Goal: Information Seeking & Learning: Learn about a topic

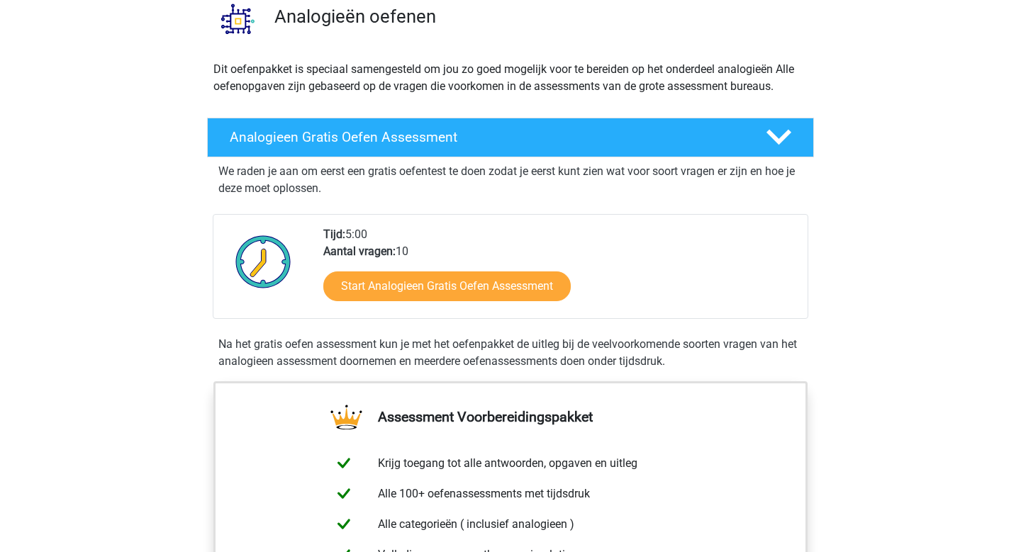
scroll to position [122, 0]
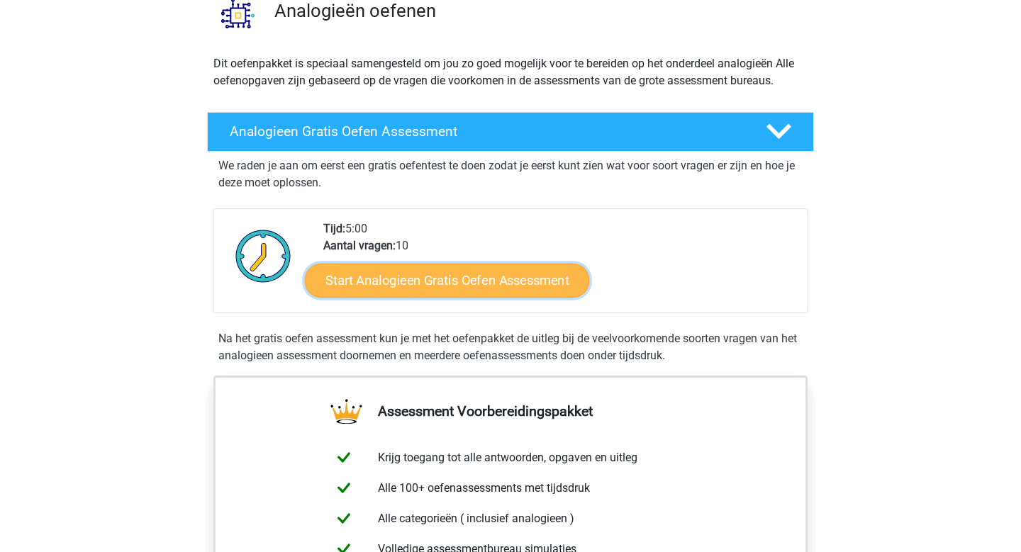
click at [443, 278] on link "Start Analogieen Gratis Oefen Assessment" at bounding box center [447, 280] width 284 height 34
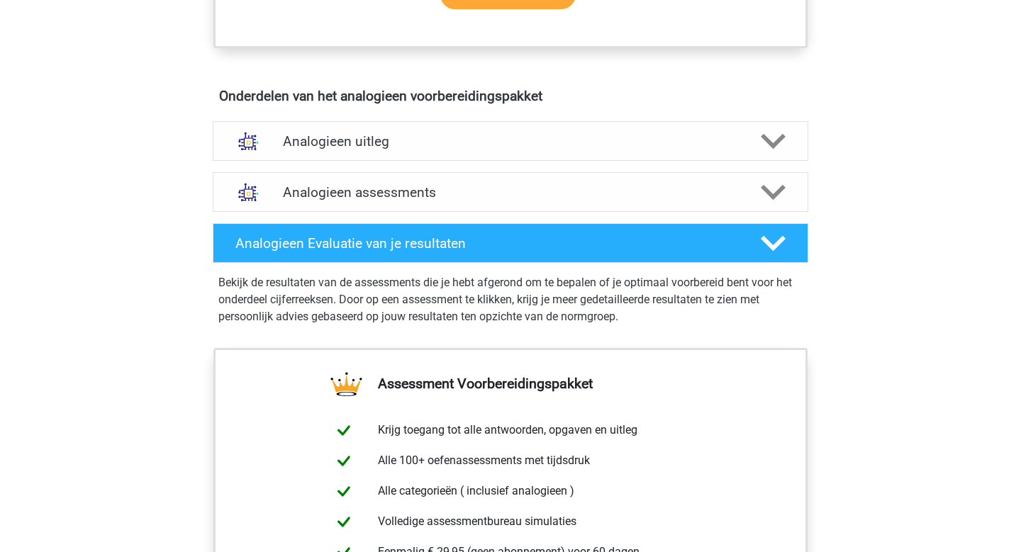
scroll to position [749, 0]
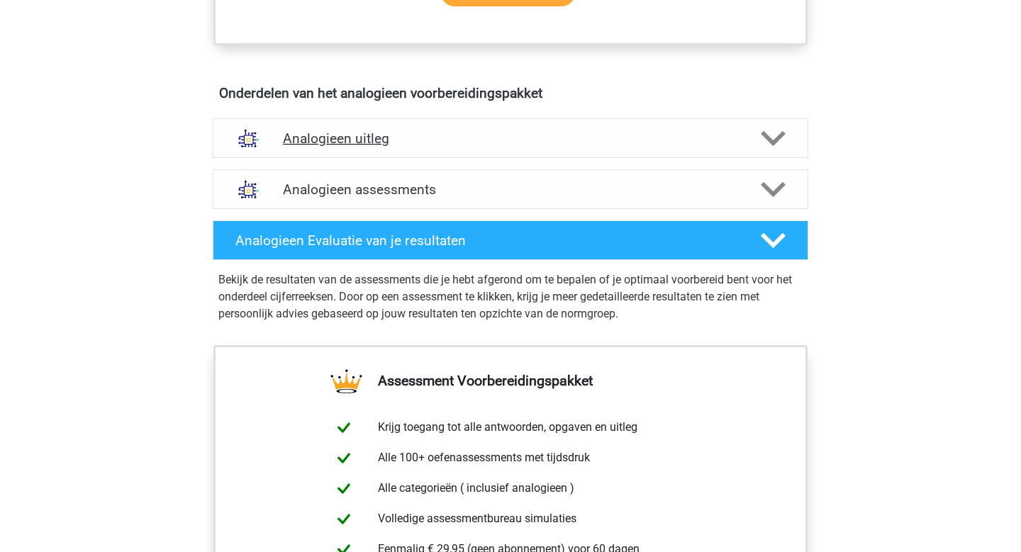
click at [529, 145] on h4 "Analogieen uitleg" at bounding box center [510, 138] width 455 height 16
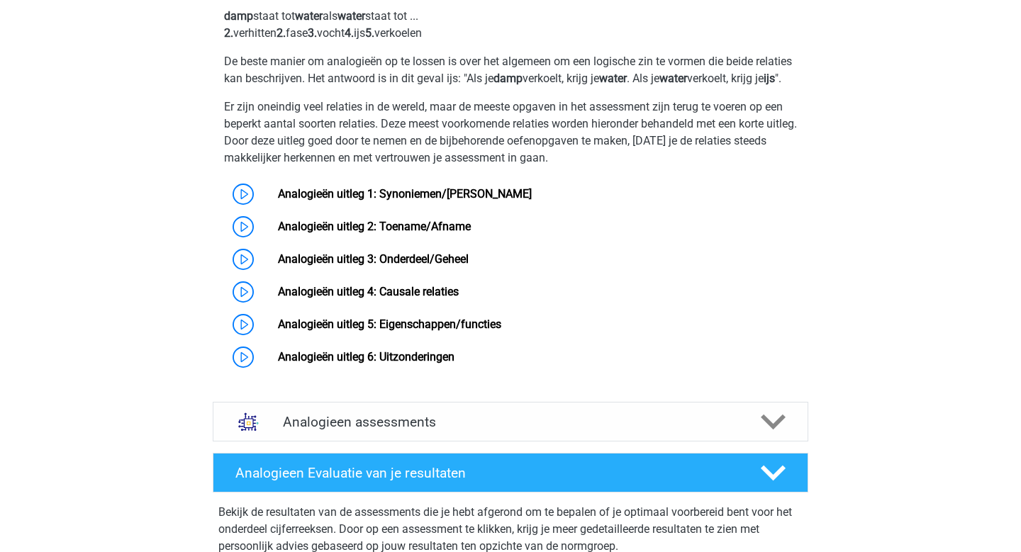
scroll to position [964, 0]
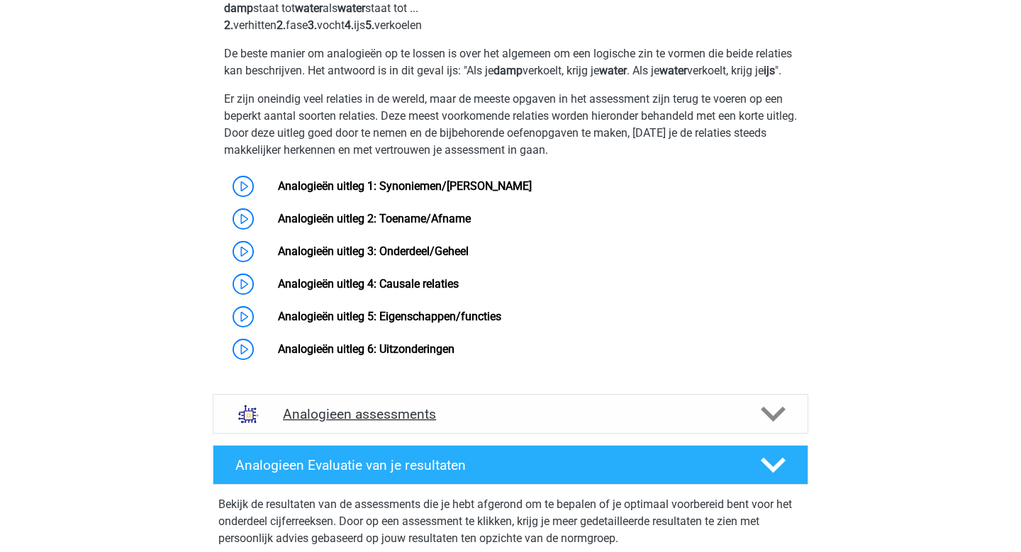
click at [611, 423] on h4 "Analogieen assessments" at bounding box center [510, 414] width 455 height 16
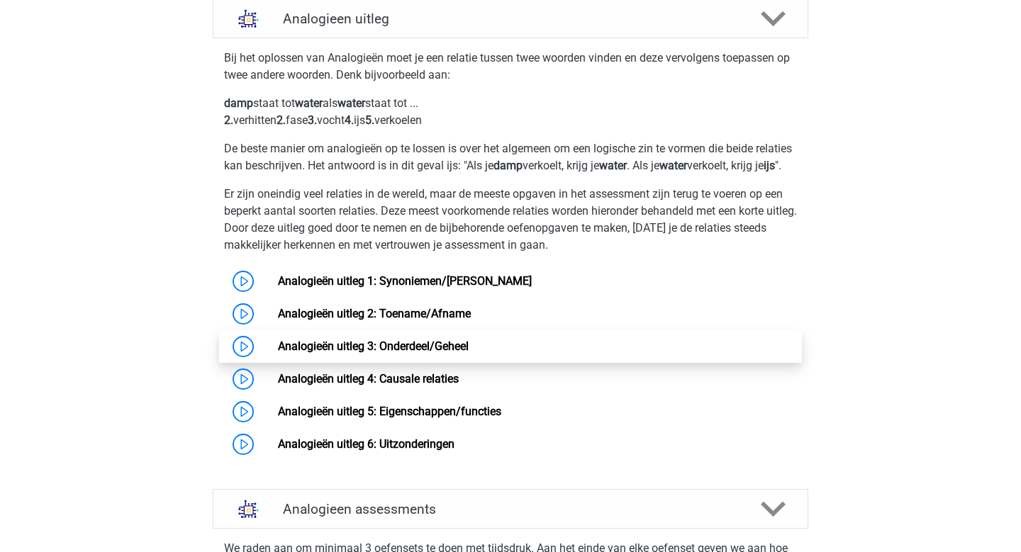
scroll to position [867, 0]
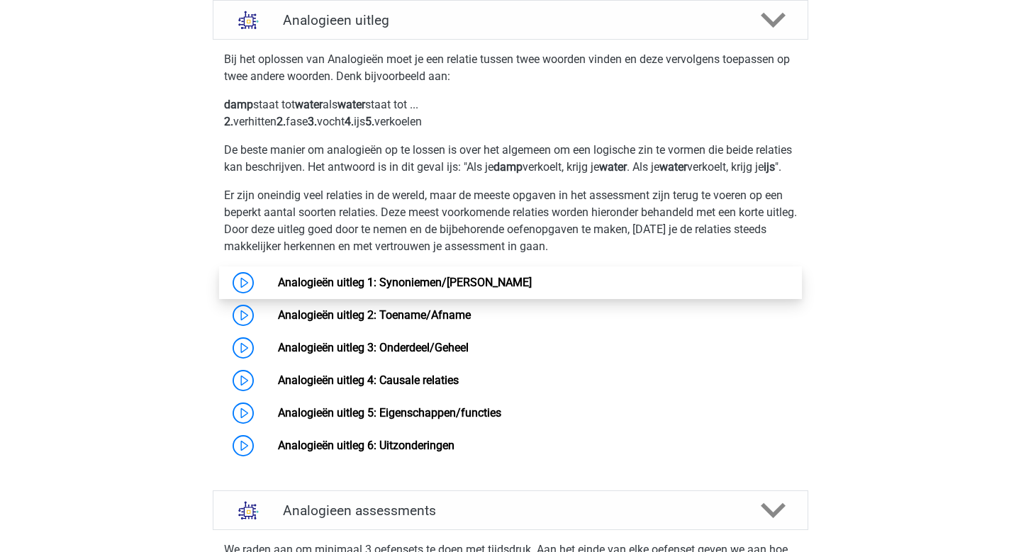
click at [278, 289] on link "Analogieën uitleg 1: Synoniemen/[PERSON_NAME]" at bounding box center [405, 282] width 254 height 13
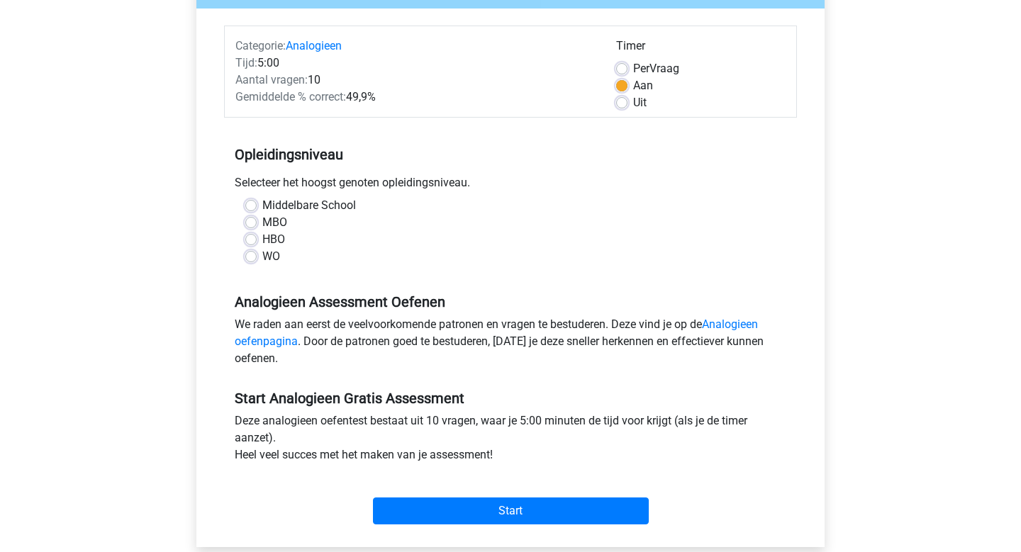
scroll to position [171, 0]
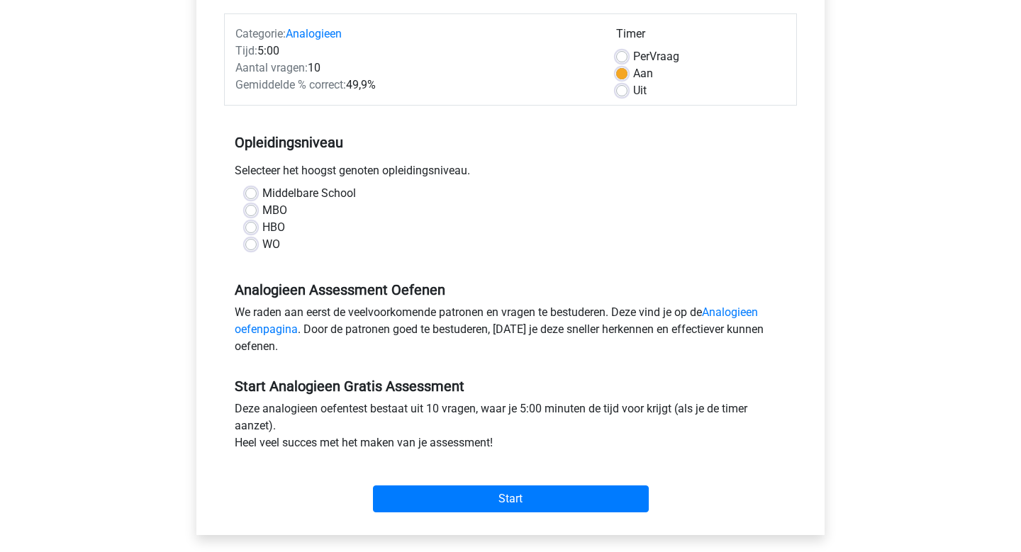
click at [262, 243] on label "WO" at bounding box center [271, 244] width 18 height 17
click at [254, 243] on input "WO" at bounding box center [250, 243] width 11 height 14
radio input "true"
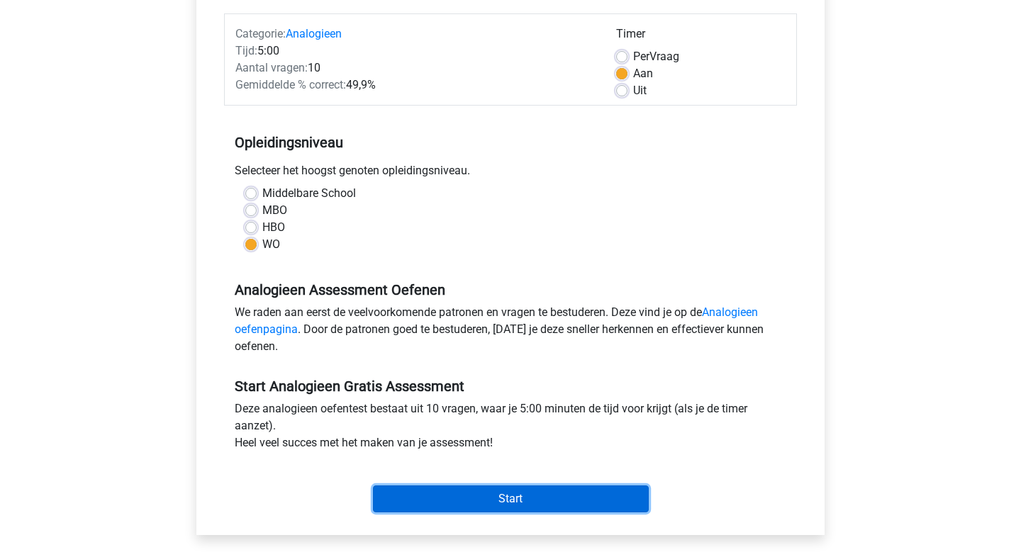
click at [523, 502] on input "Start" at bounding box center [511, 499] width 276 height 27
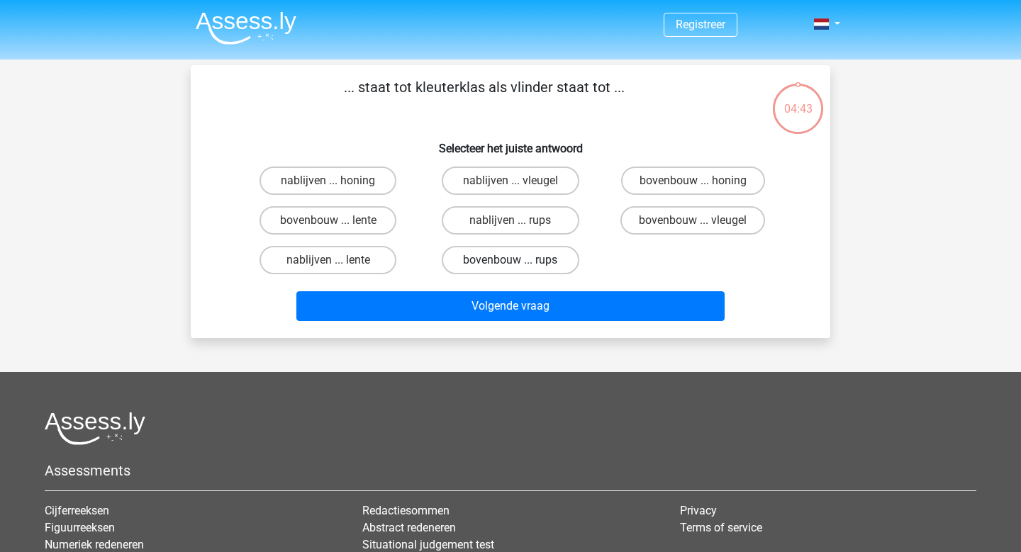
click at [530, 269] on label "bovenbouw ... rups" at bounding box center [510, 260] width 137 height 28
click at [520, 269] on input "bovenbouw ... rups" at bounding box center [515, 264] width 9 height 9
radio input "true"
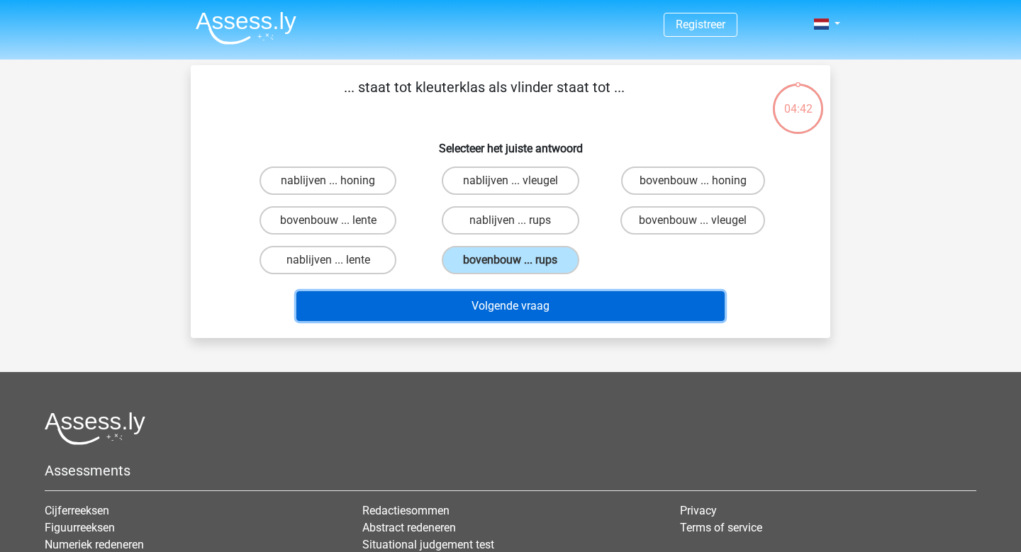
click at [530, 308] on button "Volgende vraag" at bounding box center [510, 306] width 429 height 30
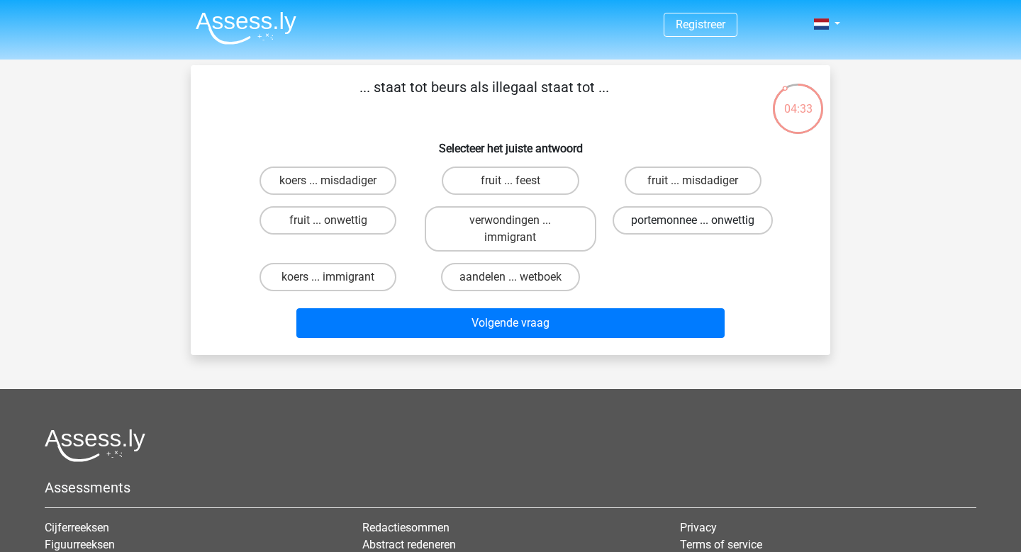
click at [723, 223] on label "portemonnee ... onwettig" at bounding box center [693, 220] width 160 height 28
click at [702, 223] on input "portemonnee ... onwettig" at bounding box center [697, 225] width 9 height 9
radio input "true"
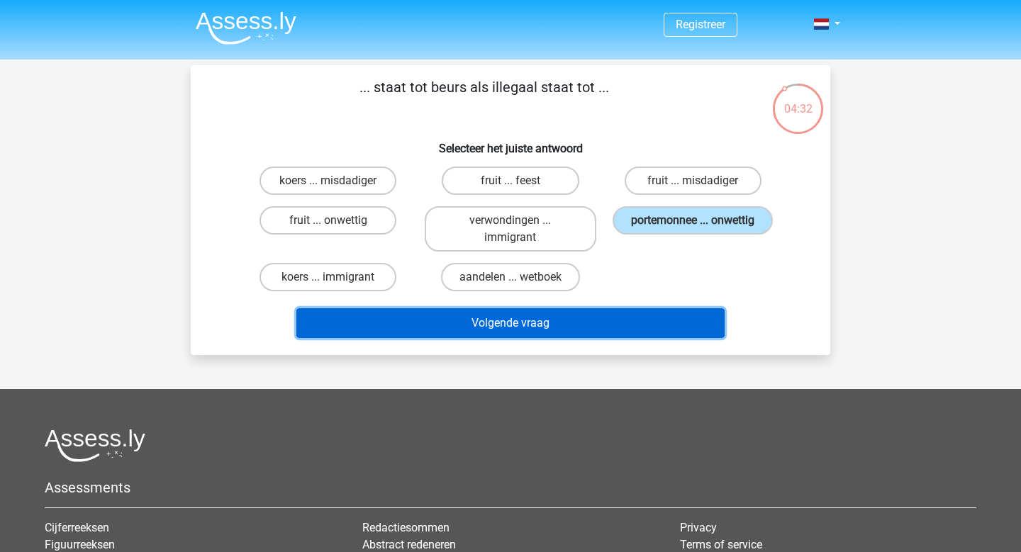
click at [604, 315] on button "Volgende vraag" at bounding box center [510, 323] width 429 height 30
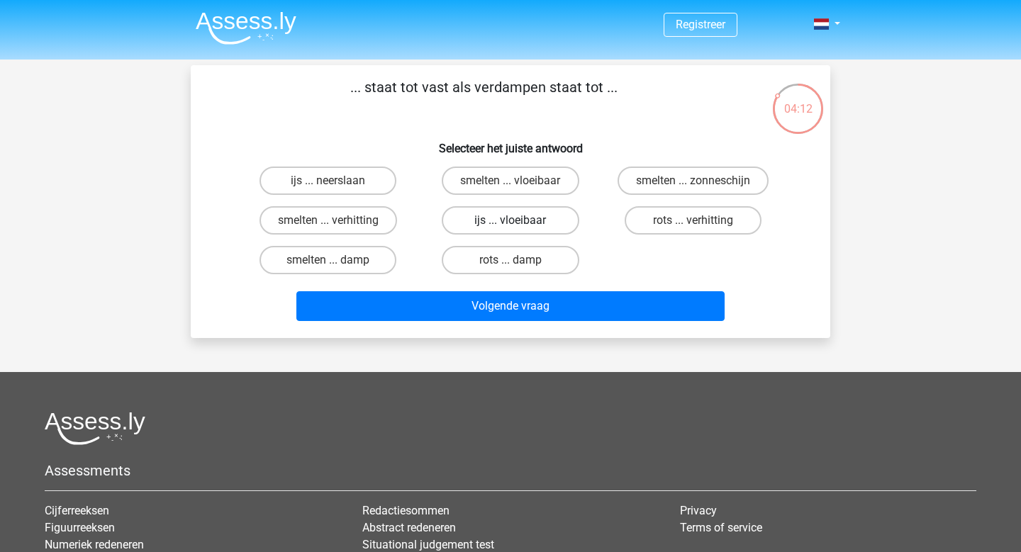
click at [503, 223] on label "ijs ... vloeibaar" at bounding box center [510, 220] width 137 height 28
click at [511, 223] on input "ijs ... vloeibaar" at bounding box center [515, 225] width 9 height 9
radio input "true"
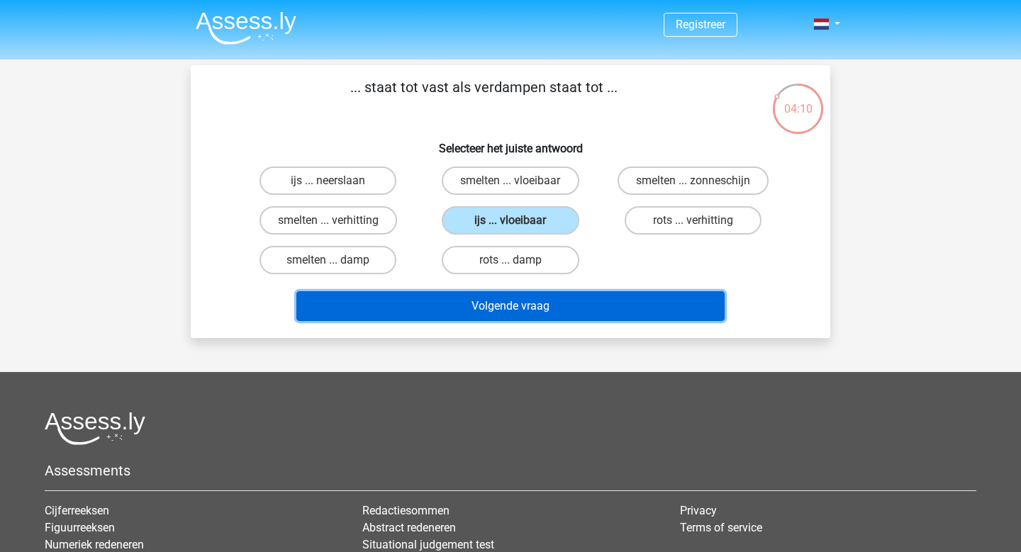
click at [515, 306] on button "Volgende vraag" at bounding box center [510, 306] width 429 height 30
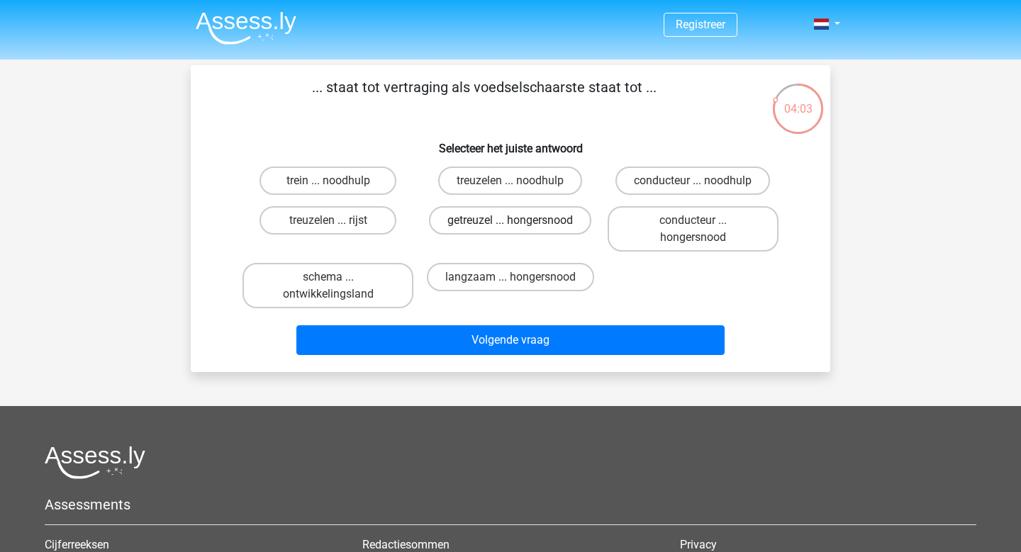
click at [508, 224] on label "getreuzel ... hongersnood" at bounding box center [510, 220] width 162 height 28
click at [511, 224] on input "getreuzel ... hongersnood" at bounding box center [515, 225] width 9 height 9
radio input "true"
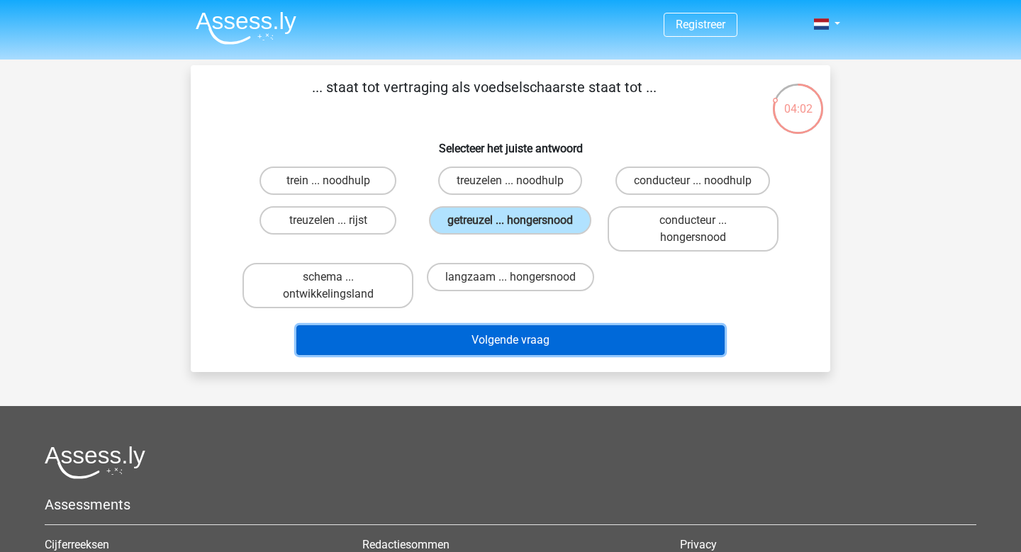
click at [542, 335] on button "Volgende vraag" at bounding box center [510, 340] width 429 height 30
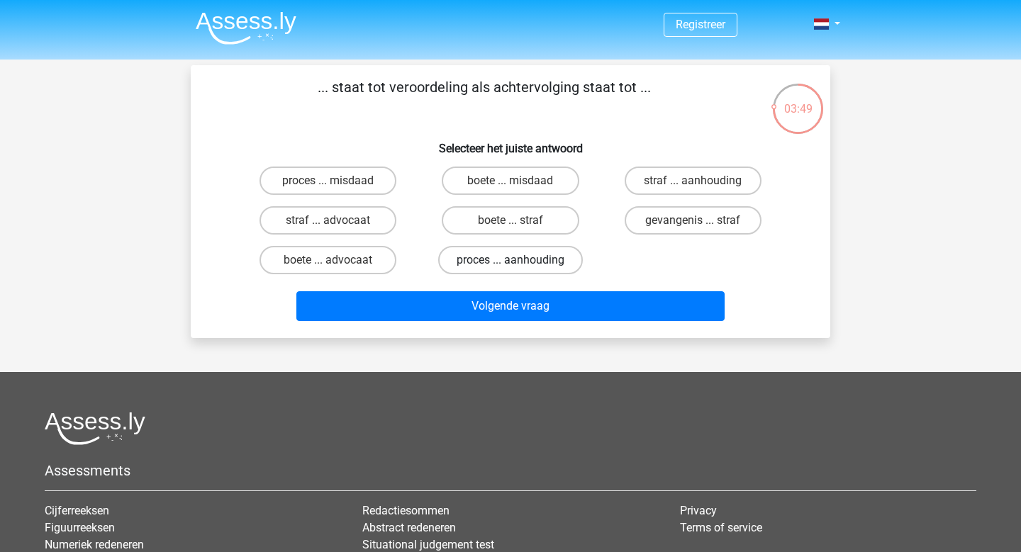
click at [561, 269] on label "proces ... aanhouding" at bounding box center [510, 260] width 145 height 28
click at [520, 269] on input "proces ... aanhouding" at bounding box center [515, 264] width 9 height 9
radio input "true"
click at [720, 188] on label "straf ... aanhouding" at bounding box center [693, 181] width 137 height 28
click at [702, 188] on input "straf ... aanhouding" at bounding box center [697, 185] width 9 height 9
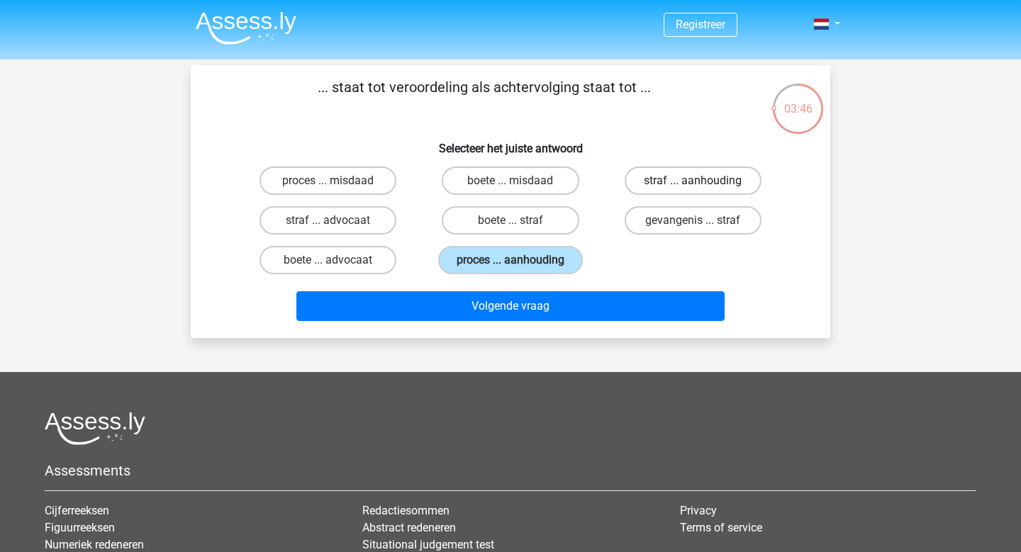
radio input "true"
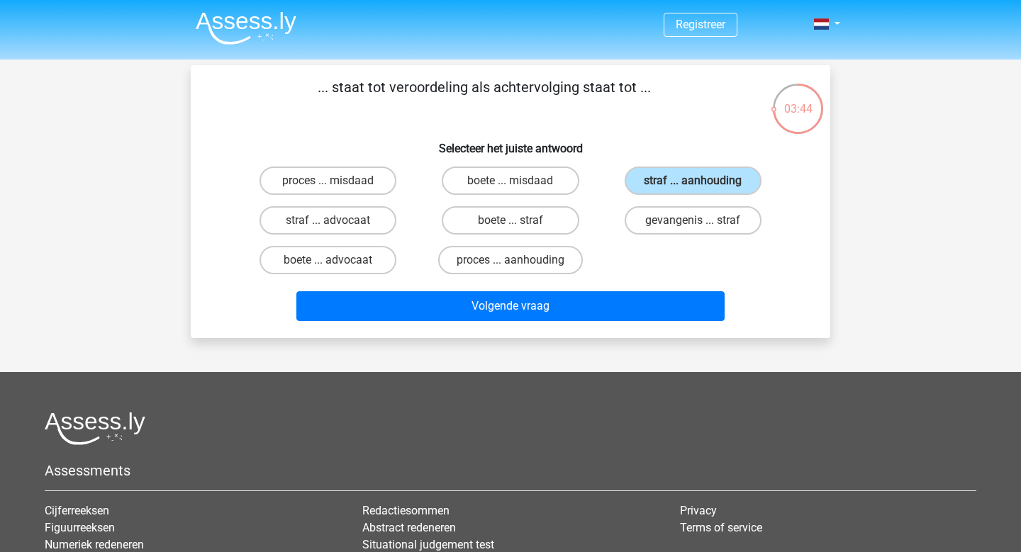
click at [643, 290] on div "Volgende vraag" at bounding box center [510, 303] width 594 height 47
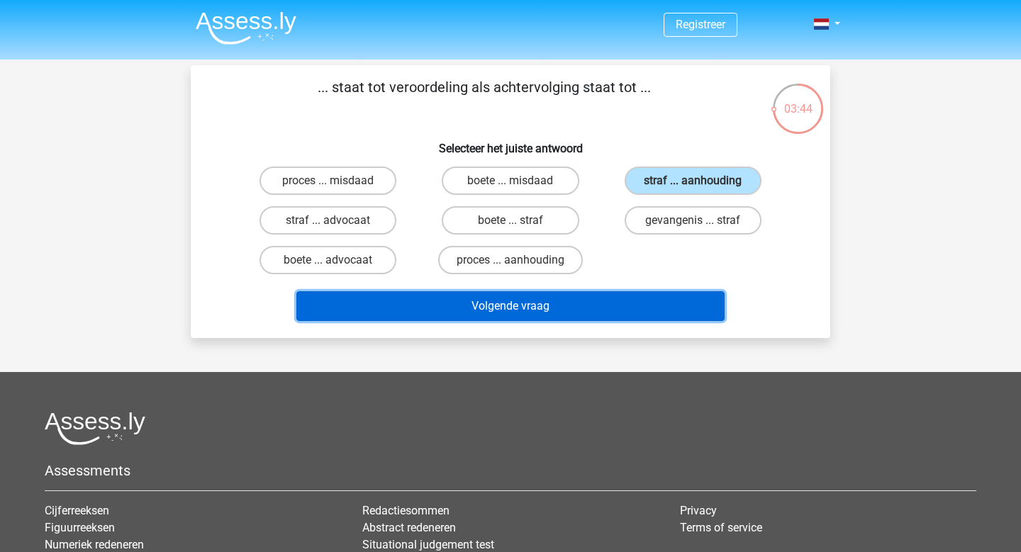
click at [645, 306] on button "Volgende vraag" at bounding box center [510, 306] width 429 height 30
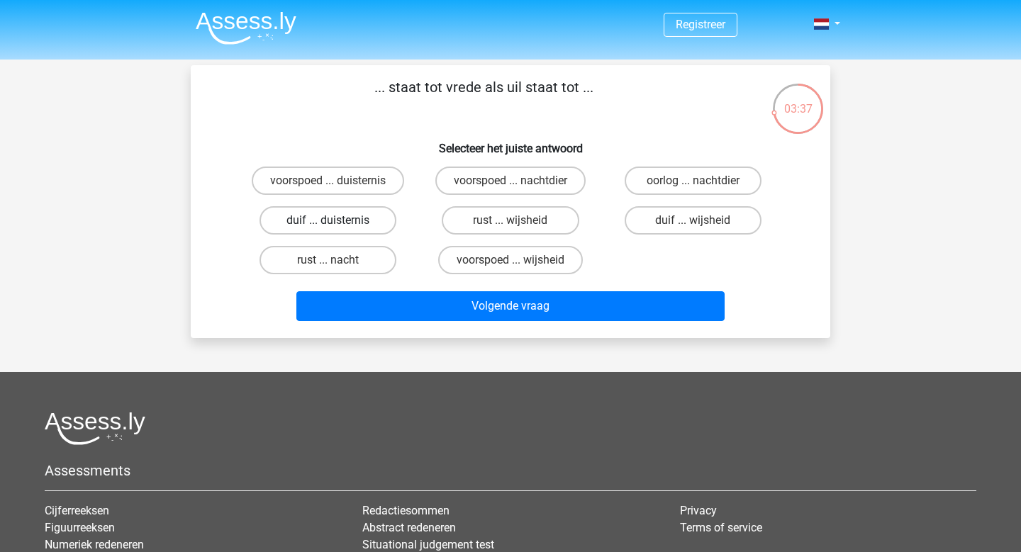
click at [301, 226] on label "duif ... duisternis" at bounding box center [328, 220] width 137 height 28
click at [328, 226] on input "duif ... duisternis" at bounding box center [332, 225] width 9 height 9
radio input "true"
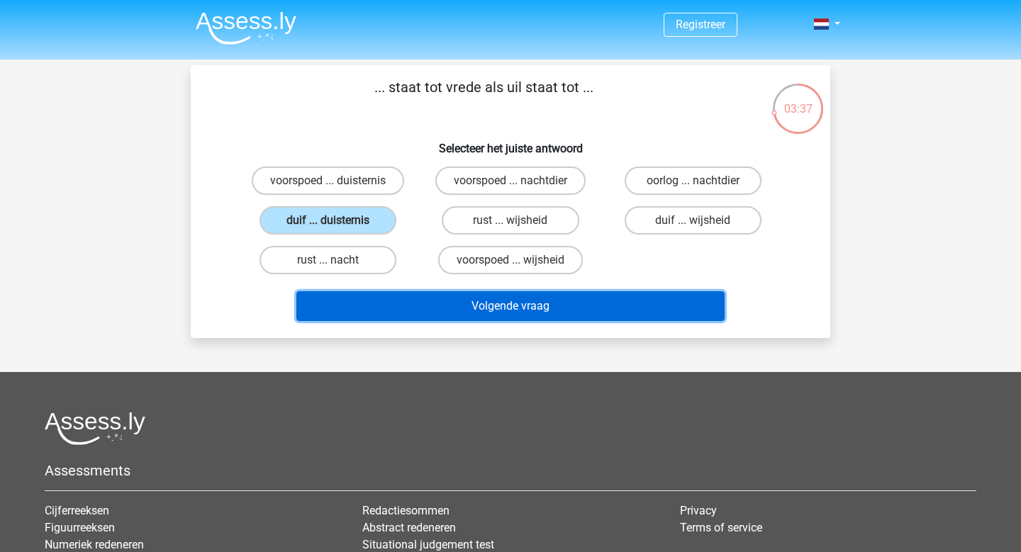
click at [478, 301] on button "Volgende vraag" at bounding box center [510, 306] width 429 height 30
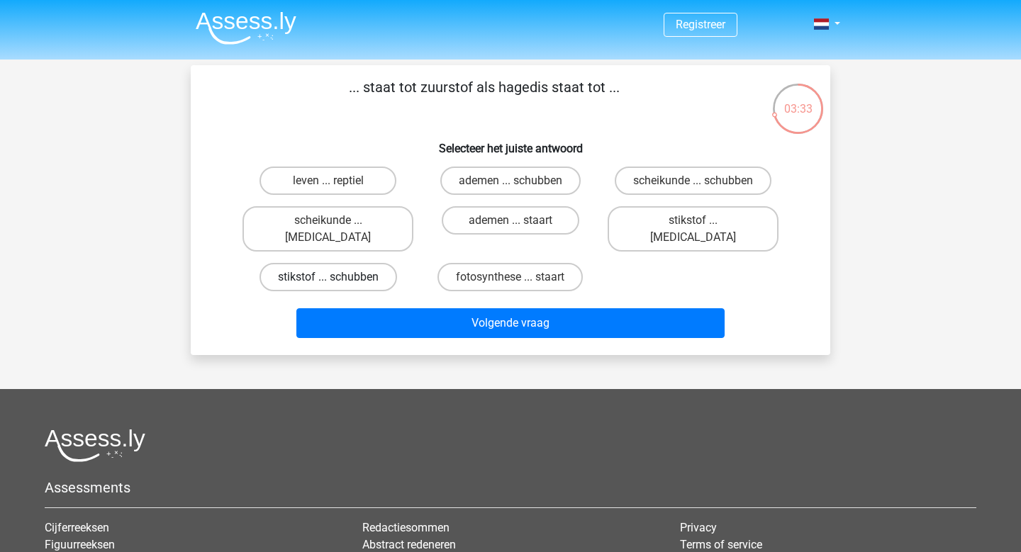
click at [335, 263] on label "stikstof ... schubben" at bounding box center [329, 277] width 138 height 28
click at [335, 277] on input "stikstof ... schubben" at bounding box center [332, 281] width 9 height 9
radio input "true"
click at [650, 223] on label "stikstof ... krokodil" at bounding box center [693, 228] width 171 height 45
click at [693, 223] on input "stikstof ... krokodil" at bounding box center [697, 225] width 9 height 9
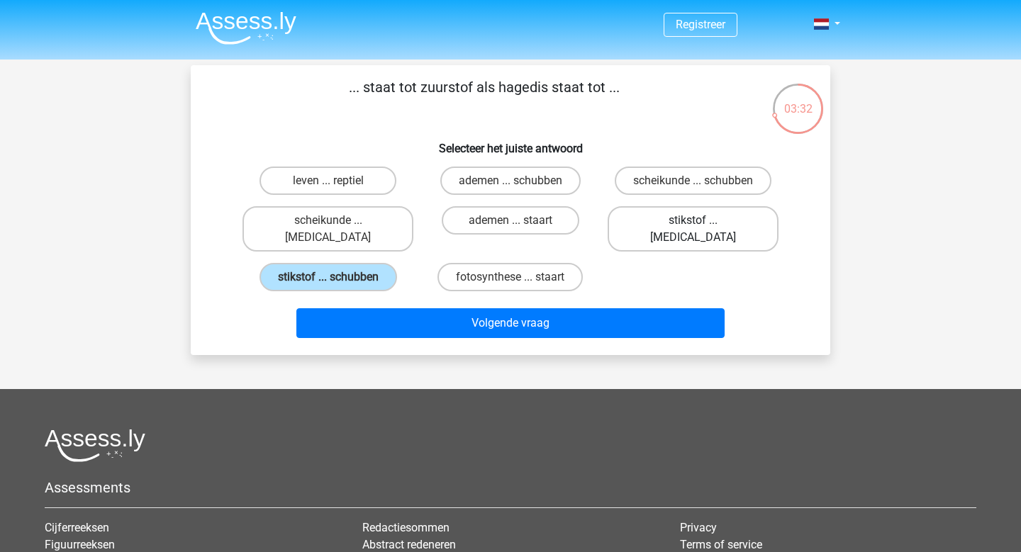
radio input "true"
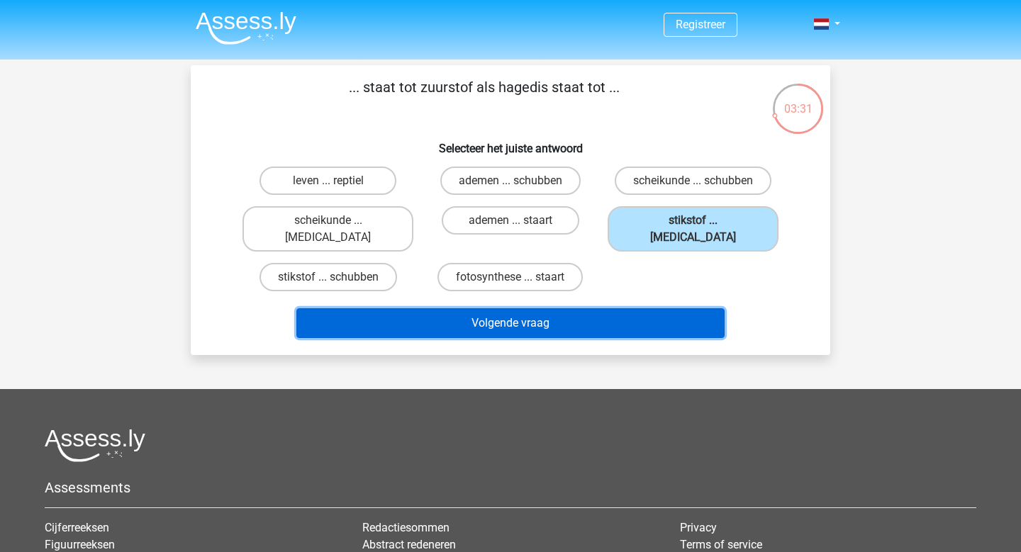
click at [618, 308] on button "Volgende vraag" at bounding box center [510, 323] width 429 height 30
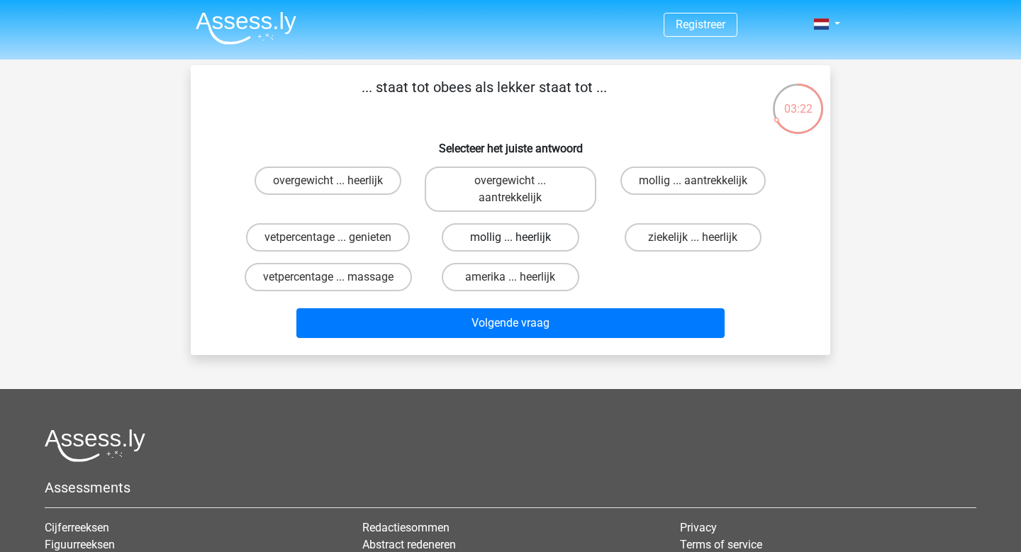
click at [556, 241] on label "mollig ... heerlijk" at bounding box center [510, 237] width 137 height 28
click at [520, 241] on input "mollig ... heerlijk" at bounding box center [515, 242] width 9 height 9
radio input "true"
click at [570, 352] on div "... staat tot obees als lekker staat tot ... Selecteer het juiste antwoord over…" at bounding box center [511, 210] width 640 height 290
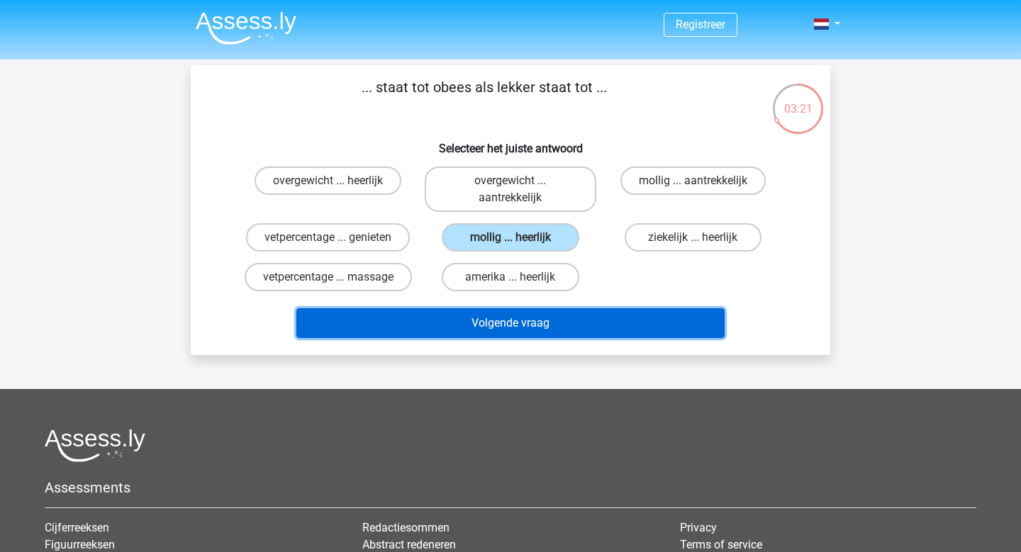
click at [568, 323] on button "Volgende vraag" at bounding box center [510, 323] width 429 height 30
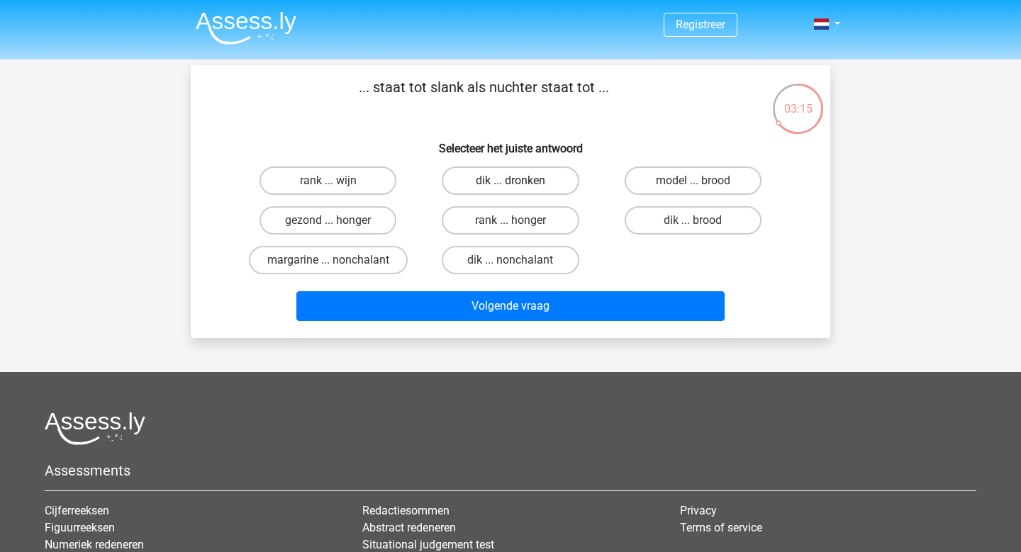
click at [540, 184] on label "dik ... dronken" at bounding box center [510, 181] width 137 height 28
click at [520, 184] on input "dik ... dronken" at bounding box center [515, 185] width 9 height 9
radio input "true"
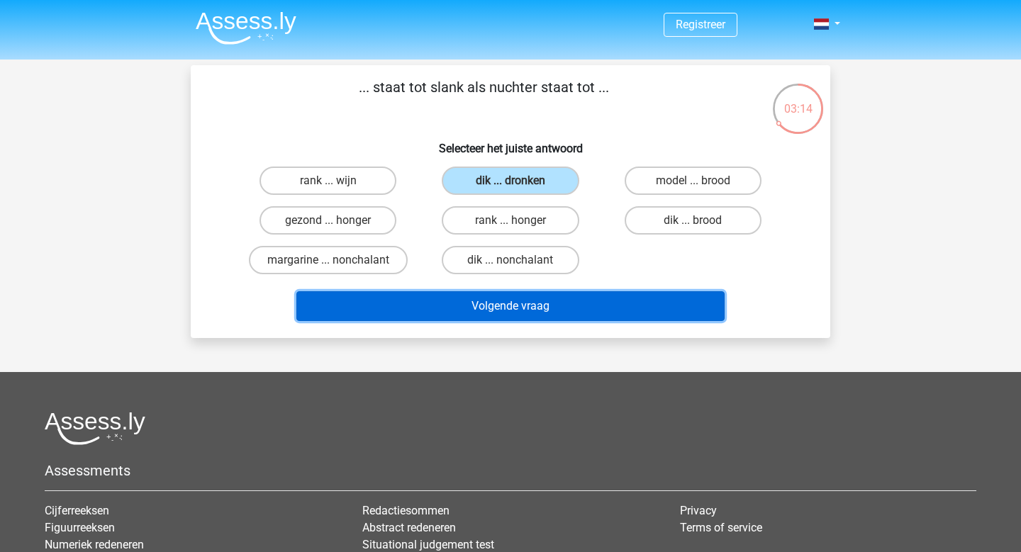
click at [542, 311] on button "Volgende vraag" at bounding box center [510, 306] width 429 height 30
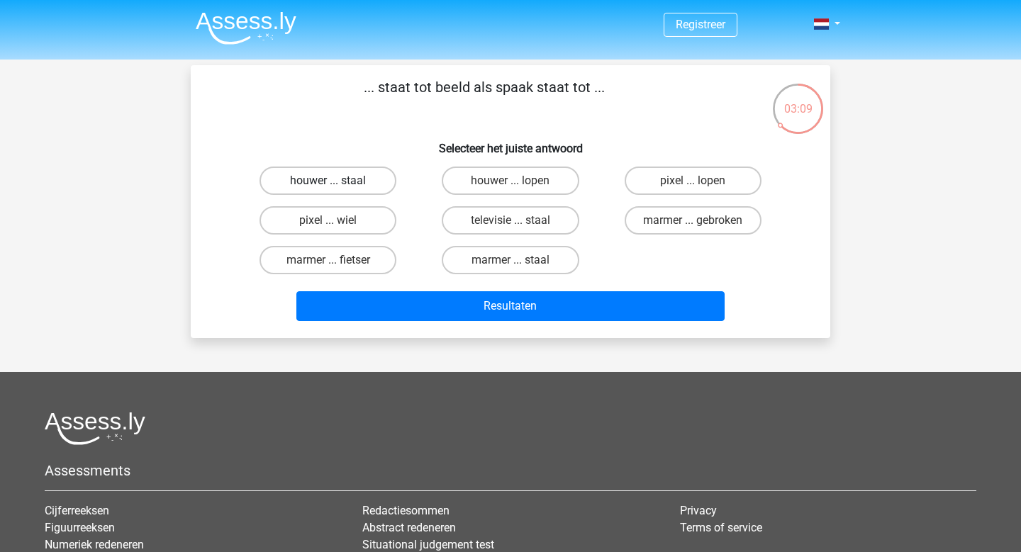
click at [303, 174] on label "houwer ... staal" at bounding box center [328, 181] width 137 height 28
click at [328, 181] on input "houwer ... staal" at bounding box center [332, 185] width 9 height 9
radio input "true"
click at [320, 211] on label "pixel ... wiel" at bounding box center [328, 220] width 137 height 28
click at [328, 221] on input "pixel ... wiel" at bounding box center [332, 225] width 9 height 9
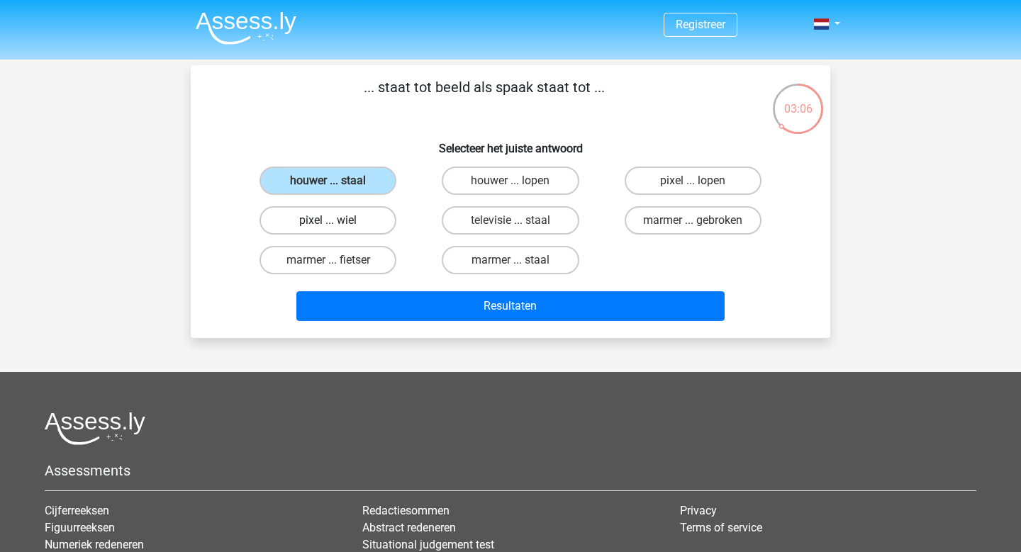
radio input "true"
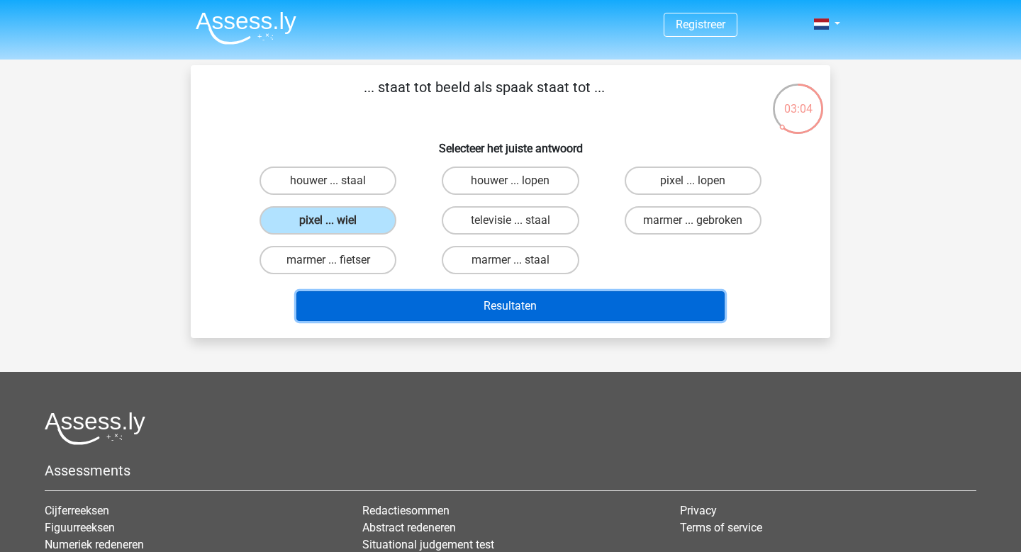
click at [442, 320] on button "Resultaten" at bounding box center [510, 306] width 429 height 30
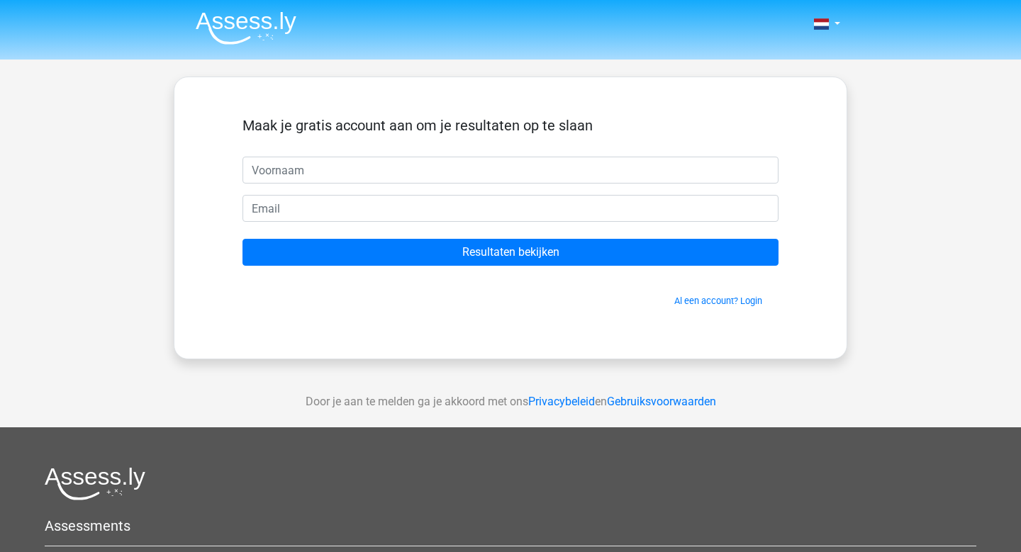
click at [452, 169] on input "text" at bounding box center [511, 170] width 536 height 27
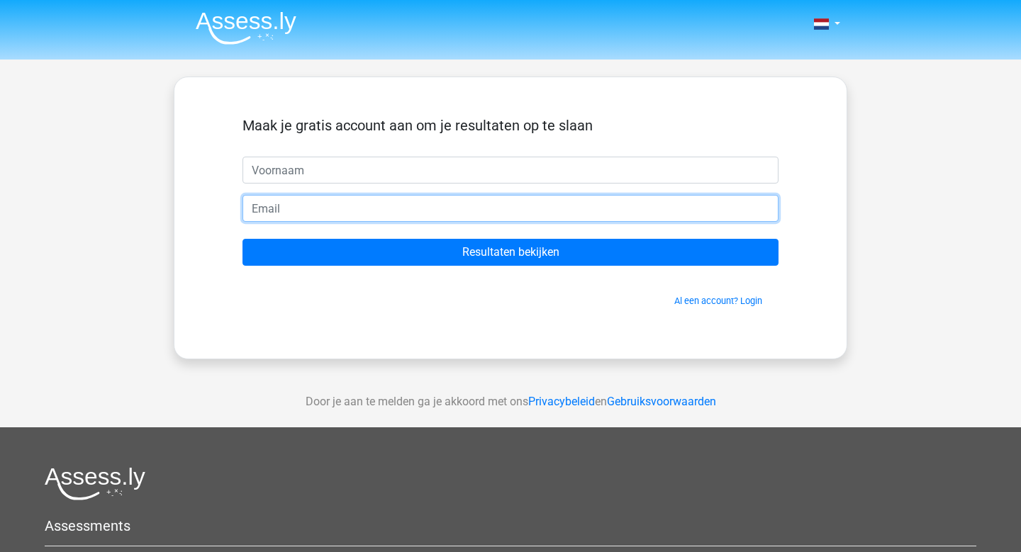
click at [416, 212] on input "email" at bounding box center [511, 208] width 536 height 27
type input "[EMAIL_ADDRESS][DOMAIN_NAME]"
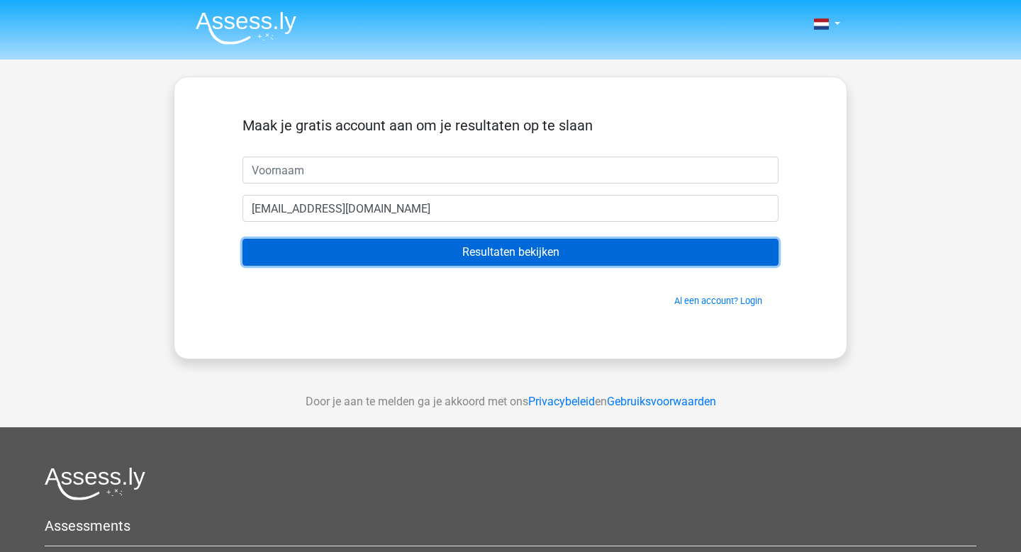
click at [462, 264] on input "Resultaten bekijken" at bounding box center [511, 252] width 536 height 27
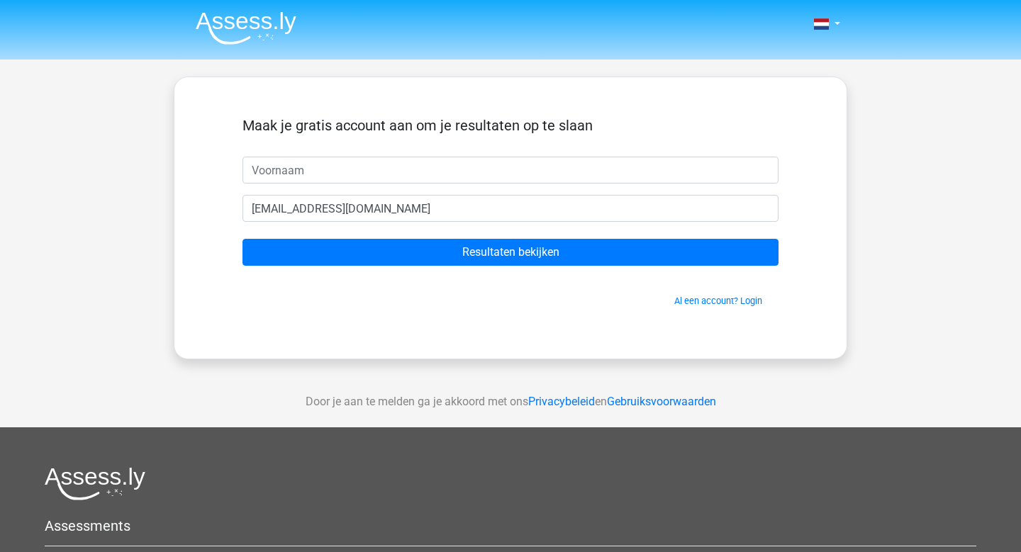
click at [420, 184] on form "Maak je gratis account aan om je resultaten op te slaan [EMAIL_ADDRESS][DOMAIN_…" at bounding box center [511, 212] width 536 height 191
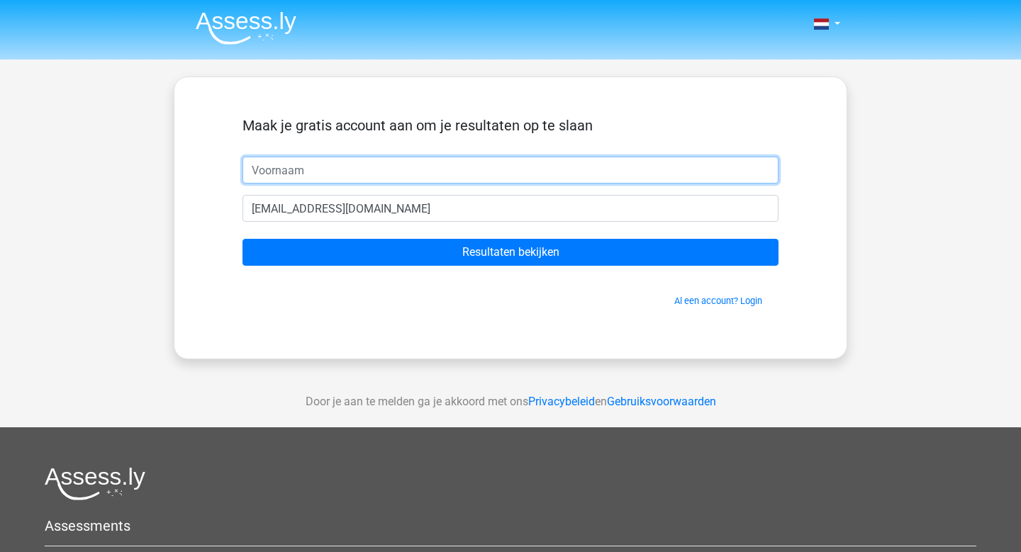
click at [411, 165] on input "text" at bounding box center [511, 170] width 536 height 27
click at [411, 178] on input "text" at bounding box center [511, 170] width 536 height 27
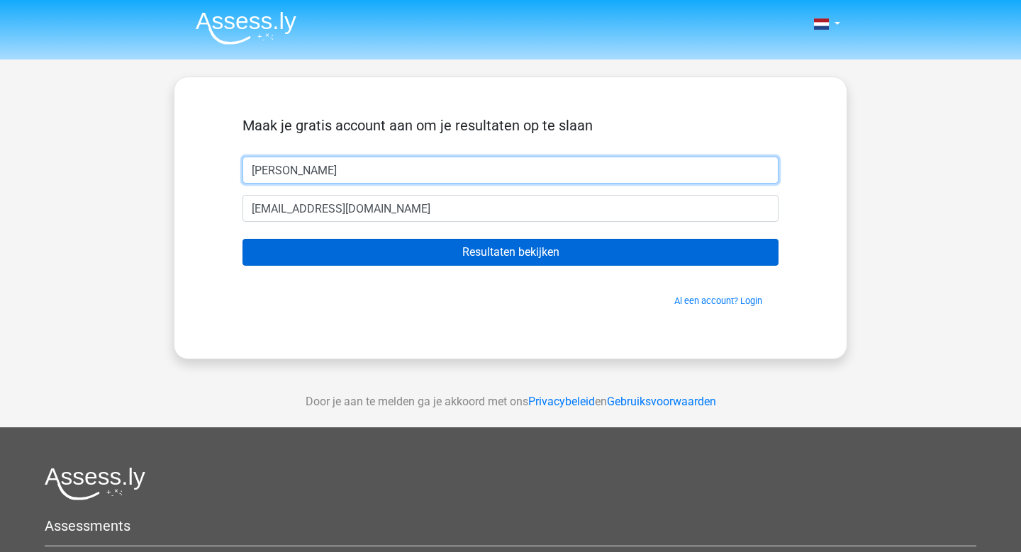
type input "Stella"
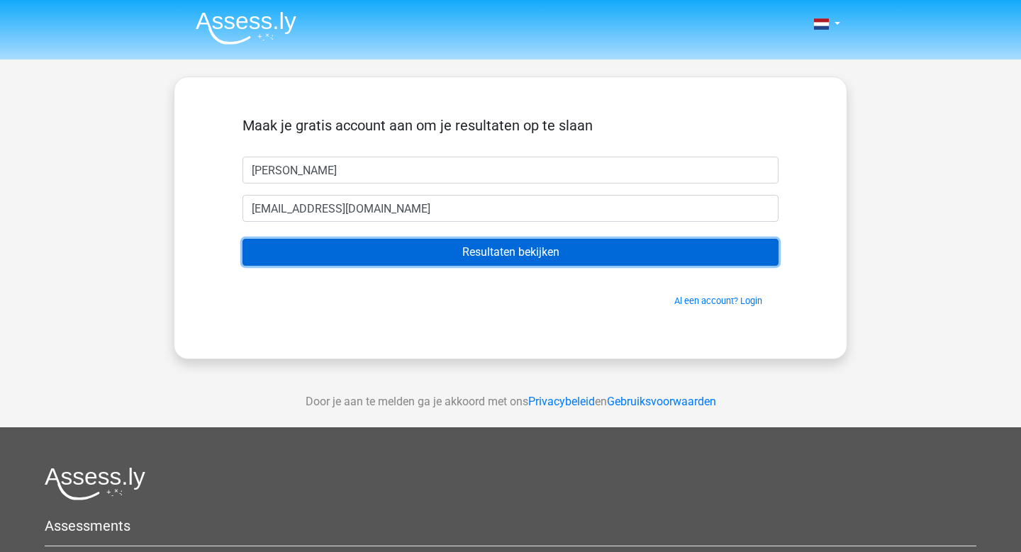
click at [480, 260] on input "Resultaten bekijken" at bounding box center [511, 252] width 536 height 27
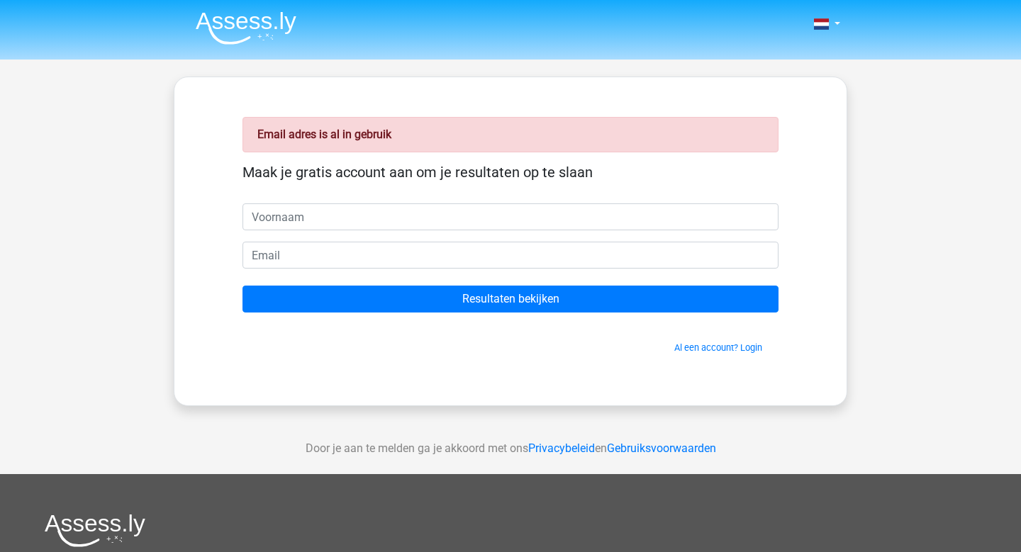
click at [454, 228] on input "text" at bounding box center [511, 217] width 536 height 27
type input "Stella"
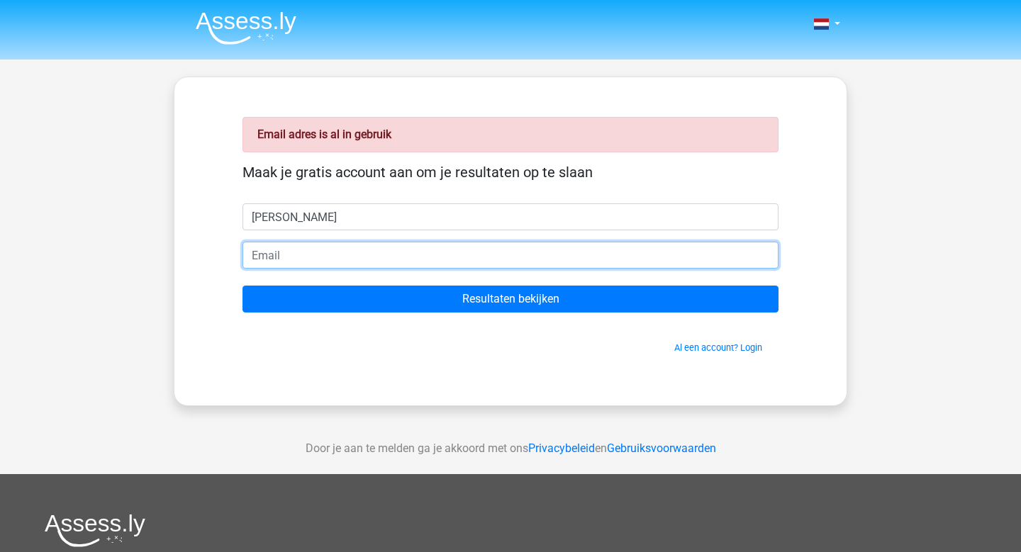
click at [387, 249] on input "email" at bounding box center [511, 255] width 536 height 27
type input "stellakakanis@hotmail.com"
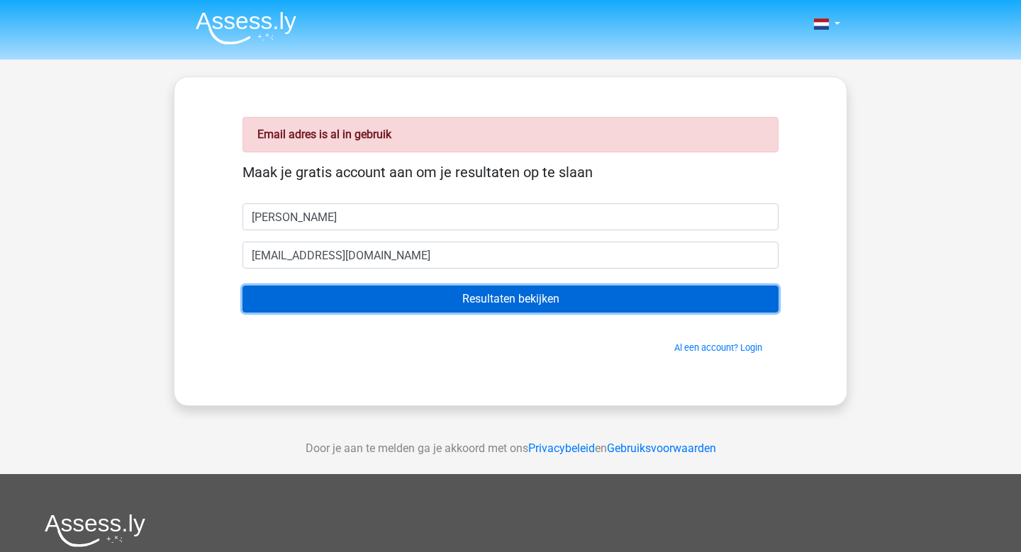
click at [428, 294] on input "Resultaten bekijken" at bounding box center [511, 299] width 536 height 27
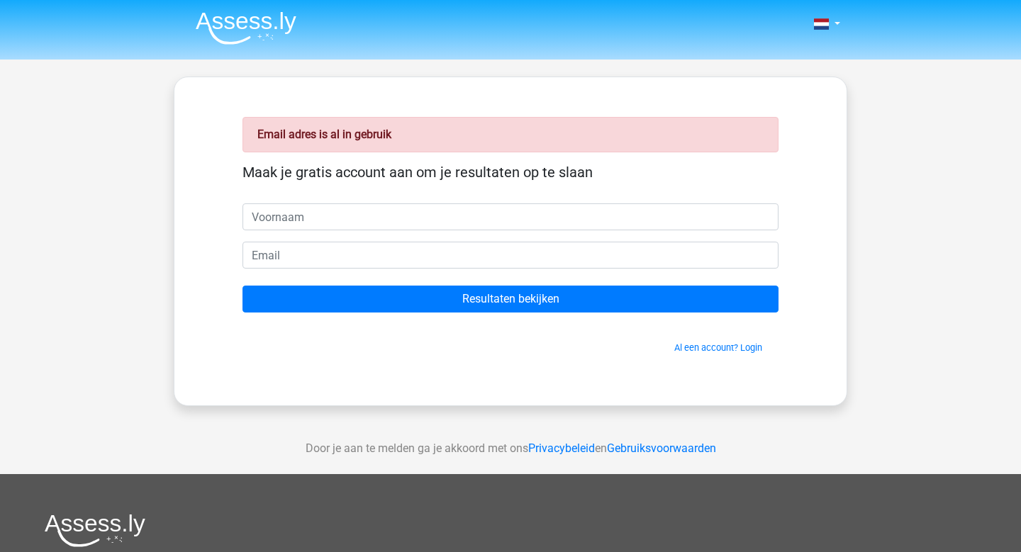
click at [399, 227] on input "text" at bounding box center [511, 217] width 536 height 27
click at [736, 353] on span "Al een account? Login" at bounding box center [510, 347] width 525 height 13
click at [736, 352] on link "Al een account? Login" at bounding box center [718, 347] width 88 height 11
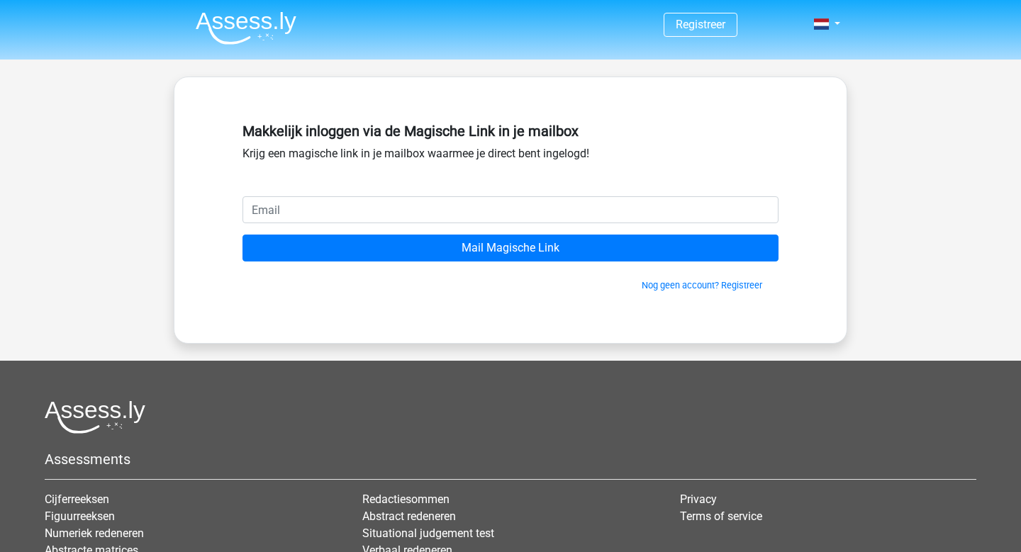
click at [501, 206] on input "email" at bounding box center [511, 209] width 536 height 27
type input "[EMAIL_ADDRESS][DOMAIN_NAME]"
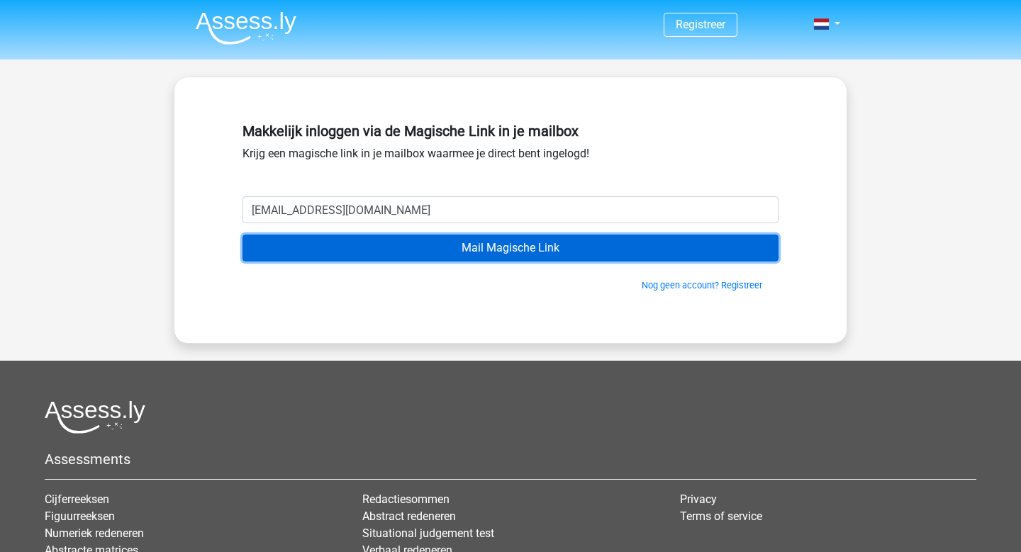
click at [479, 260] on input "Mail Magische Link" at bounding box center [511, 248] width 536 height 27
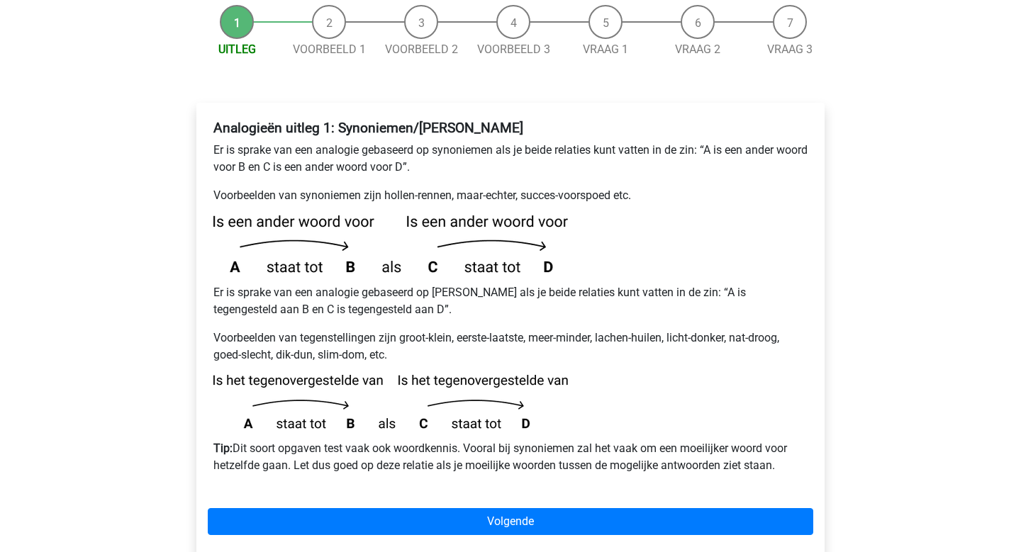
scroll to position [157, 0]
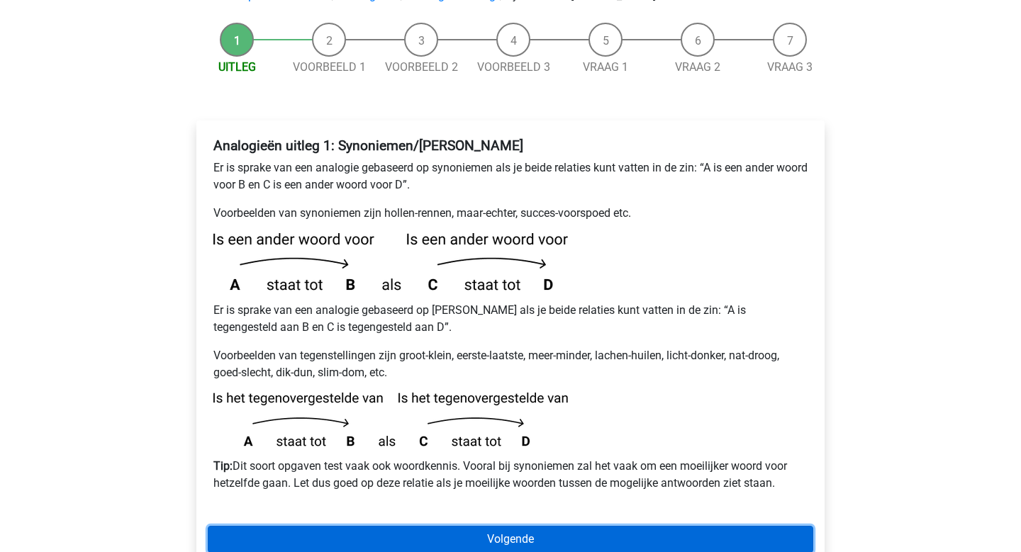
click at [395, 526] on link "Volgende" at bounding box center [511, 539] width 606 height 27
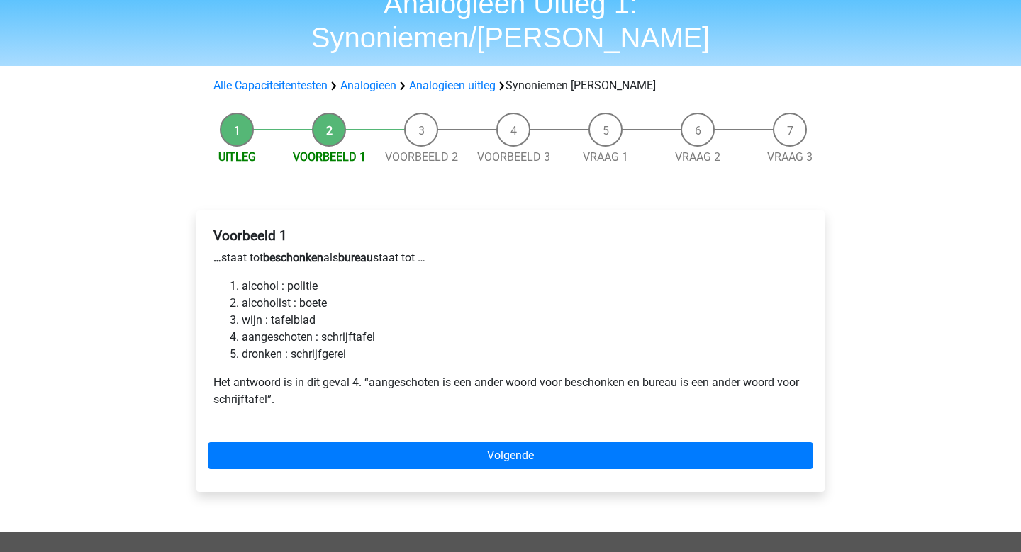
scroll to position [72, 0]
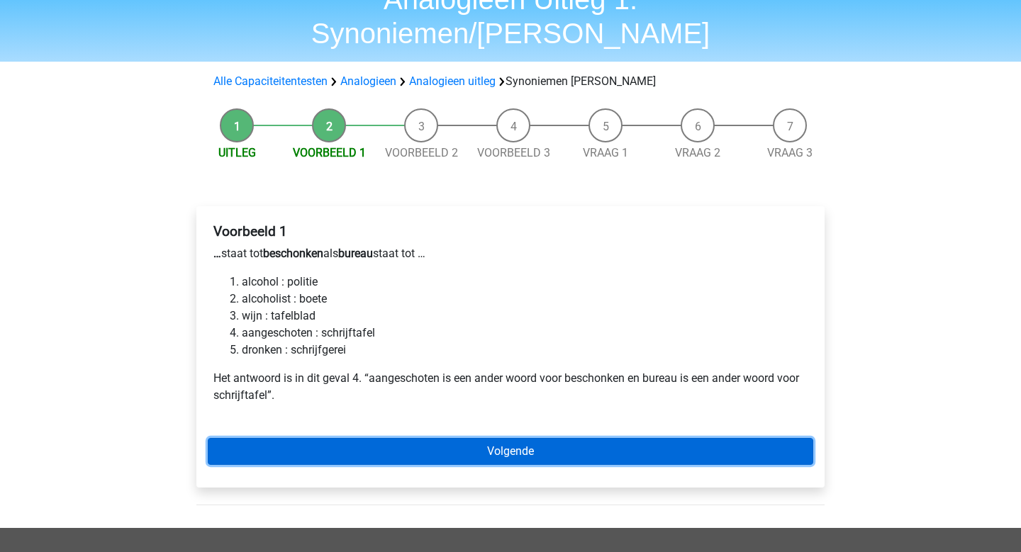
click at [432, 438] on link "Volgende" at bounding box center [511, 451] width 606 height 27
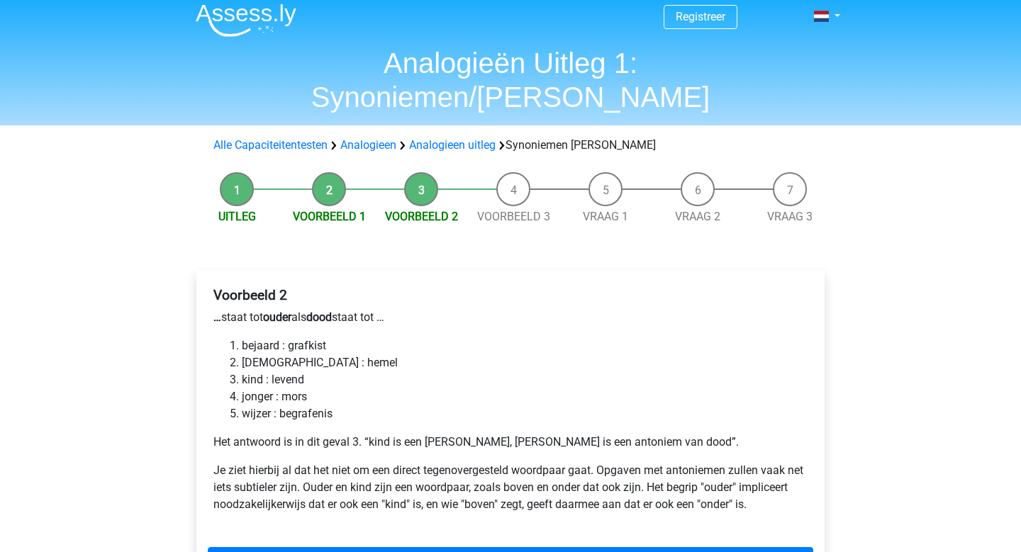
scroll to position [9, 0]
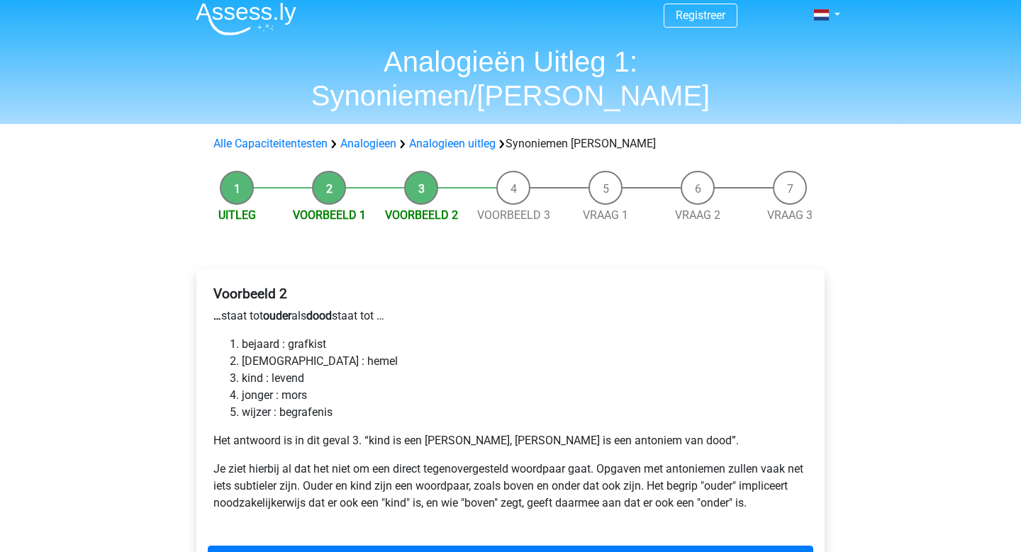
click at [371, 404] on li "wijzer : begrafenis" at bounding box center [525, 412] width 566 height 17
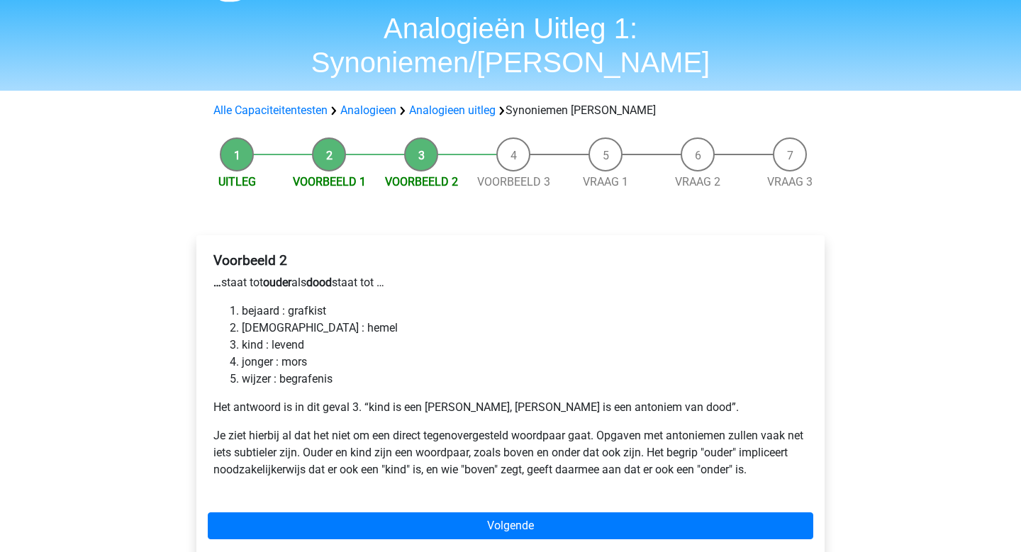
scroll to position [43, 0]
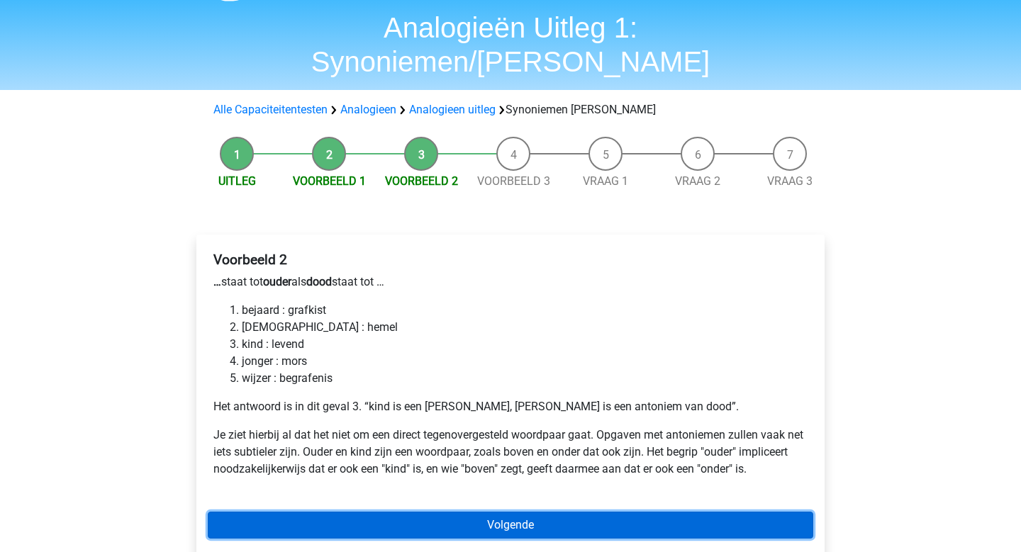
click at [486, 512] on link "Volgende" at bounding box center [511, 525] width 606 height 27
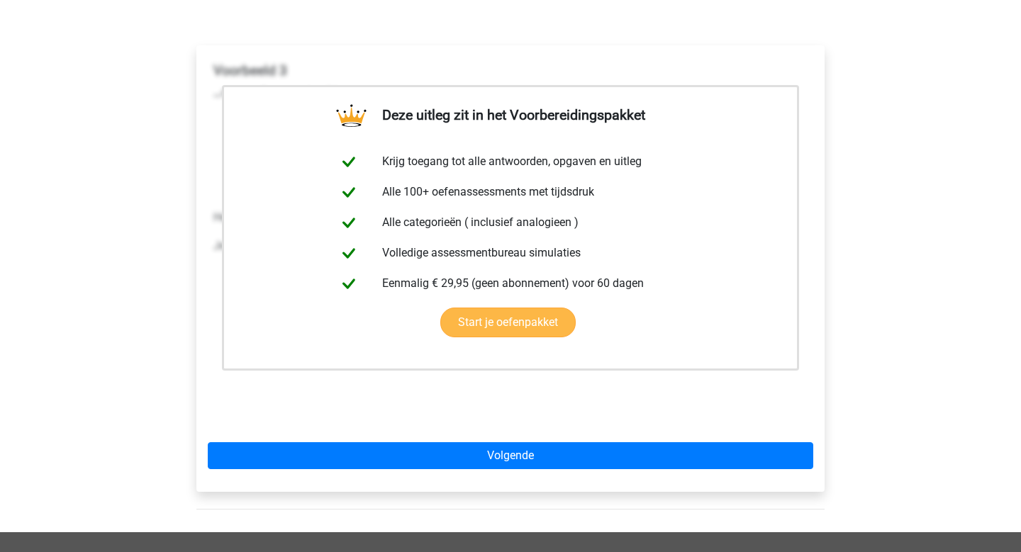
scroll to position [240, 0]
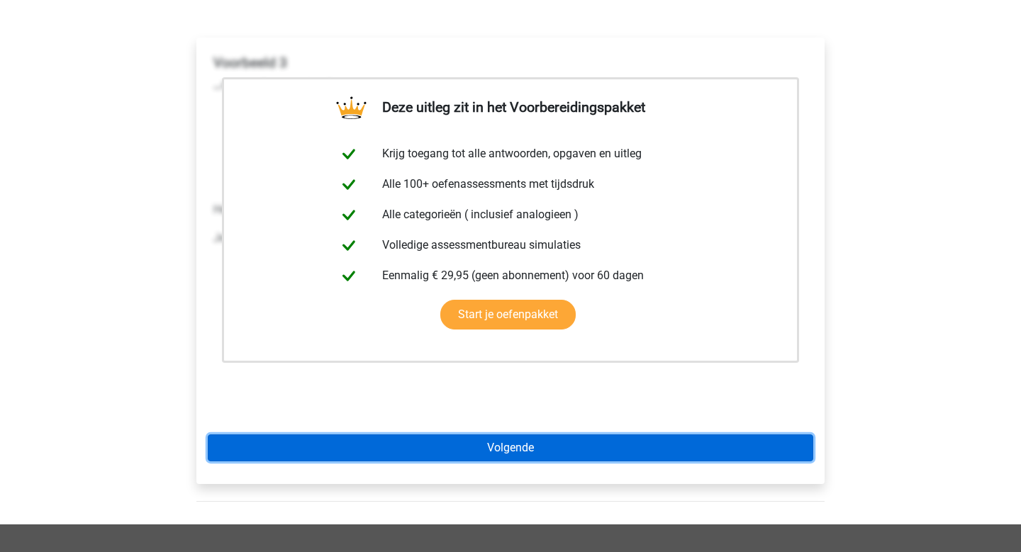
click at [572, 435] on link "Volgende" at bounding box center [511, 448] width 606 height 27
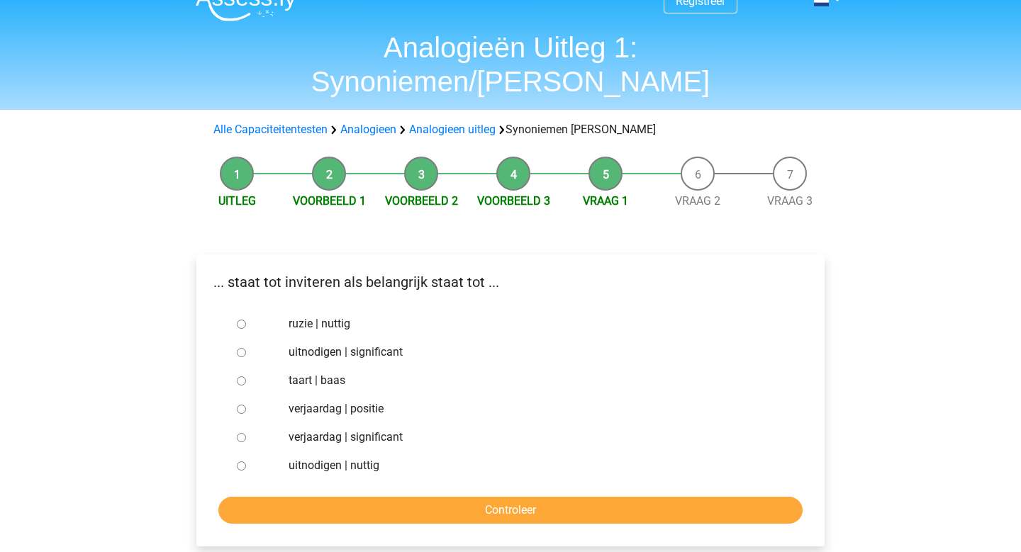
scroll to position [32, 0]
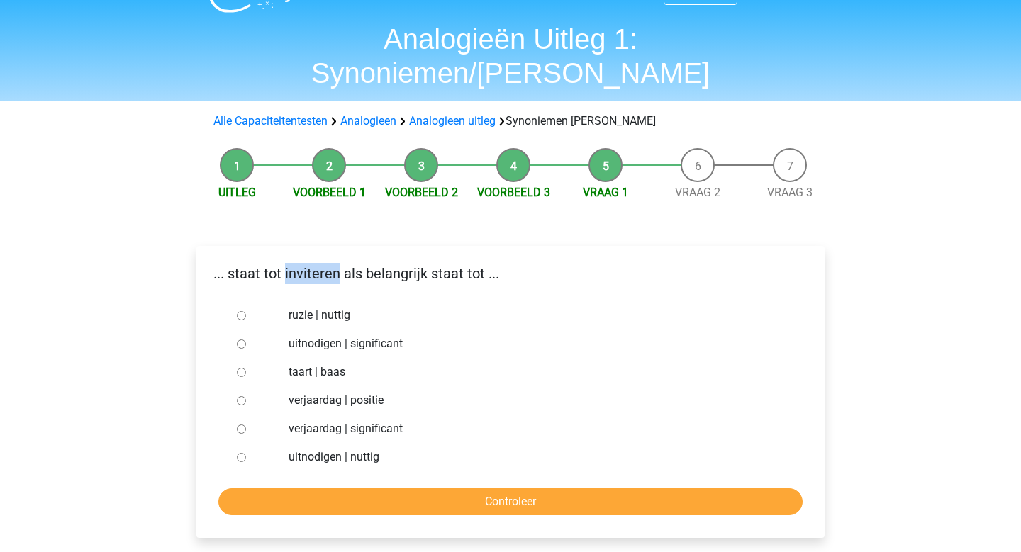
drag, startPoint x: 337, startPoint y: 240, endPoint x: 284, endPoint y: 243, distance: 52.5
click p "... staat tot inviteren als belangrijk staat tot ..."
copy p "inviteren"
click label "uitnodigen | significant"
click input "uitnodigen | significant"
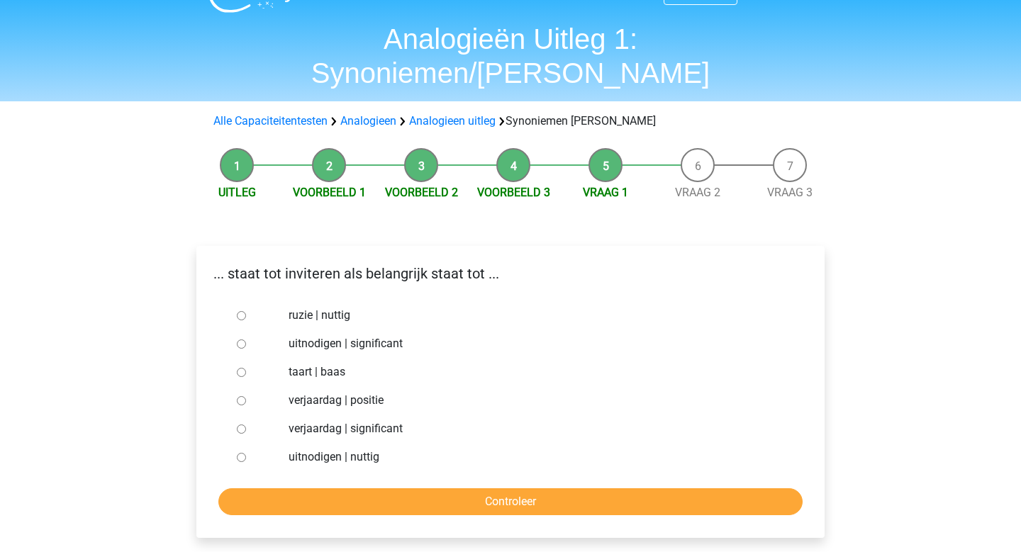
radio input "true"
click label "verjaardag | positie"
click input "verjaardag | positie"
radio input "true"
click input "Controleer"
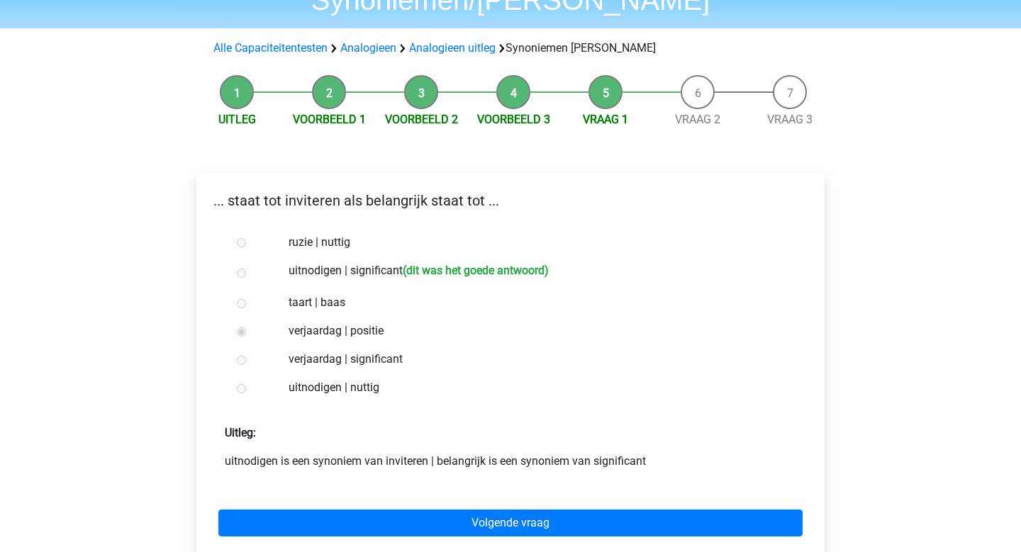
scroll to position [107, 0]
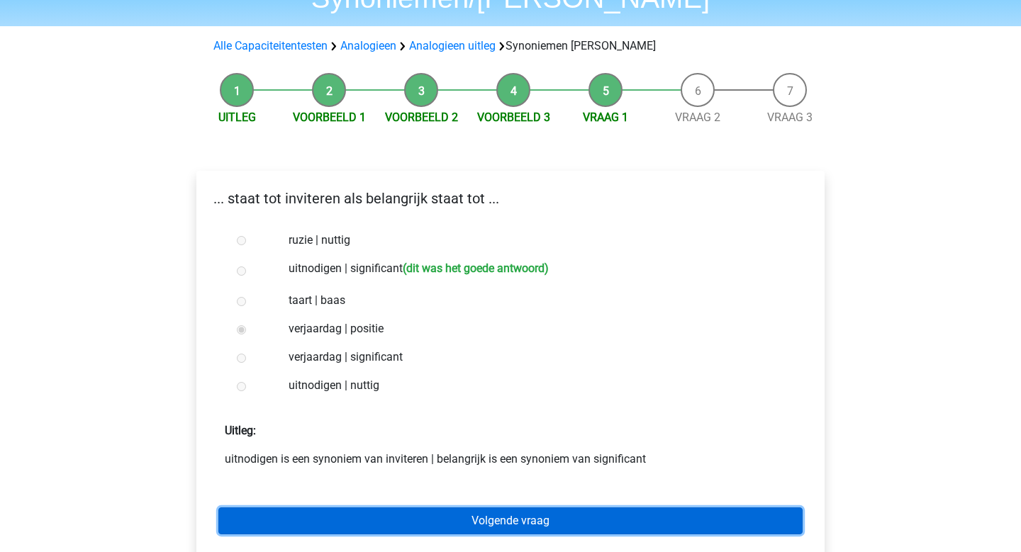
click at [449, 508] on link "Volgende vraag" at bounding box center [510, 521] width 584 height 27
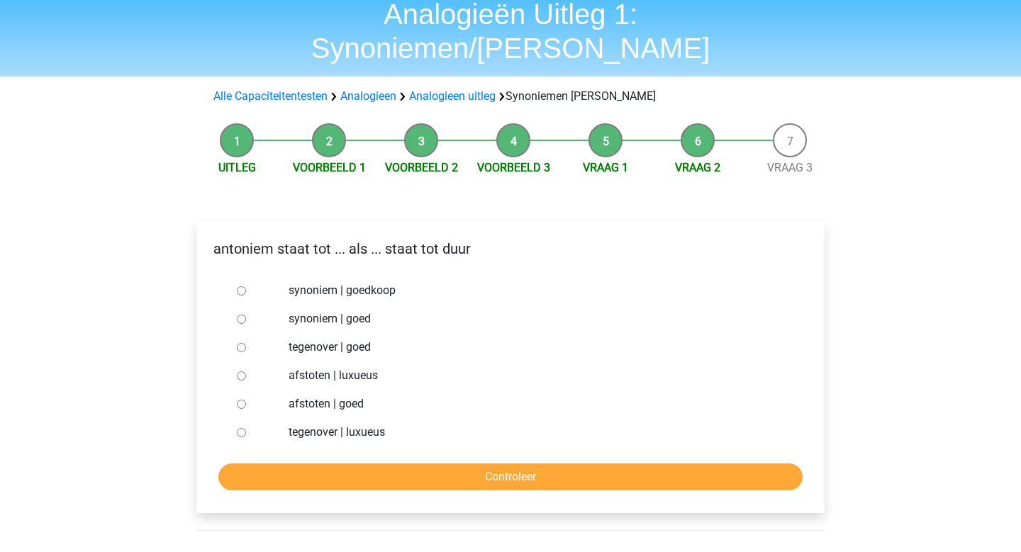
scroll to position [57, 0]
click at [251, 276] on div at bounding box center [254, 290] width 47 height 28
click at [246, 276] on div at bounding box center [254, 290] width 47 height 28
click at [240, 286] on input "synoniem | goedkoop" at bounding box center [241, 290] width 9 height 9
radio input "true"
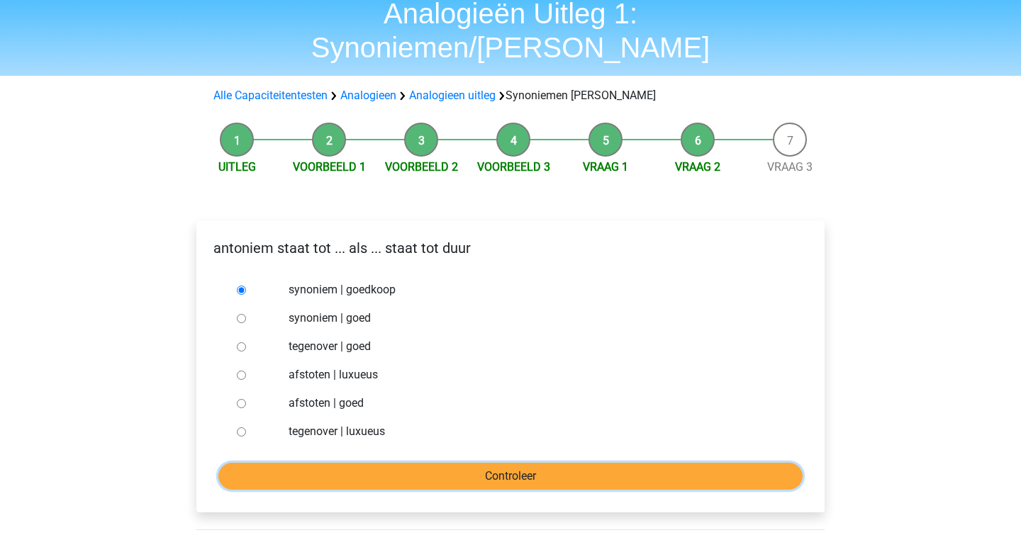
click at [431, 463] on input "Controleer" at bounding box center [510, 476] width 584 height 27
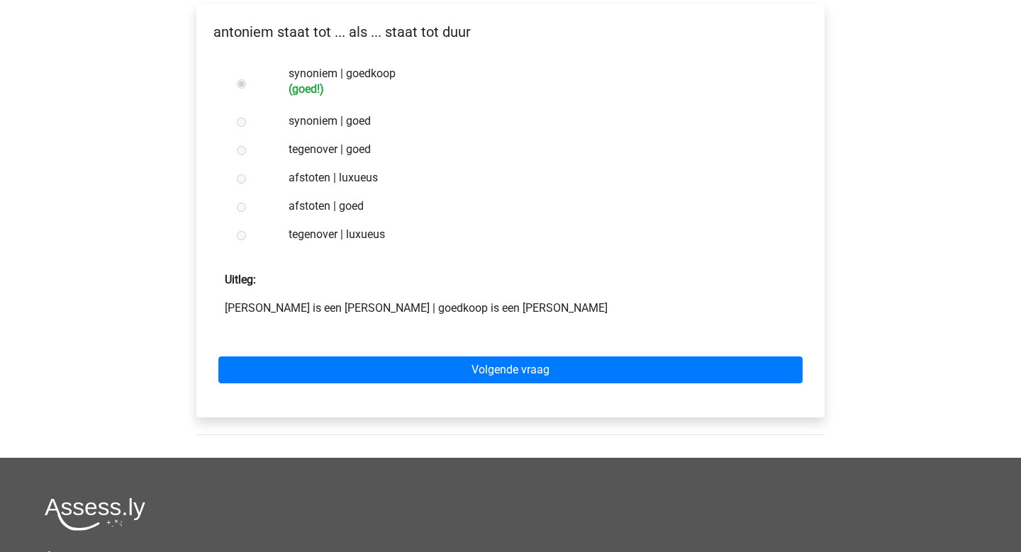
scroll to position [275, 0]
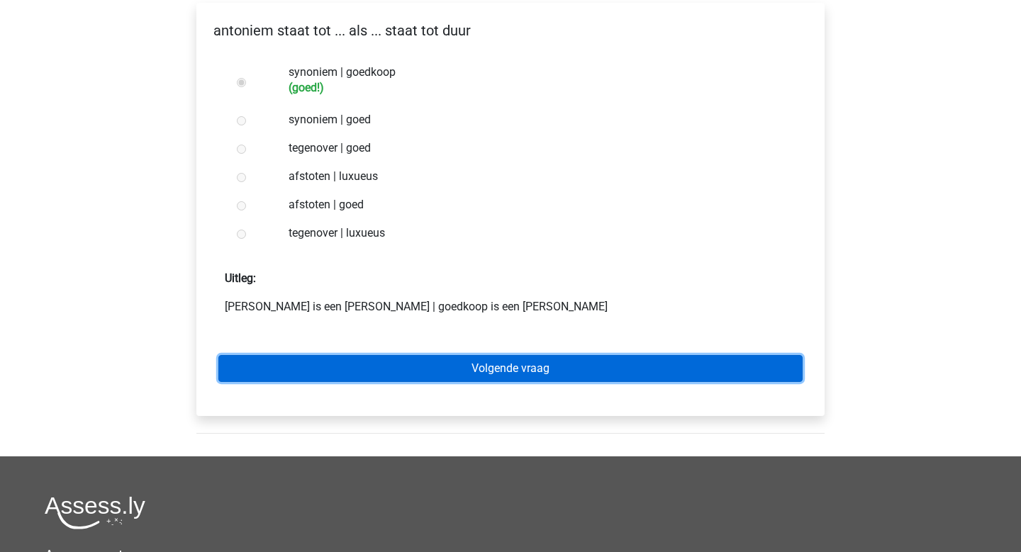
click at [450, 355] on link "Volgende vraag" at bounding box center [510, 368] width 584 height 27
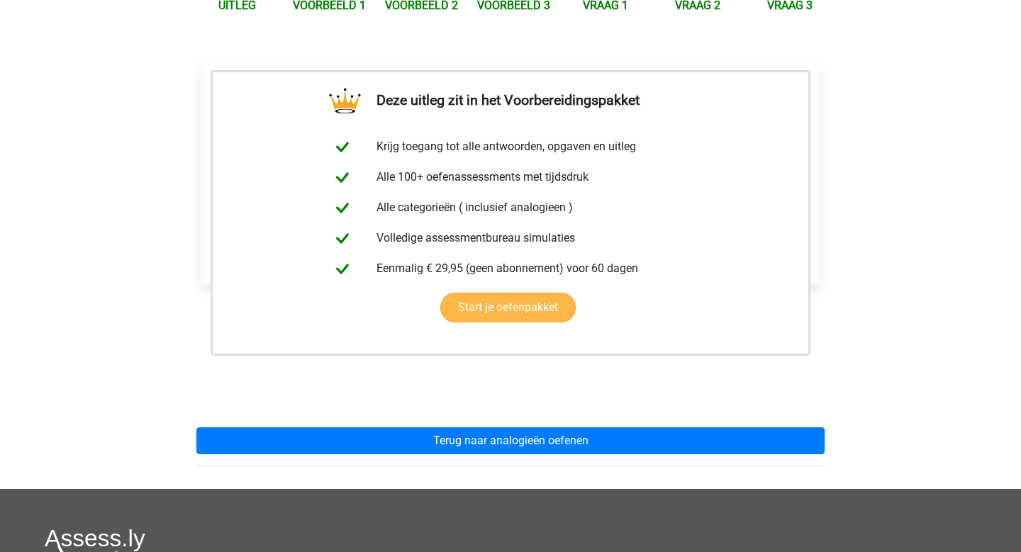
scroll to position [223, 0]
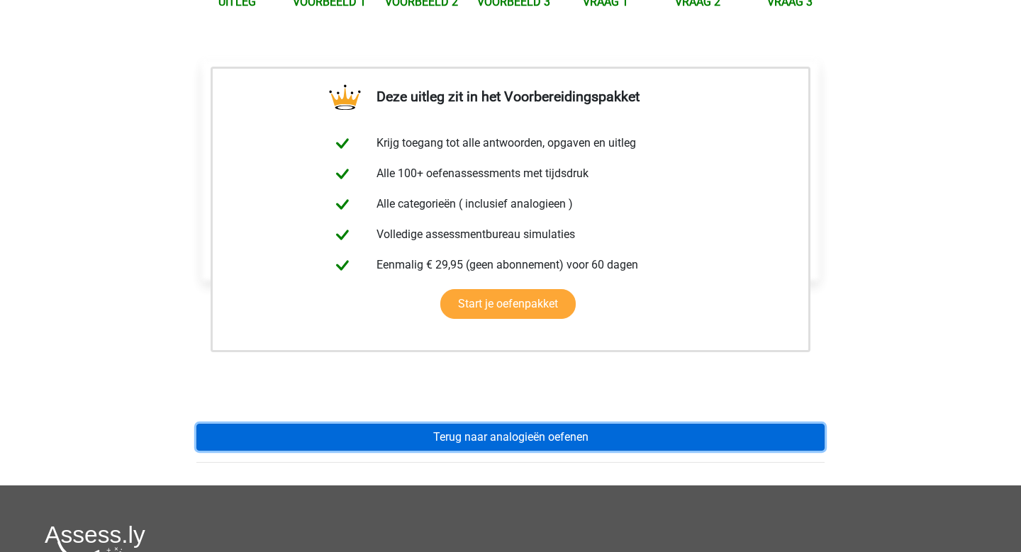
click at [499, 424] on link "Terug naar analogieën oefenen" at bounding box center [510, 437] width 628 height 27
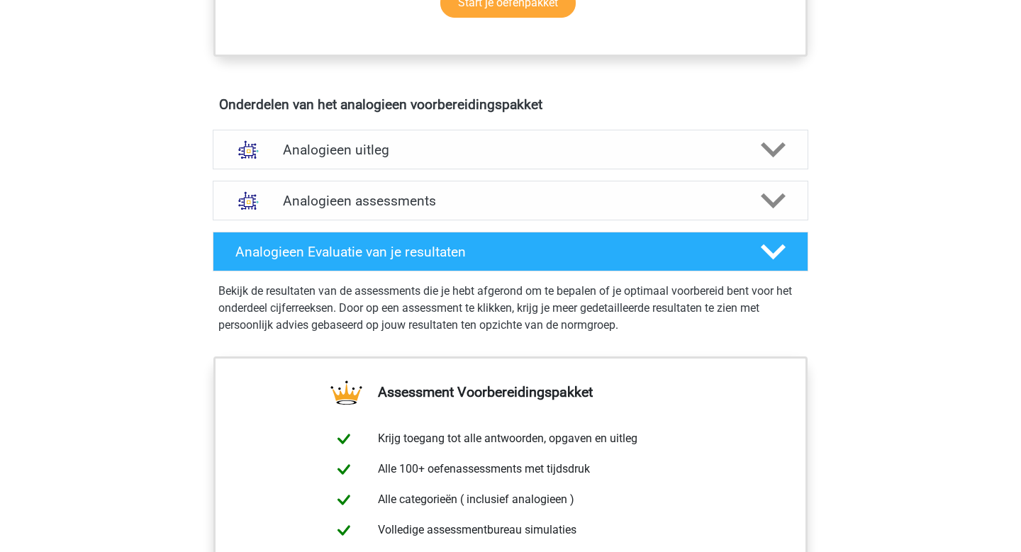
scroll to position [743, 0]
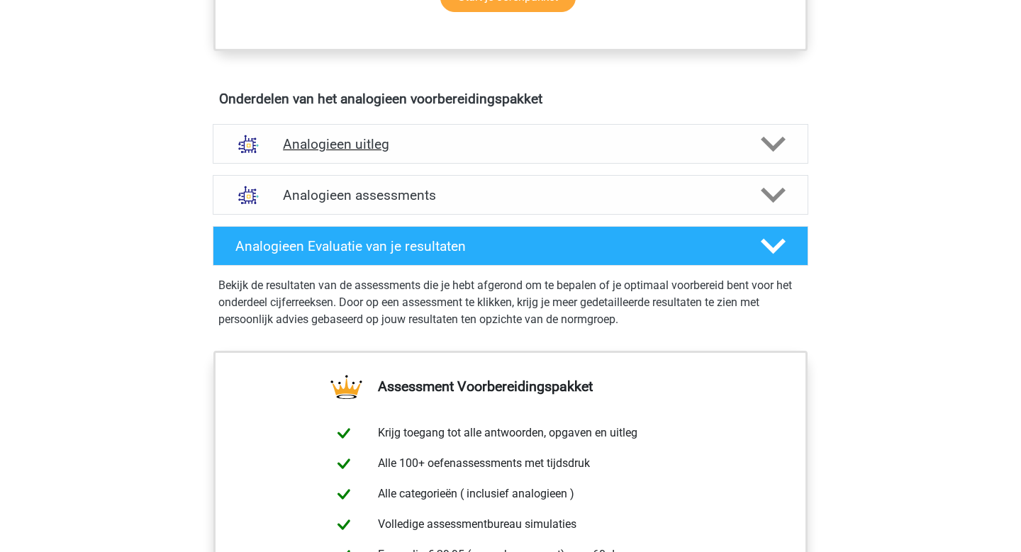
click at [511, 145] on h4 "Analogieen uitleg" at bounding box center [510, 144] width 455 height 16
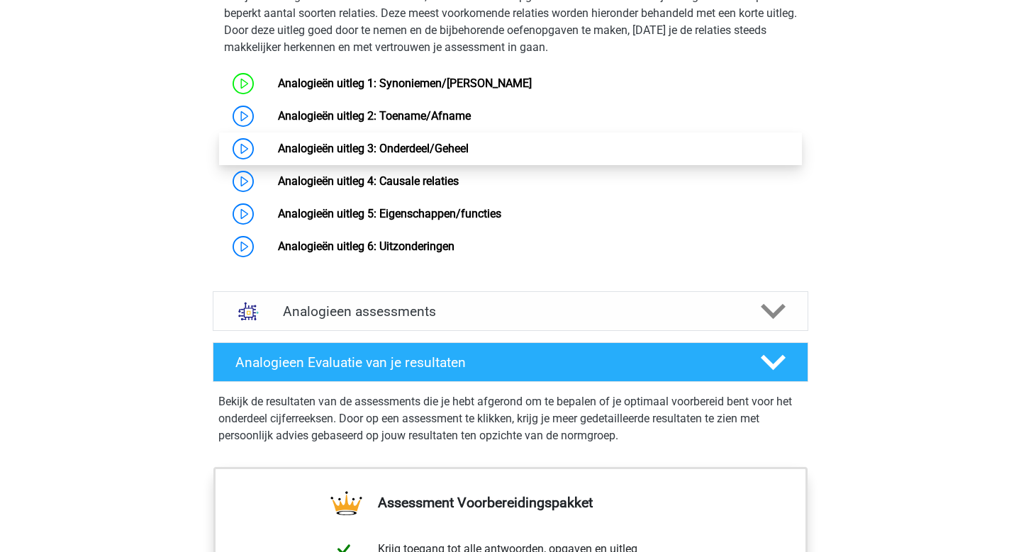
scroll to position [1074, 0]
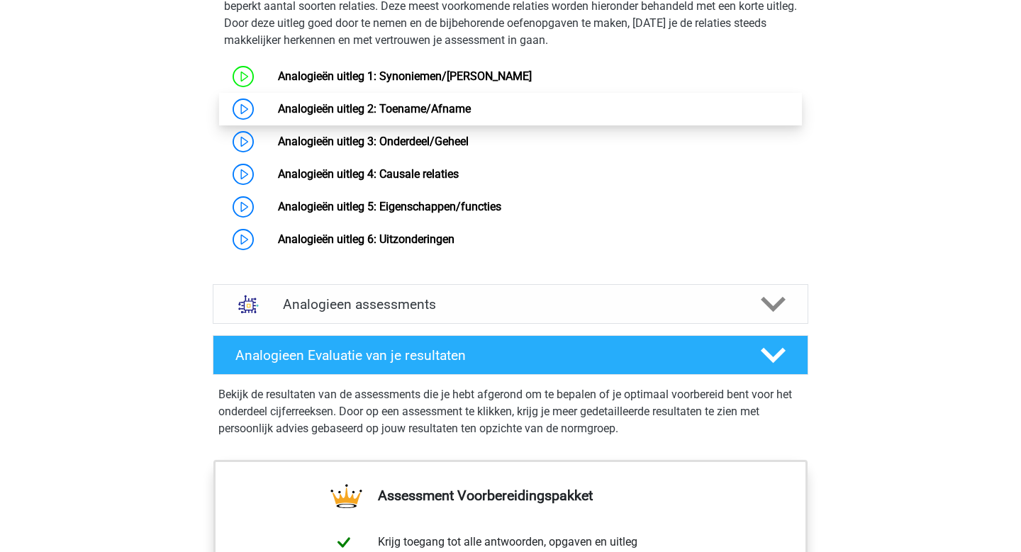
click at [278, 116] on link "Analogieën uitleg 2: Toename/Afname" at bounding box center [374, 108] width 193 height 13
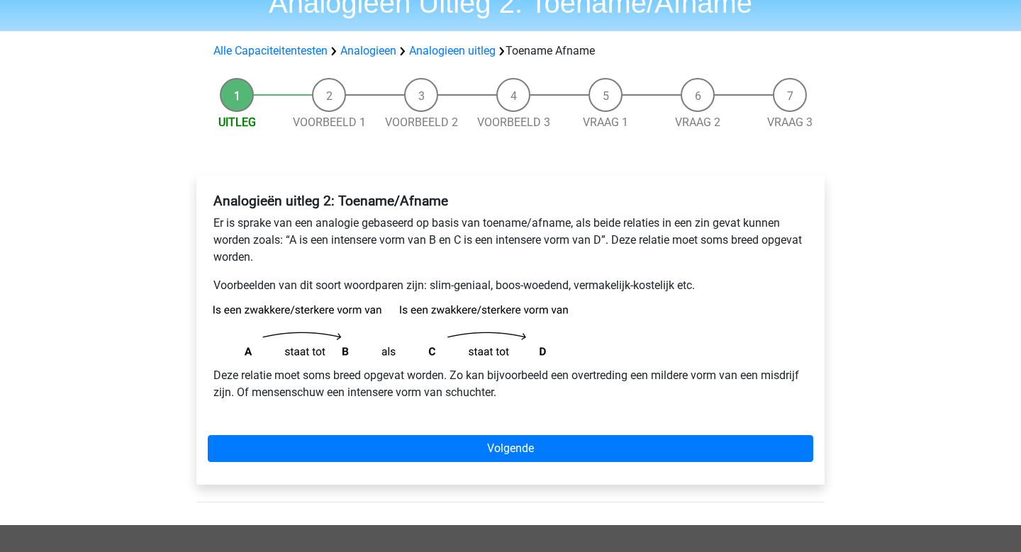
scroll to position [70, 0]
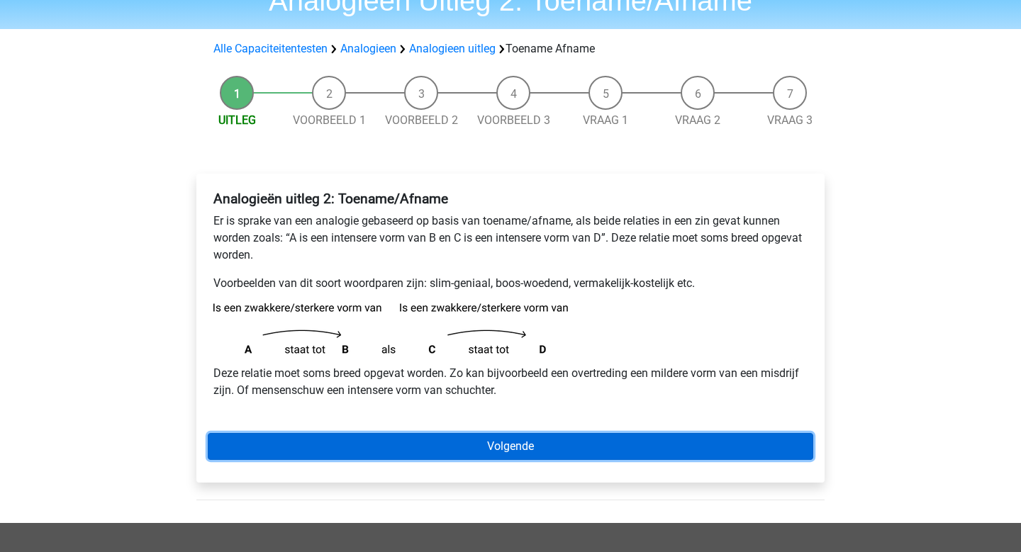
click at [575, 442] on link "Volgende" at bounding box center [511, 446] width 606 height 27
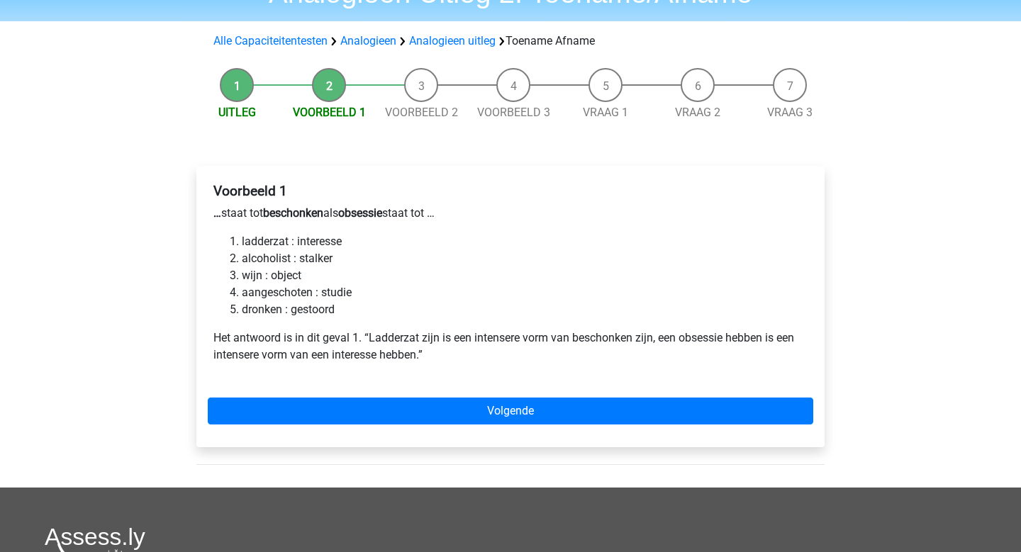
scroll to position [71, 0]
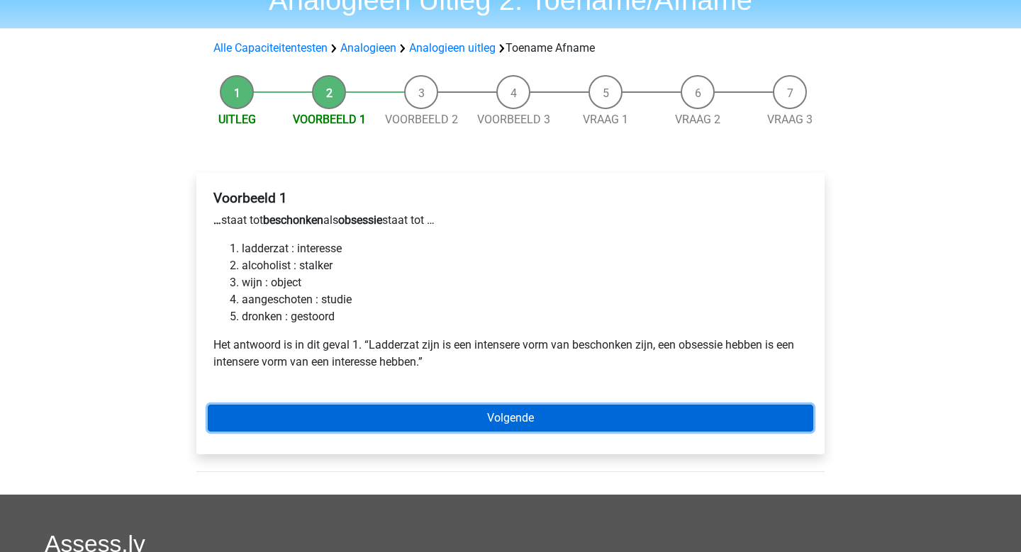
click at [555, 425] on link "Volgende" at bounding box center [511, 418] width 606 height 27
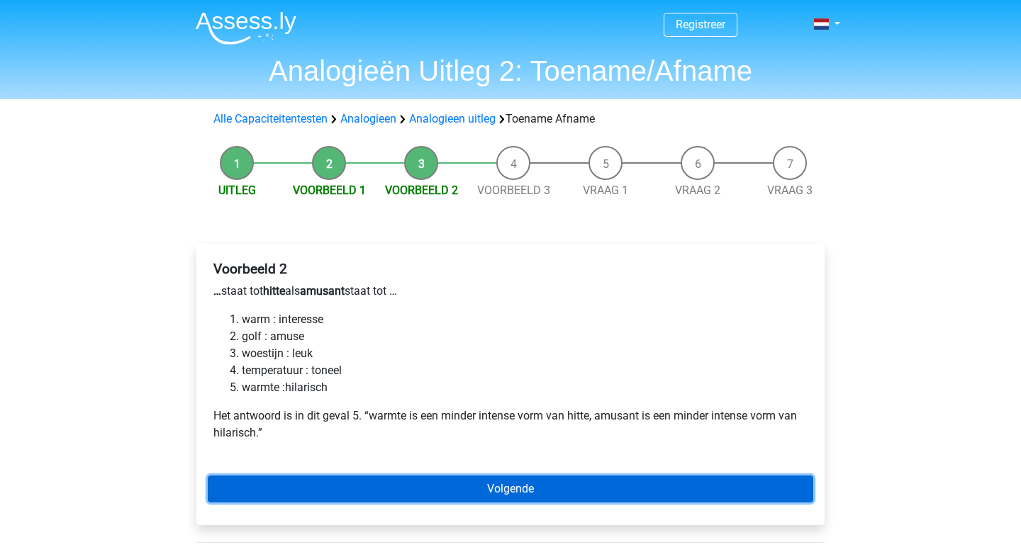
click at [514, 489] on link "Volgende" at bounding box center [511, 489] width 606 height 27
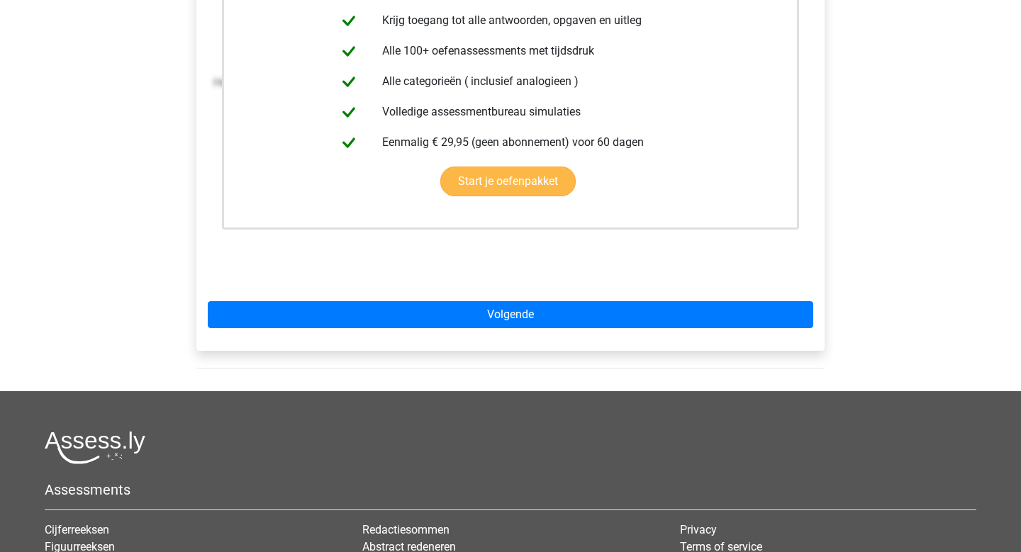
scroll to position [342, 0]
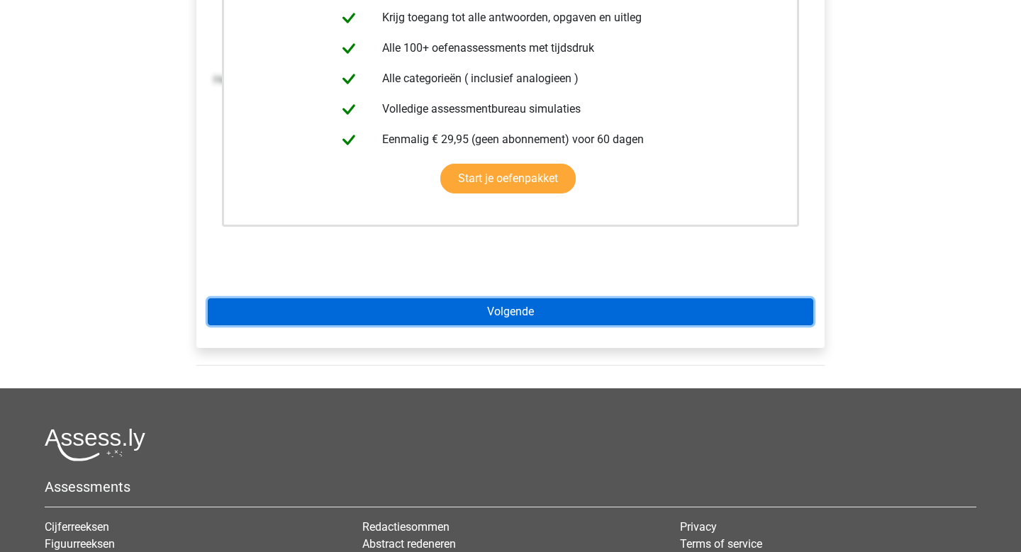
click at [520, 313] on link "Volgende" at bounding box center [511, 312] width 606 height 27
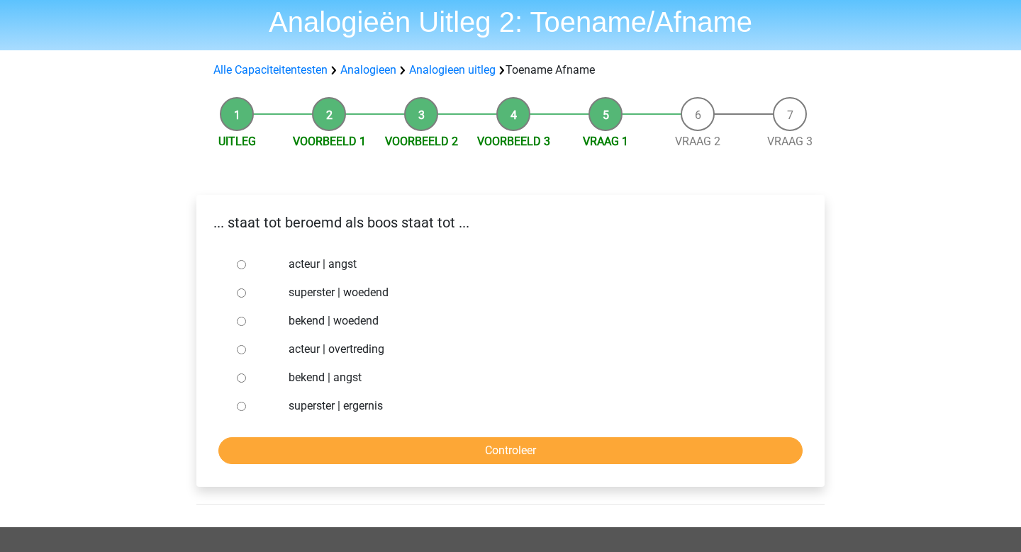
scroll to position [60, 0]
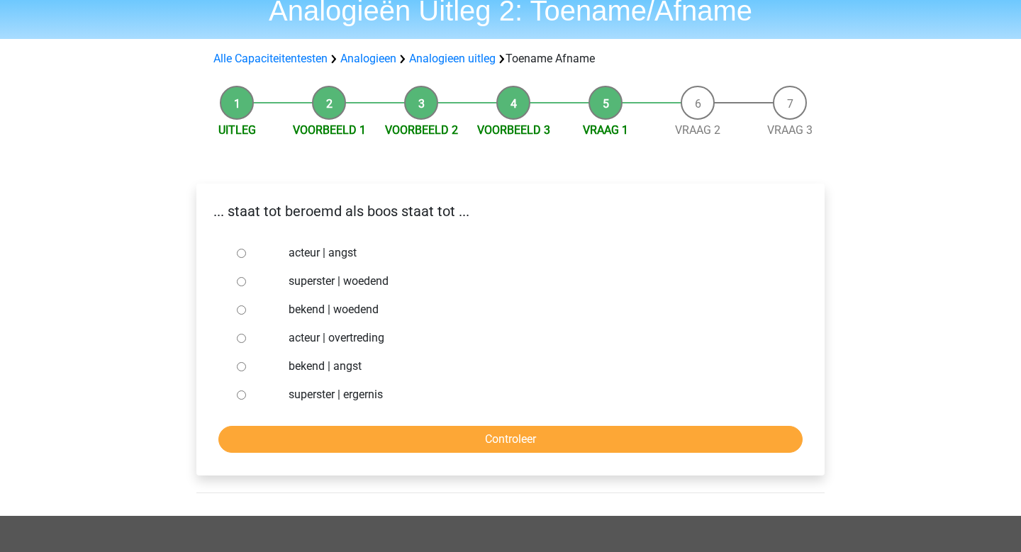
click at [240, 311] on input "bekend | woedend" at bounding box center [241, 310] width 9 height 9
radio input "true"
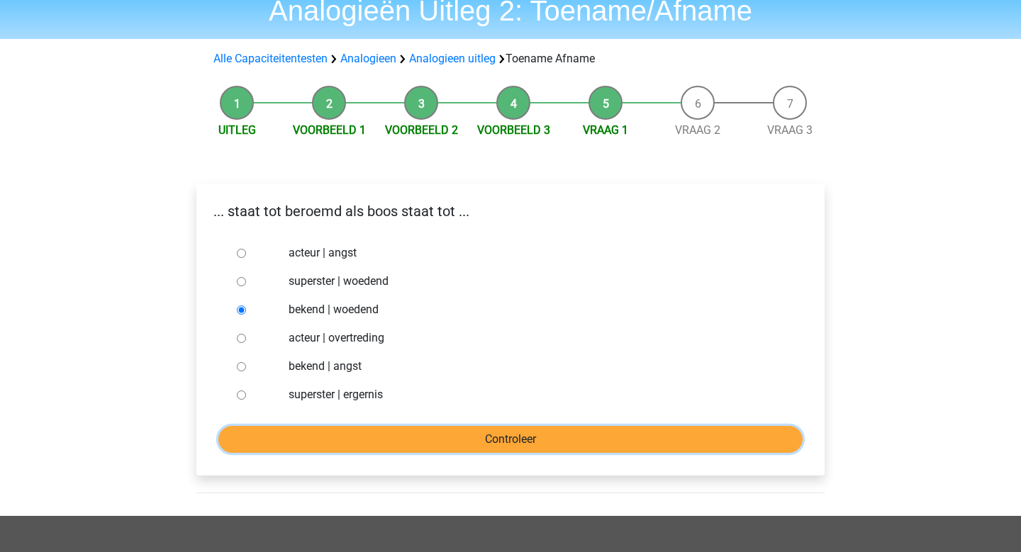
click at [430, 432] on input "Controleer" at bounding box center [510, 439] width 584 height 27
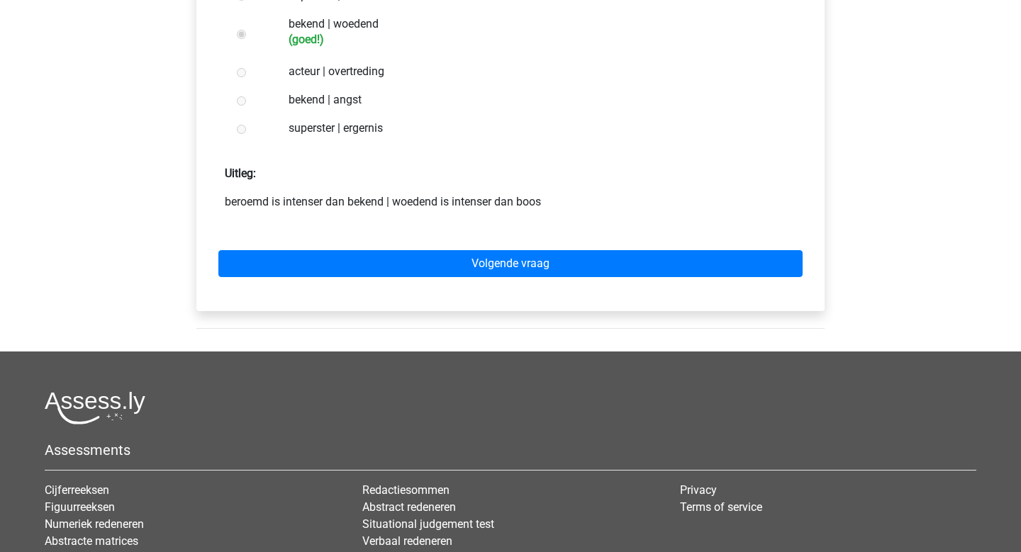
scroll to position [355, 0]
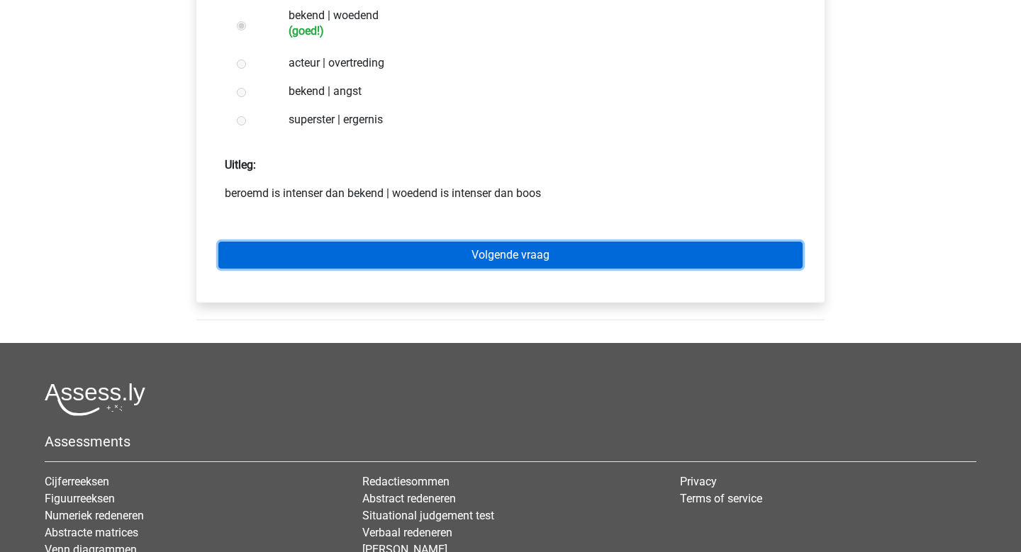
click at [428, 265] on link "Volgende vraag" at bounding box center [510, 255] width 584 height 27
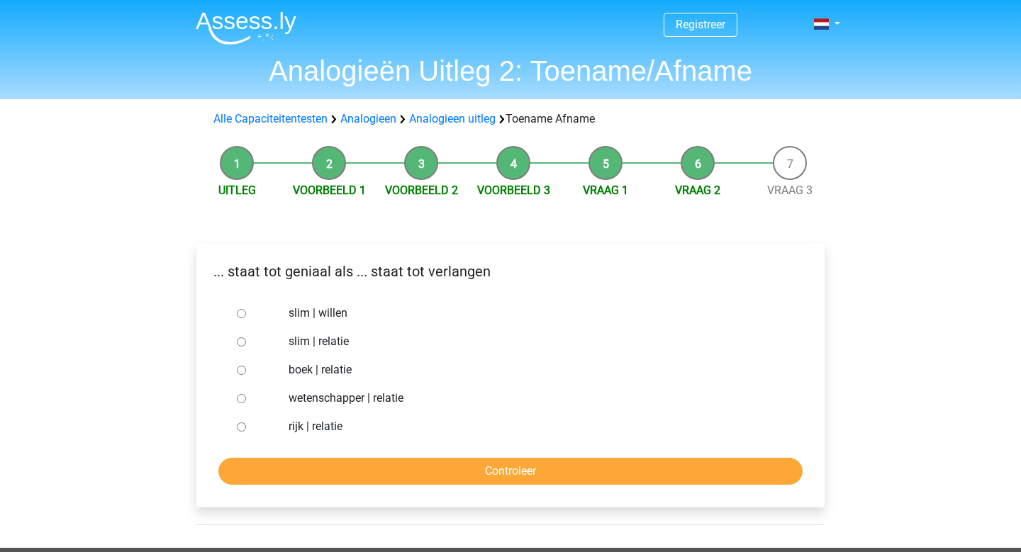
click at [244, 315] on input "slim | willen" at bounding box center [241, 313] width 9 height 9
radio input "true"
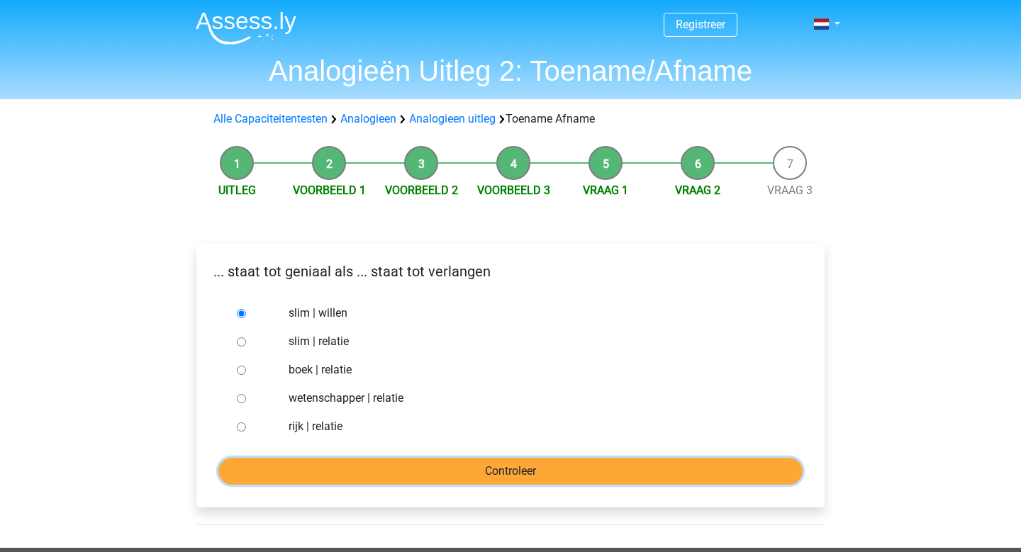
click at [506, 477] on input "Controleer" at bounding box center [510, 471] width 584 height 27
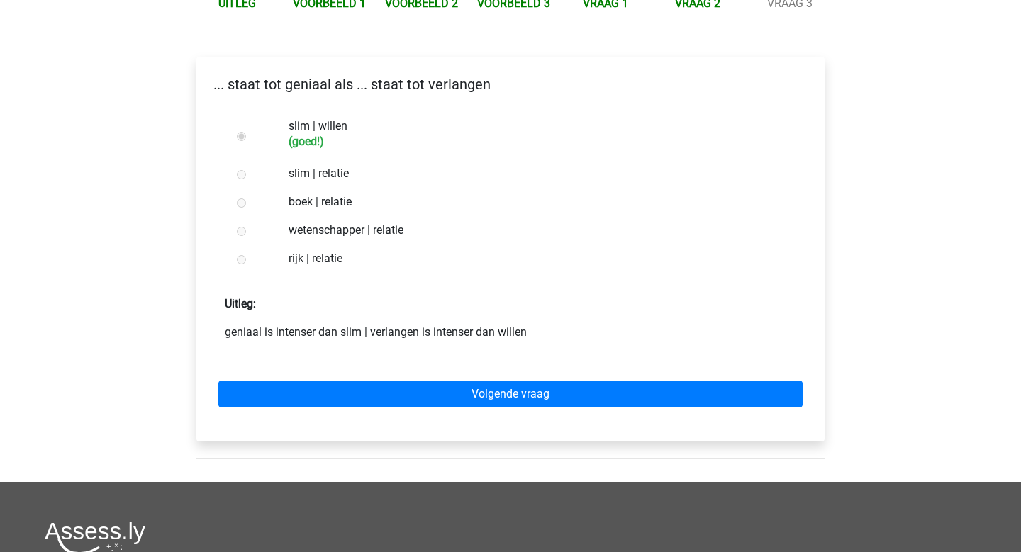
scroll to position [204, 0]
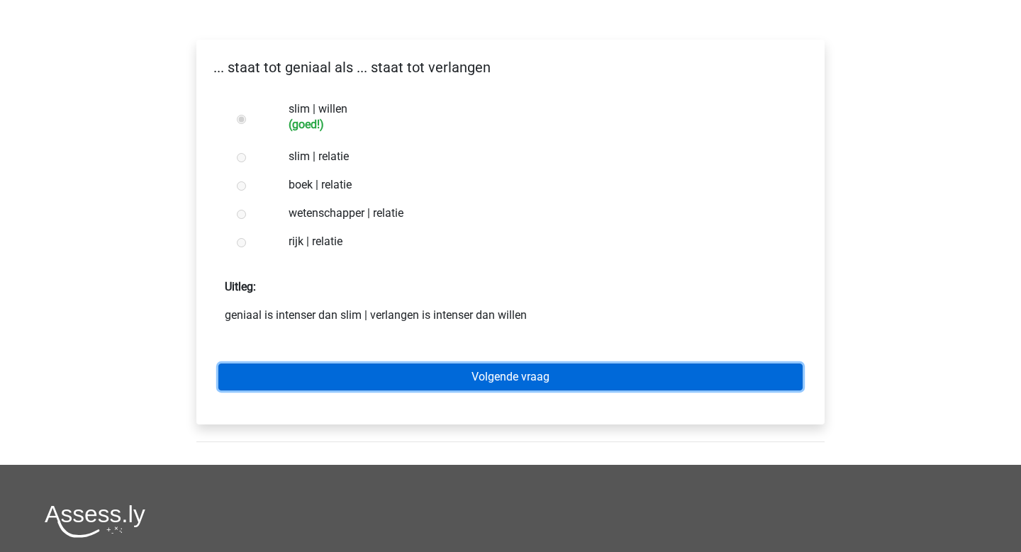
click at [457, 382] on link "Volgende vraag" at bounding box center [510, 377] width 584 height 27
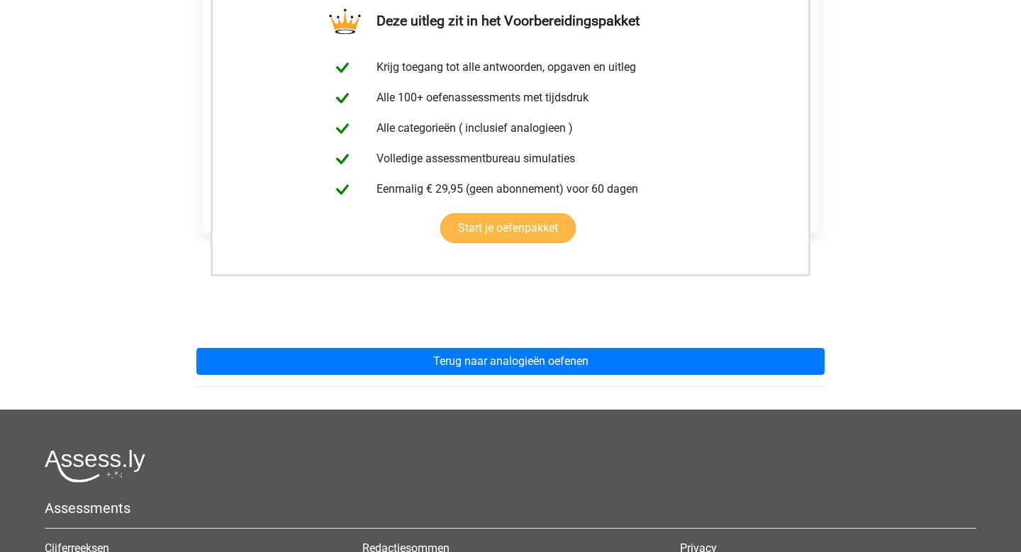
scroll to position [277, 0]
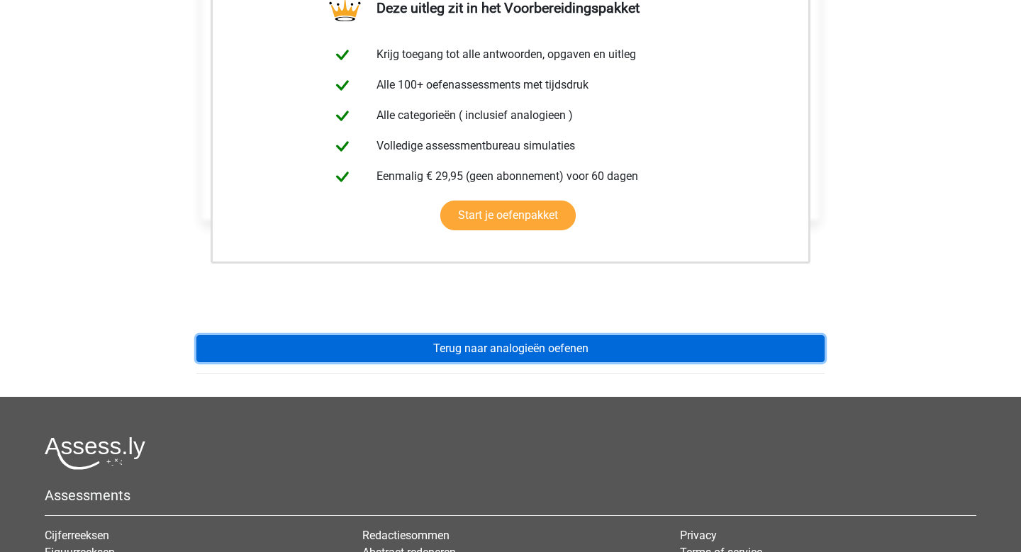
click at [548, 340] on link "Terug naar analogieën oefenen" at bounding box center [510, 348] width 628 height 27
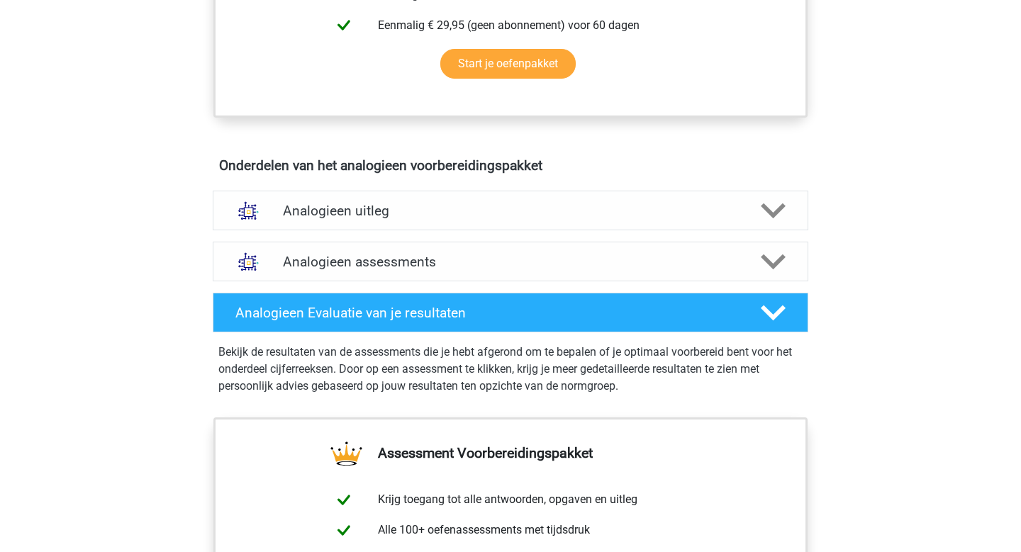
scroll to position [680, 0]
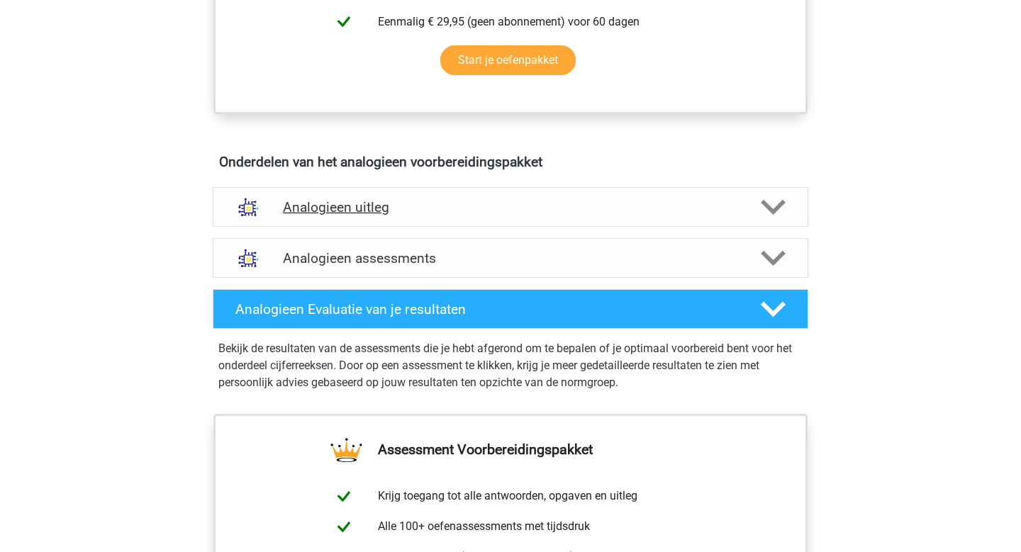
click at [570, 223] on div "Analogieen uitleg" at bounding box center [511, 207] width 596 height 40
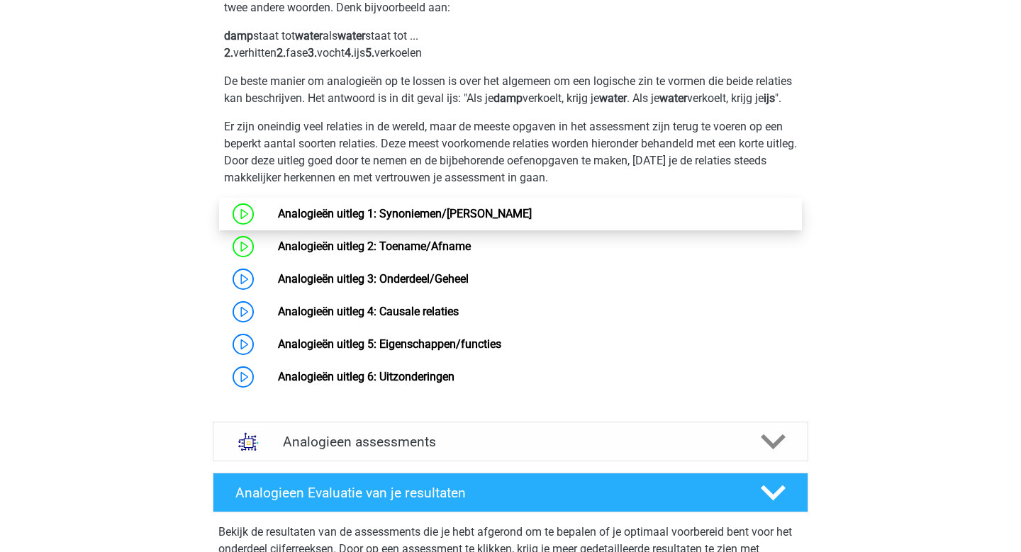
scroll to position [961, 0]
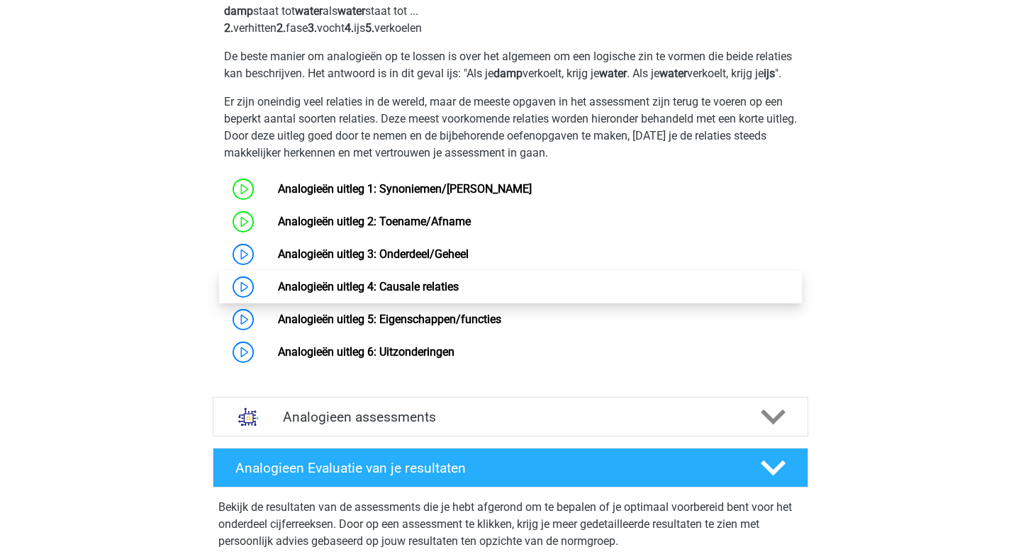
click at [278, 294] on link "Analogieën uitleg 4: Causale relaties" at bounding box center [368, 286] width 181 height 13
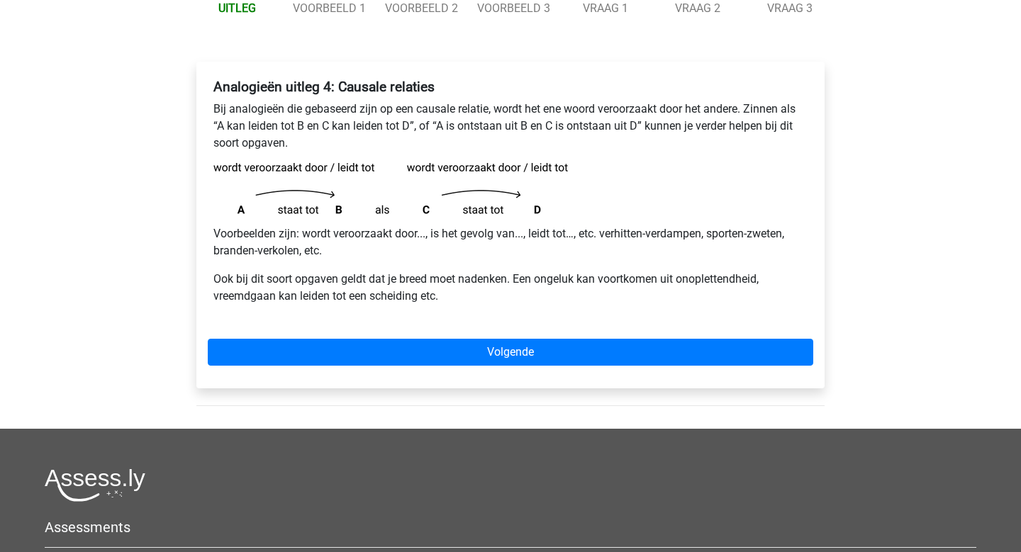
scroll to position [184, 0]
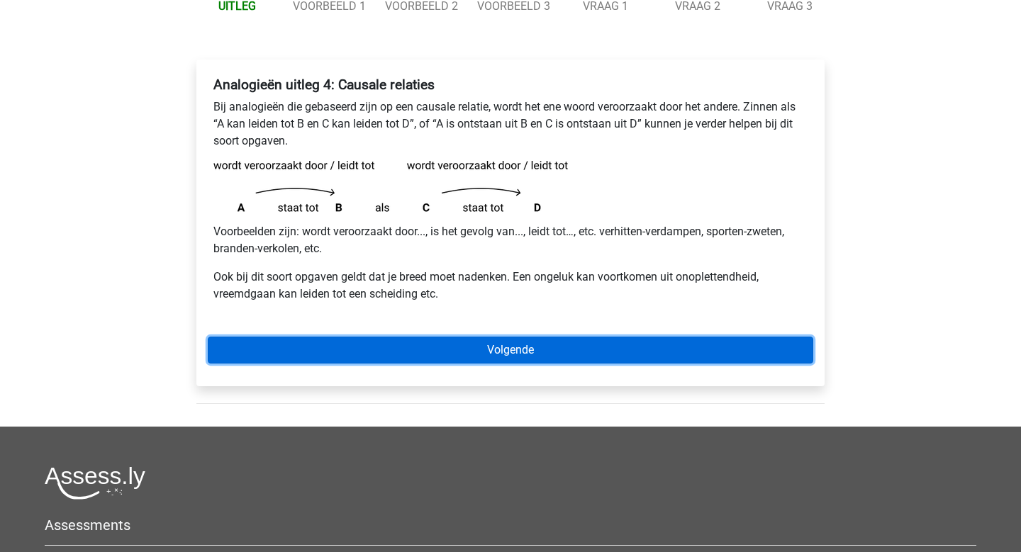
click at [508, 347] on link "Volgende" at bounding box center [511, 350] width 606 height 27
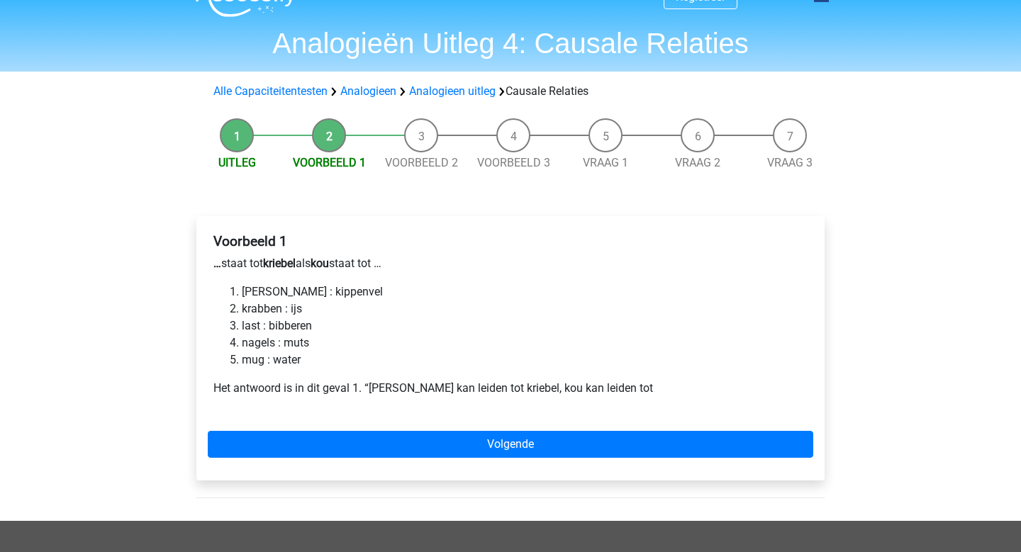
scroll to position [25, 0]
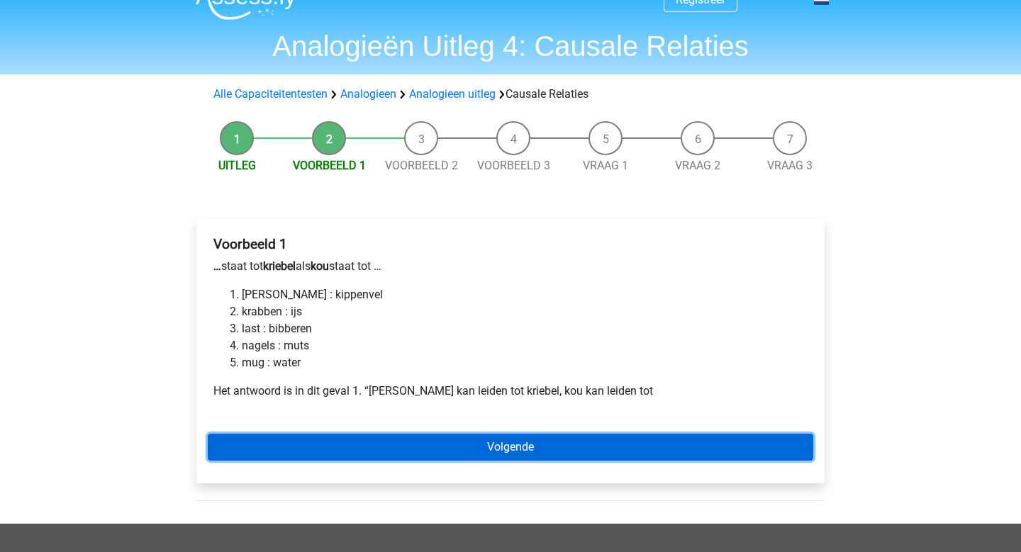
click at [561, 449] on link "Volgende" at bounding box center [511, 447] width 606 height 27
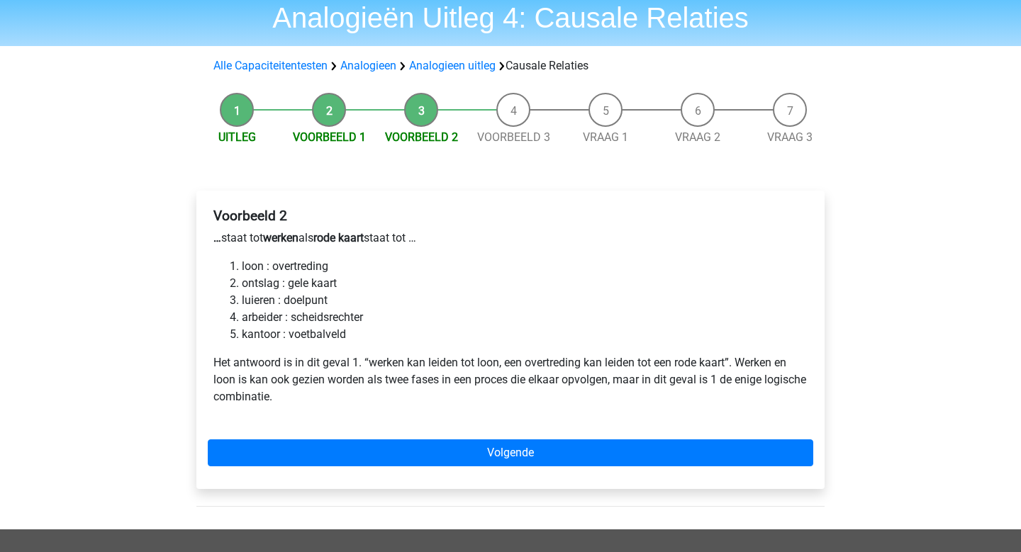
scroll to position [56, 0]
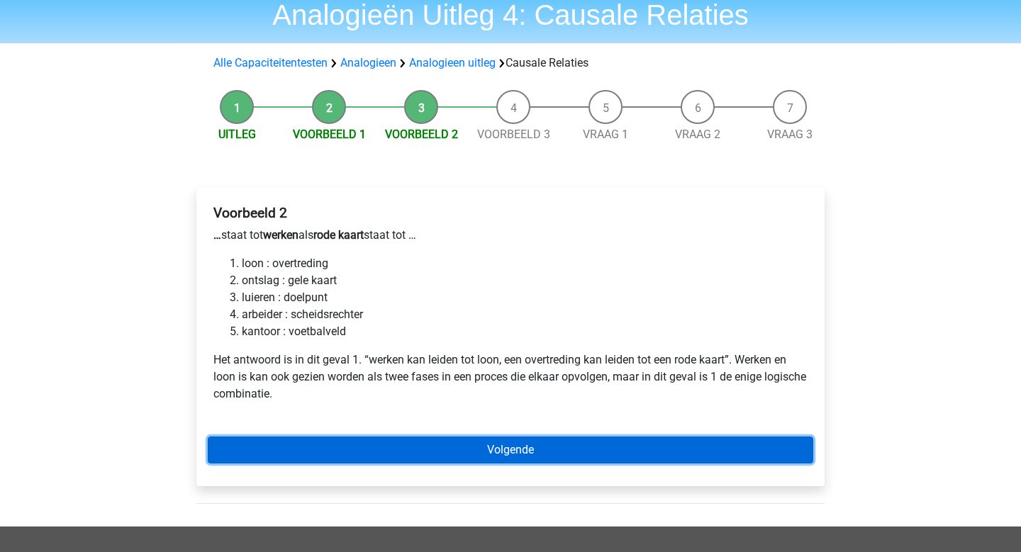
click at [561, 449] on link "Volgende" at bounding box center [511, 450] width 606 height 27
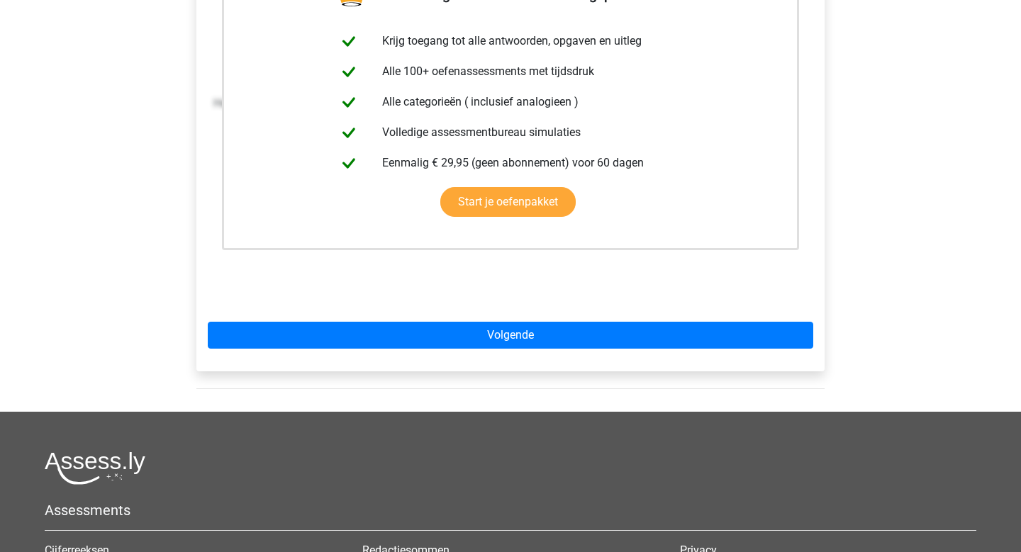
scroll to position [318, 0]
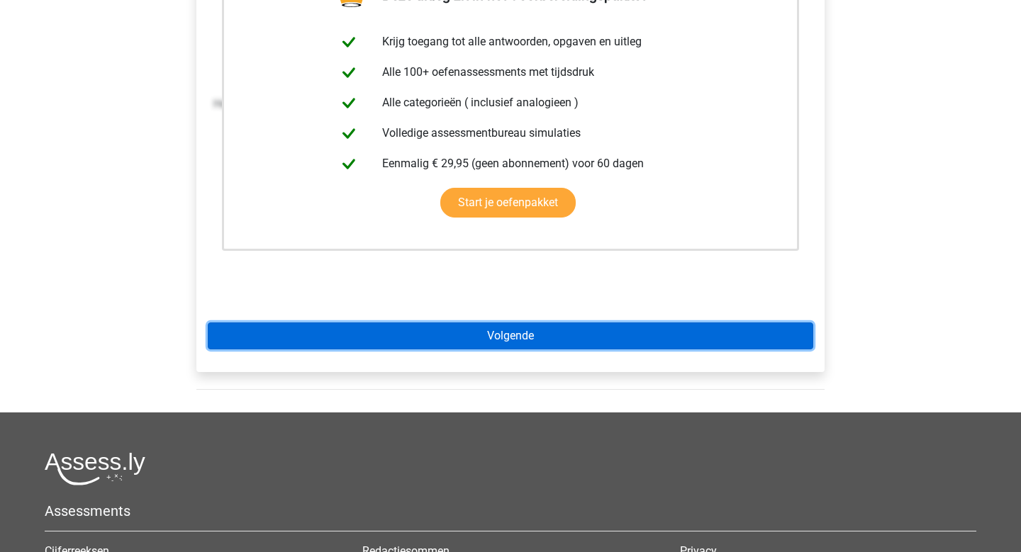
click at [523, 343] on link "Volgende" at bounding box center [511, 336] width 606 height 27
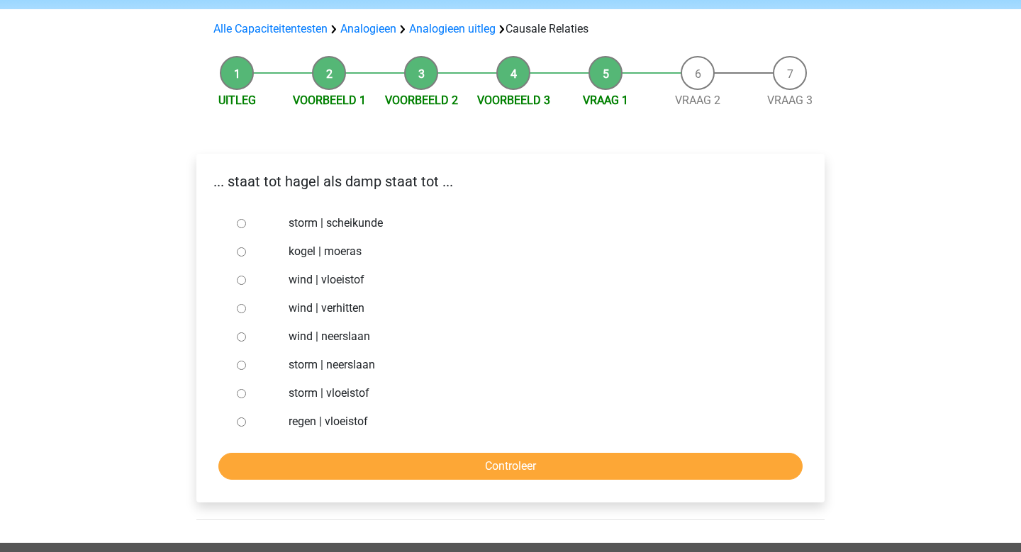
scroll to position [91, 0]
click at [237, 279] on input "wind | vloeistof" at bounding box center [241, 279] width 9 height 9
radio input "true"
click at [239, 307] on input "wind | verhitten" at bounding box center [241, 307] width 9 height 9
radio input "true"
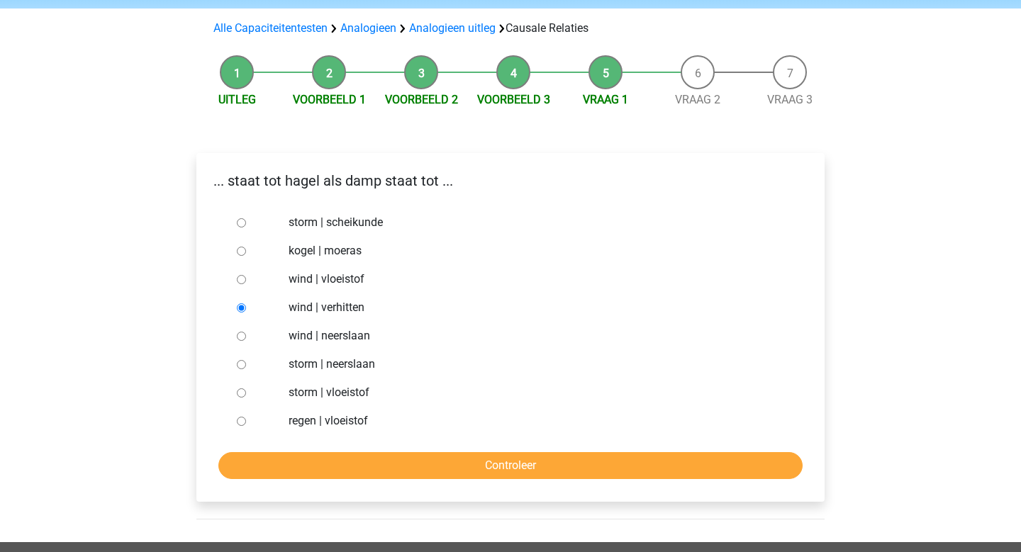
click at [241, 392] on input "storm | vloeistof" at bounding box center [241, 393] width 9 height 9
radio input "true"
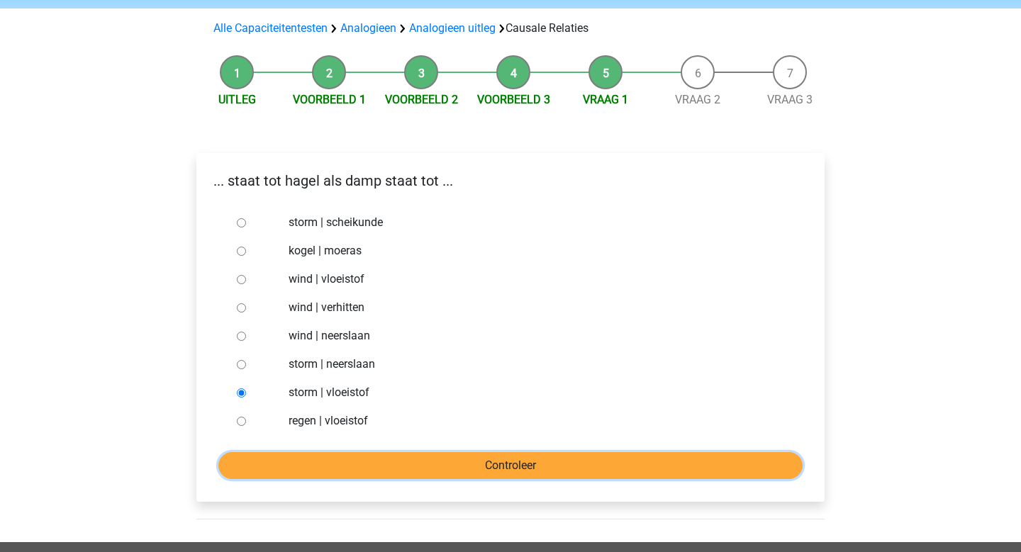
click at [434, 456] on input "Controleer" at bounding box center [510, 465] width 584 height 27
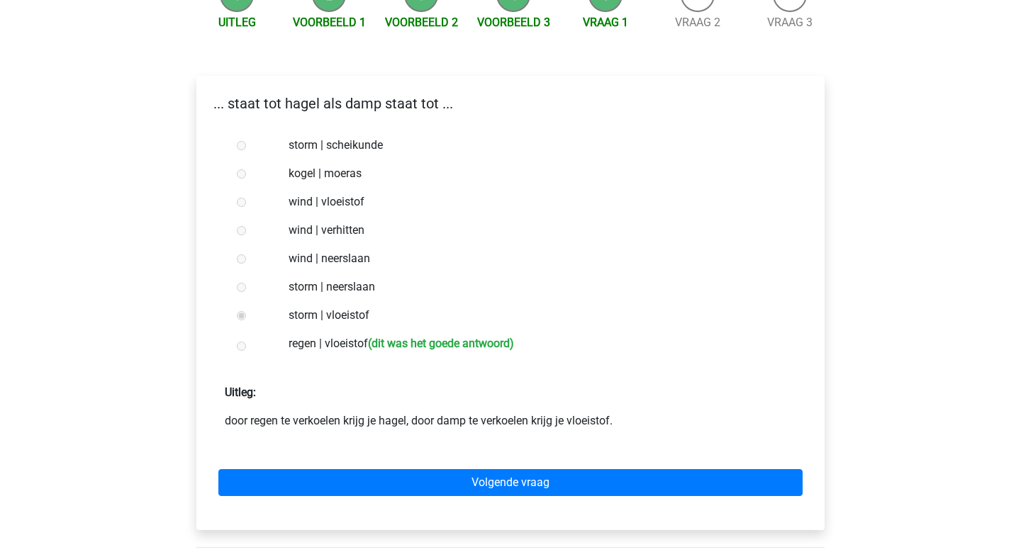
scroll to position [169, 0]
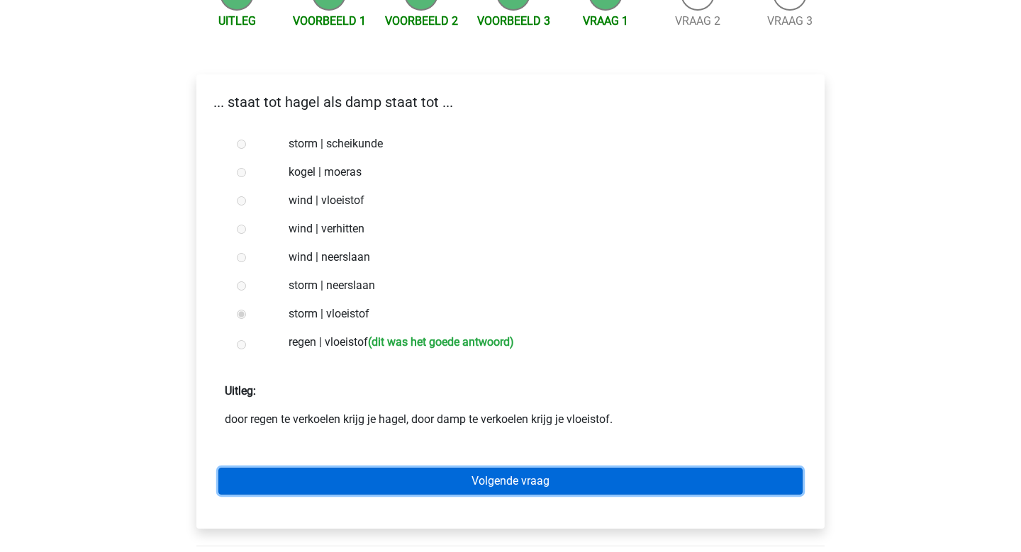
click at [449, 489] on link "Volgende vraag" at bounding box center [510, 481] width 584 height 27
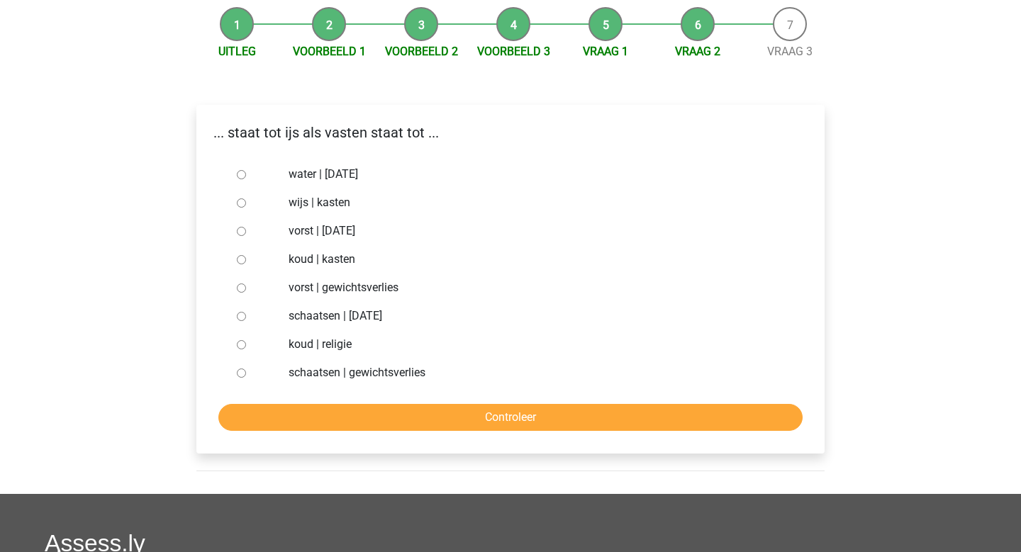
scroll to position [137, 0]
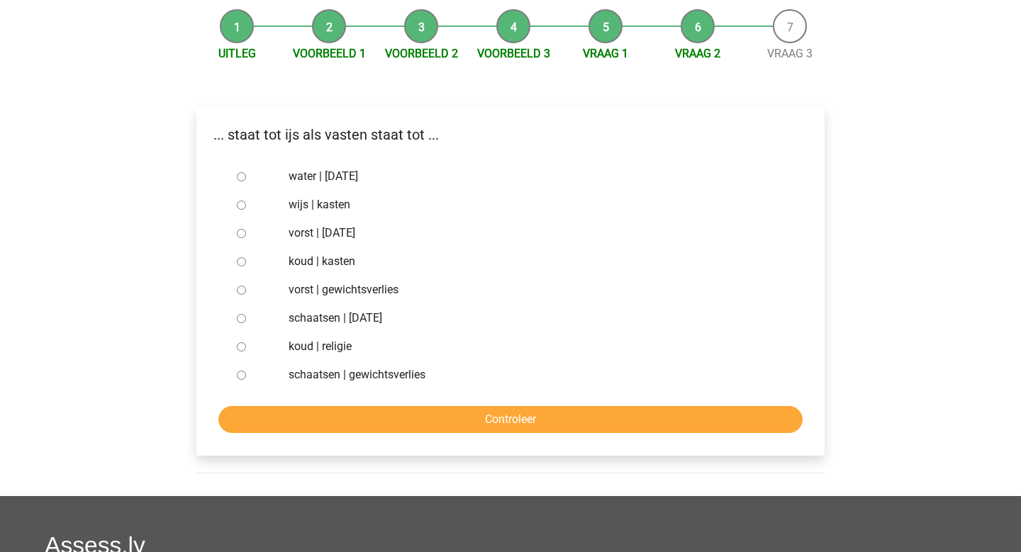
click at [240, 351] on input "koud | religie" at bounding box center [241, 346] width 9 height 9
radio input "true"
click at [398, 420] on input "Controleer" at bounding box center [510, 419] width 584 height 27
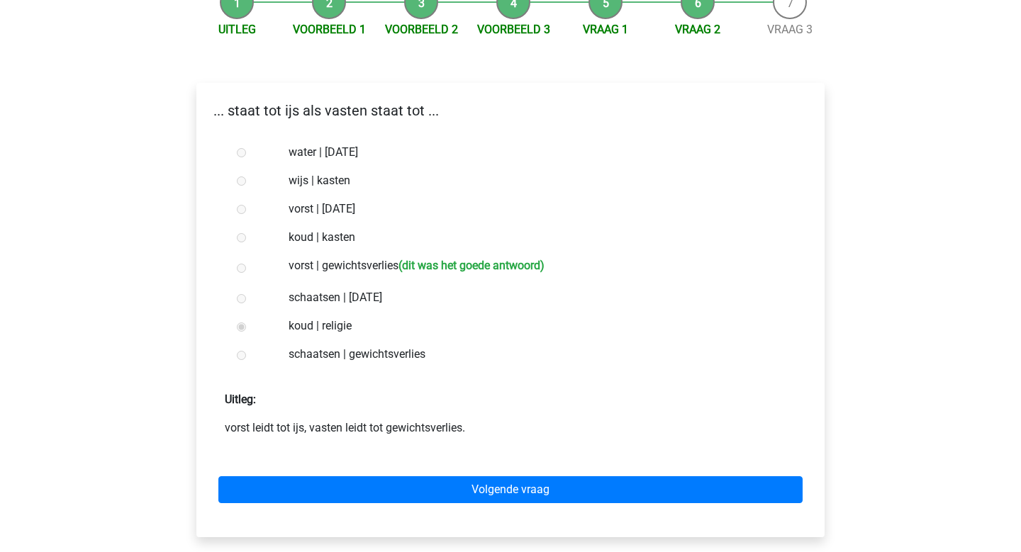
scroll to position [166, 0]
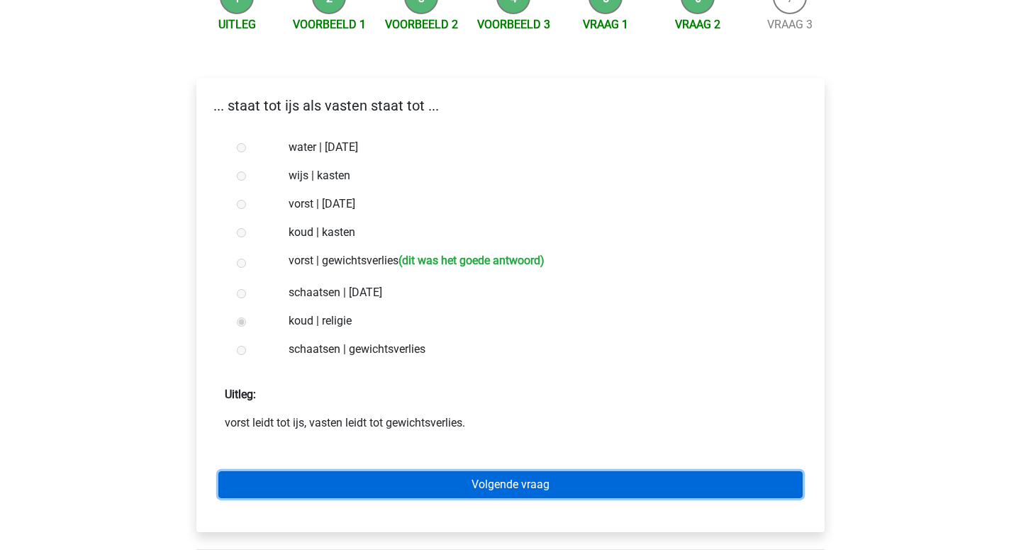
click at [481, 496] on link "Volgende vraag" at bounding box center [510, 485] width 584 height 27
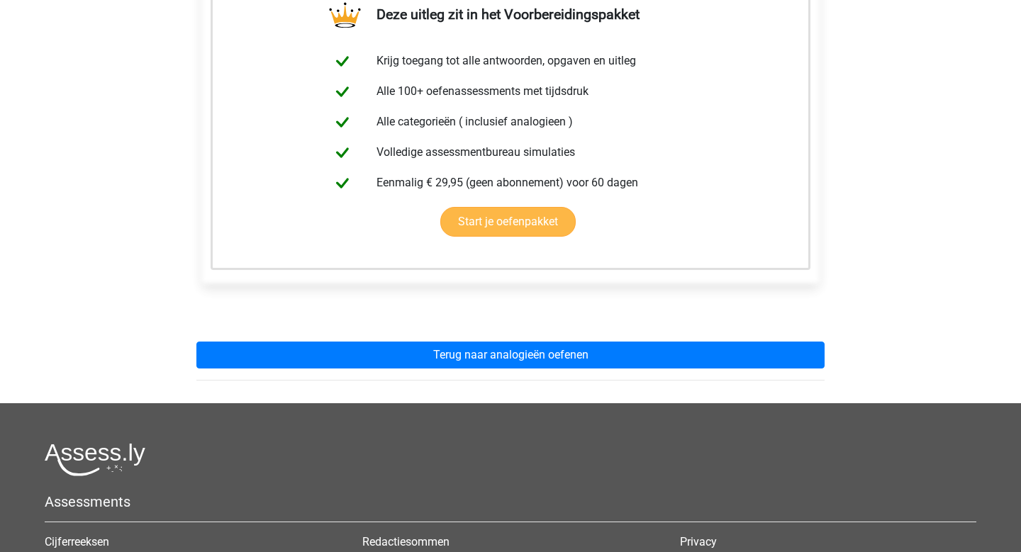
scroll to position [311, 0]
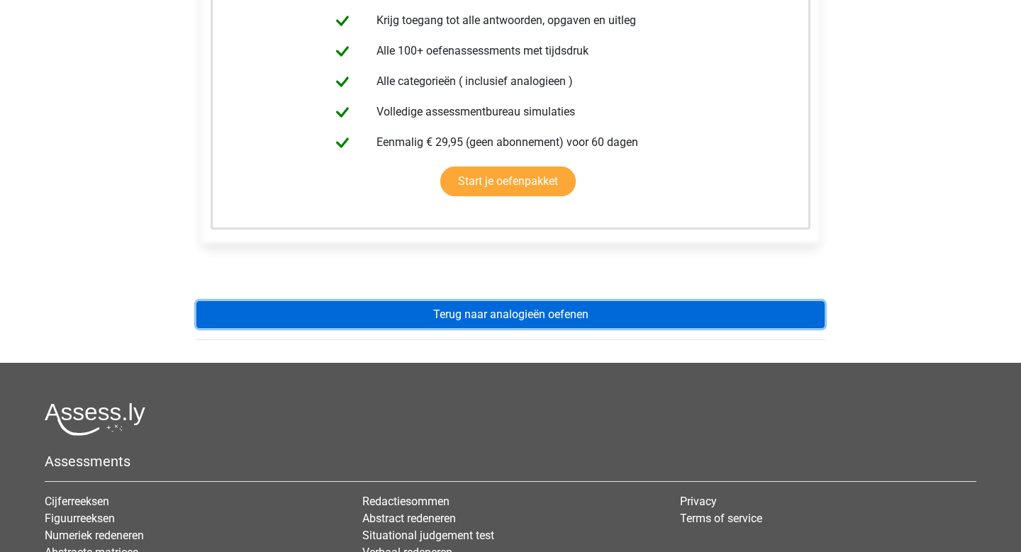
click at [496, 308] on link "Terug naar analogieën oefenen" at bounding box center [510, 314] width 628 height 27
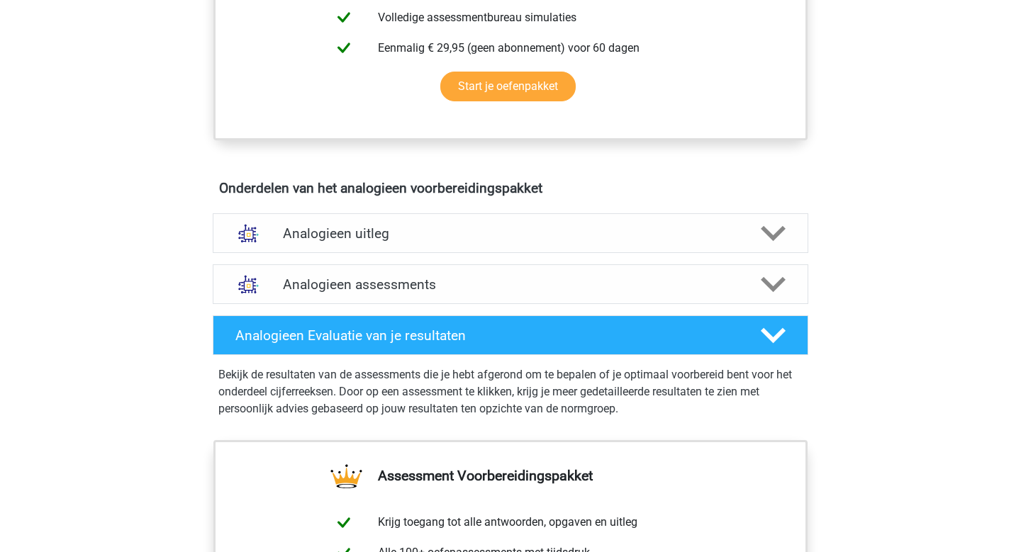
scroll to position [659, 0]
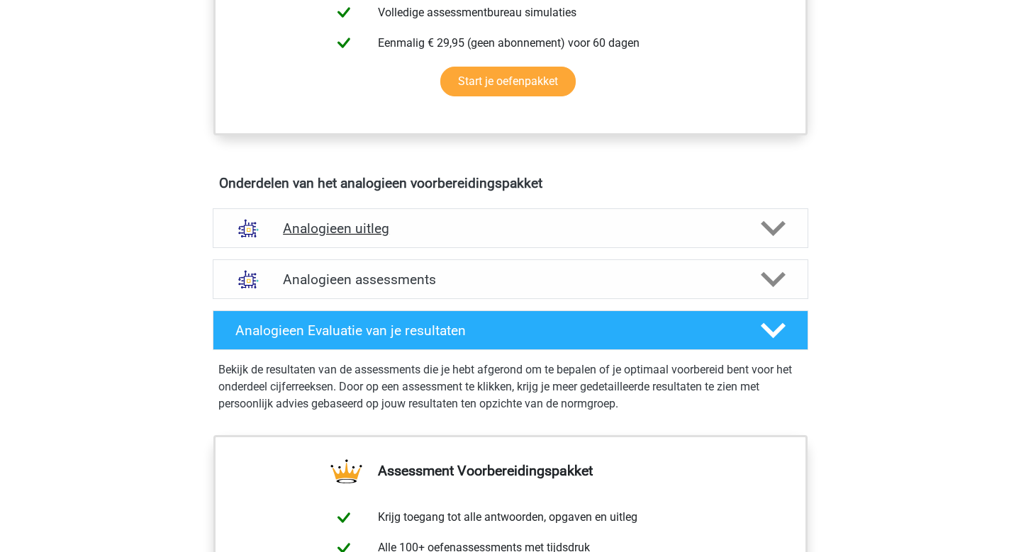
click at [538, 235] on h4 "Analogieen uitleg" at bounding box center [510, 229] width 455 height 16
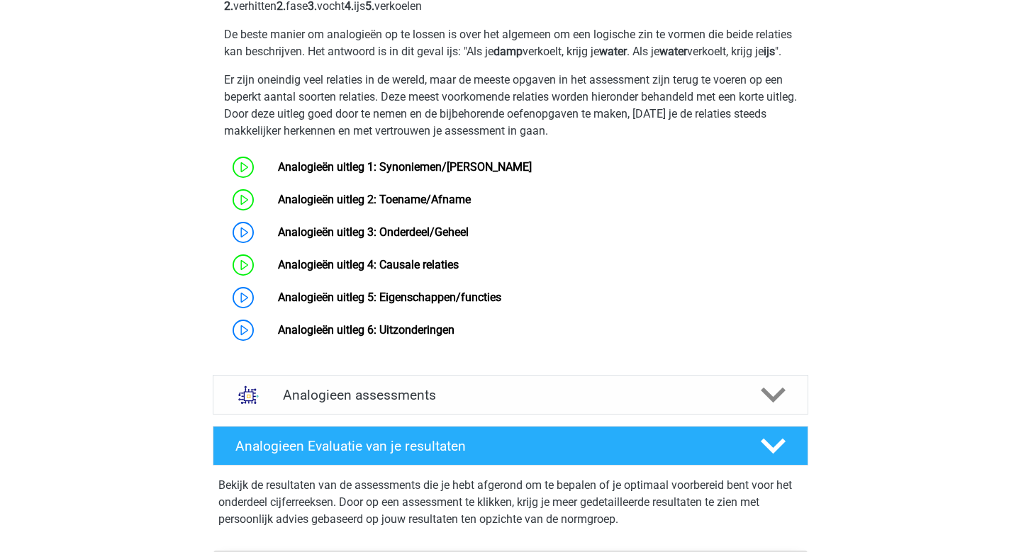
scroll to position [987, 0]
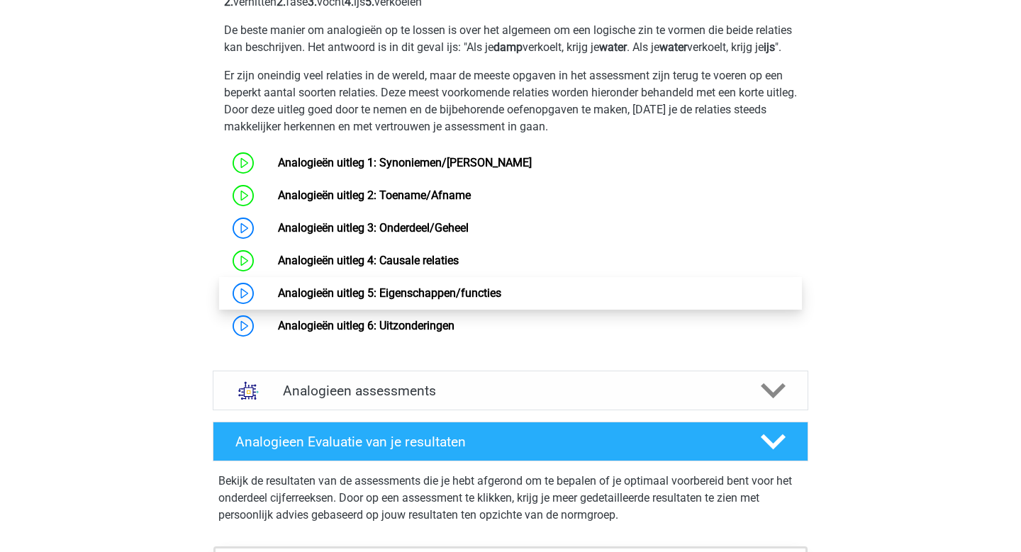
click at [278, 300] on link "Analogieën uitleg 5: Eigenschappen/functies" at bounding box center [389, 292] width 223 height 13
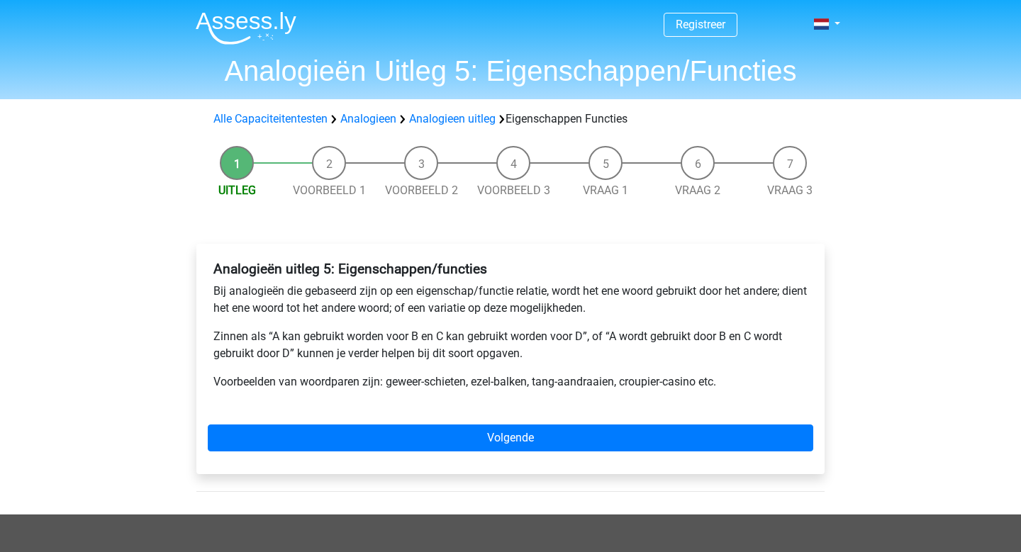
click at [605, 457] on div "Analogieën uitleg 5: Eigenschappen/functies Bij analogieën die gebaseerd zijn o…" at bounding box center [510, 359] width 628 height 230
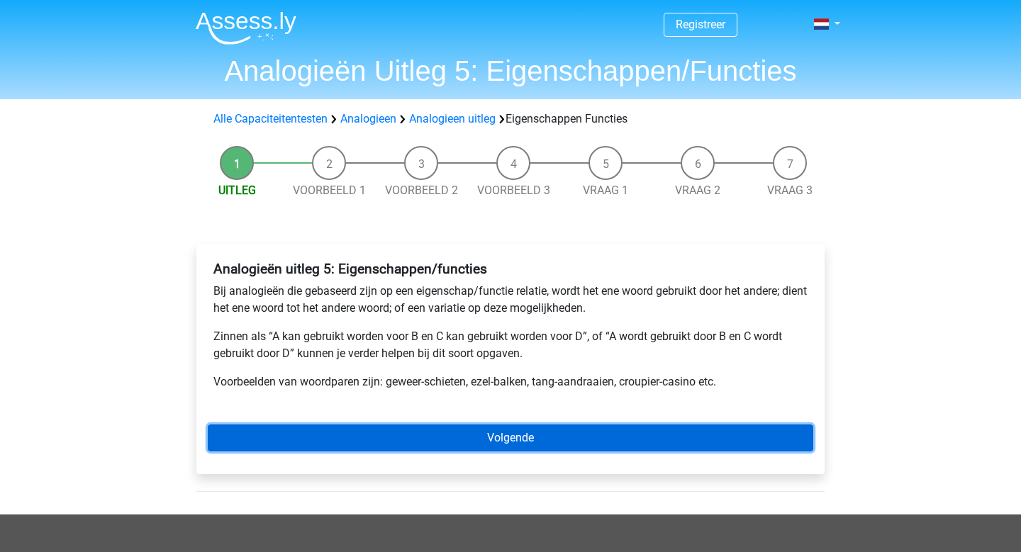
click at [599, 433] on link "Volgende" at bounding box center [511, 438] width 606 height 27
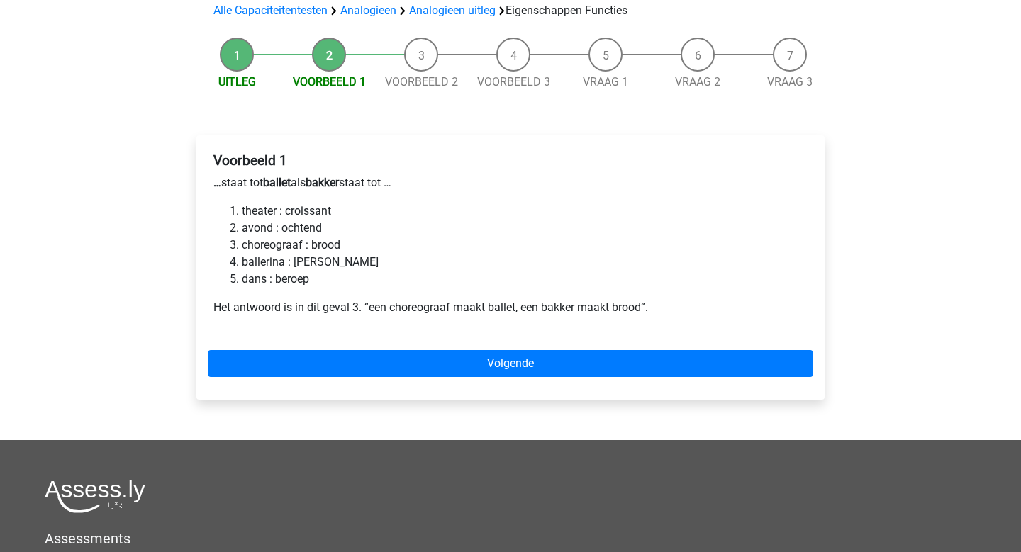
scroll to position [110, 0]
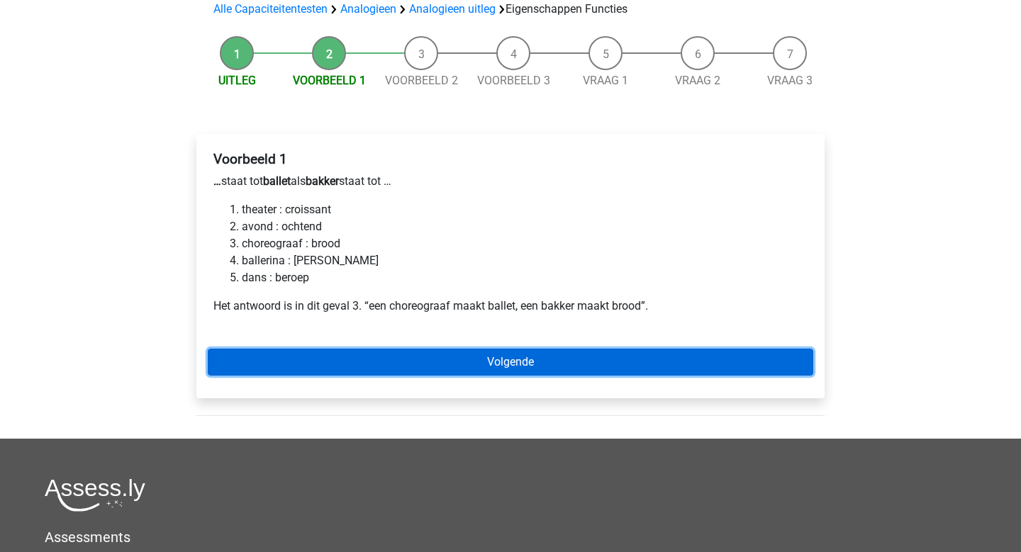
click at [604, 358] on link "Volgende" at bounding box center [511, 362] width 606 height 27
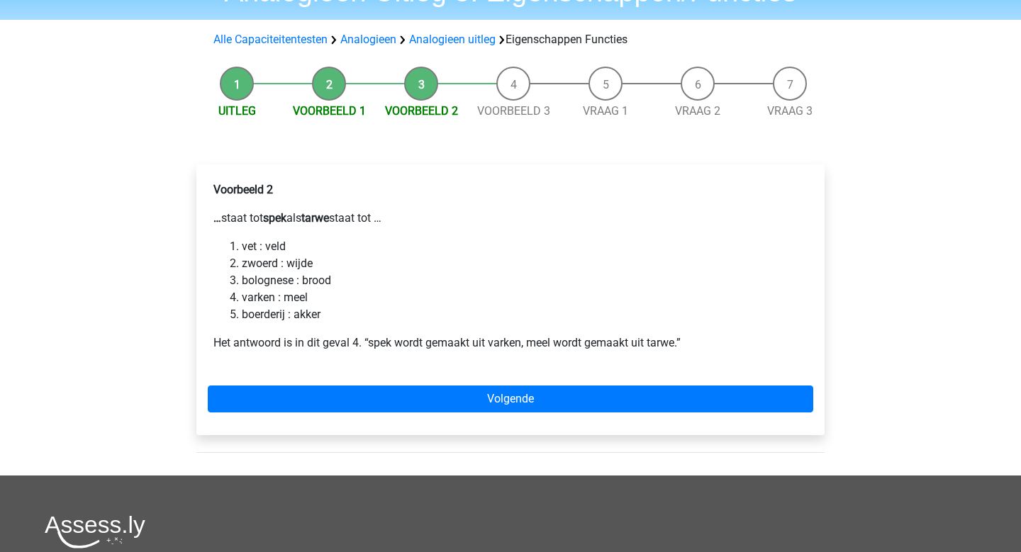
scroll to position [81, 0]
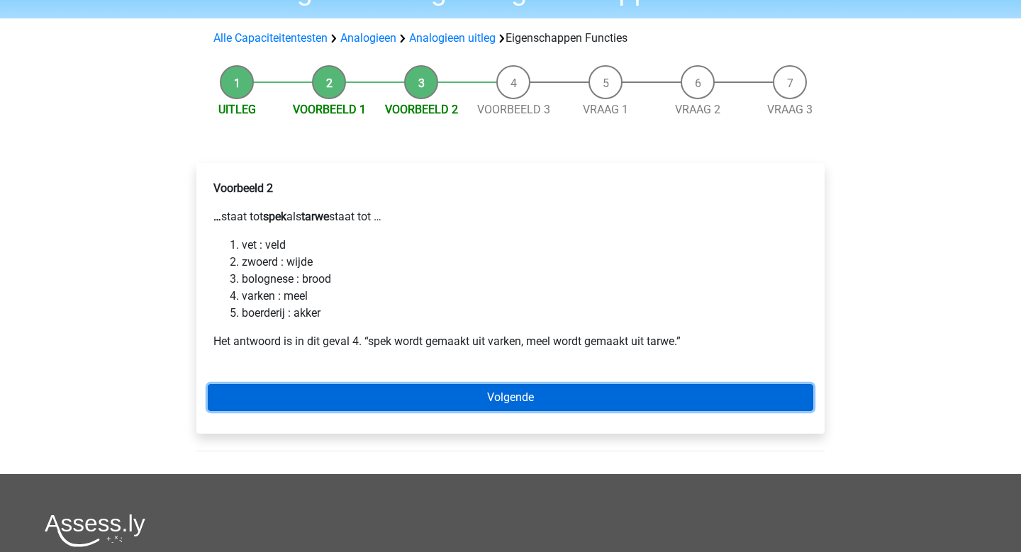
click at [595, 398] on link "Volgende" at bounding box center [511, 397] width 606 height 27
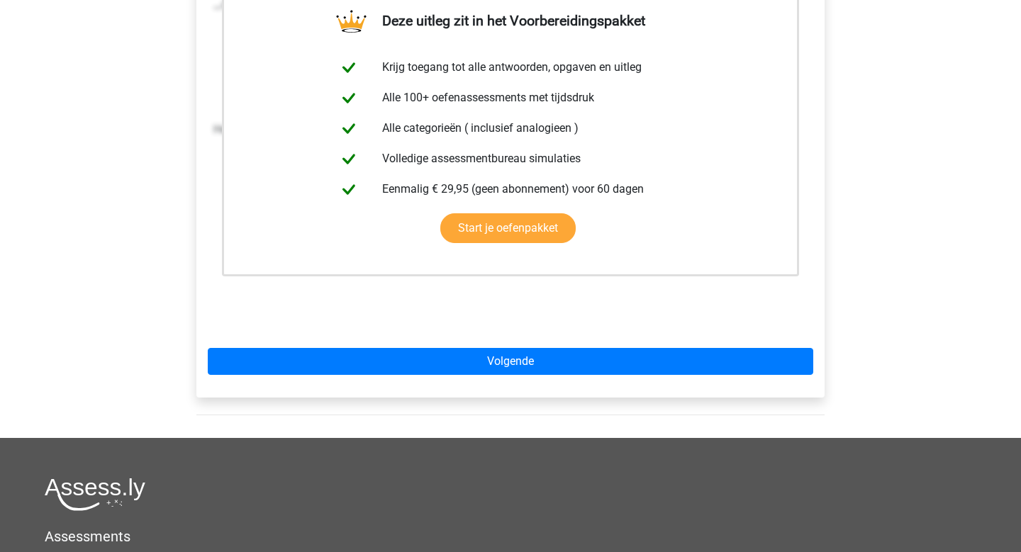
scroll to position [320, 0]
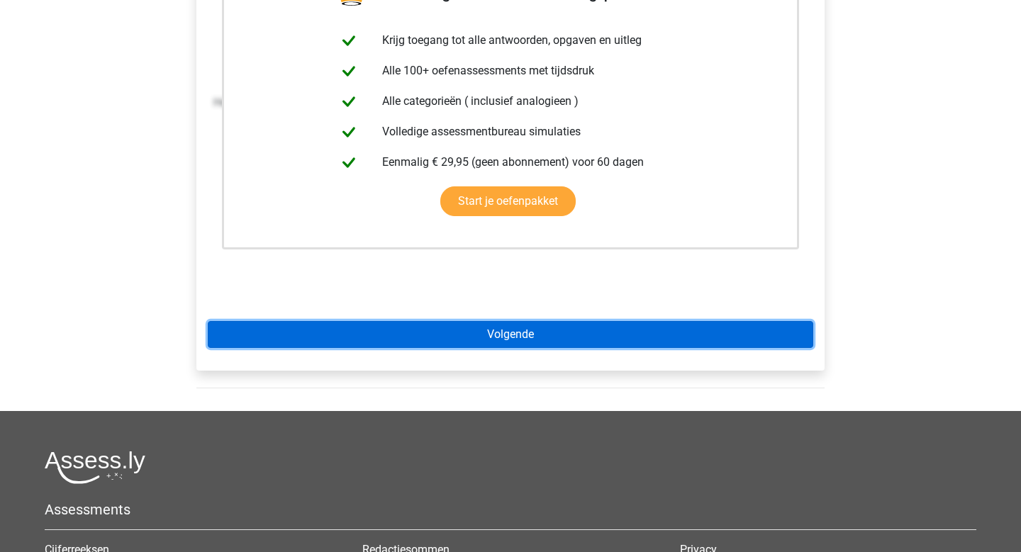
click at [543, 333] on link "Volgende" at bounding box center [511, 334] width 606 height 27
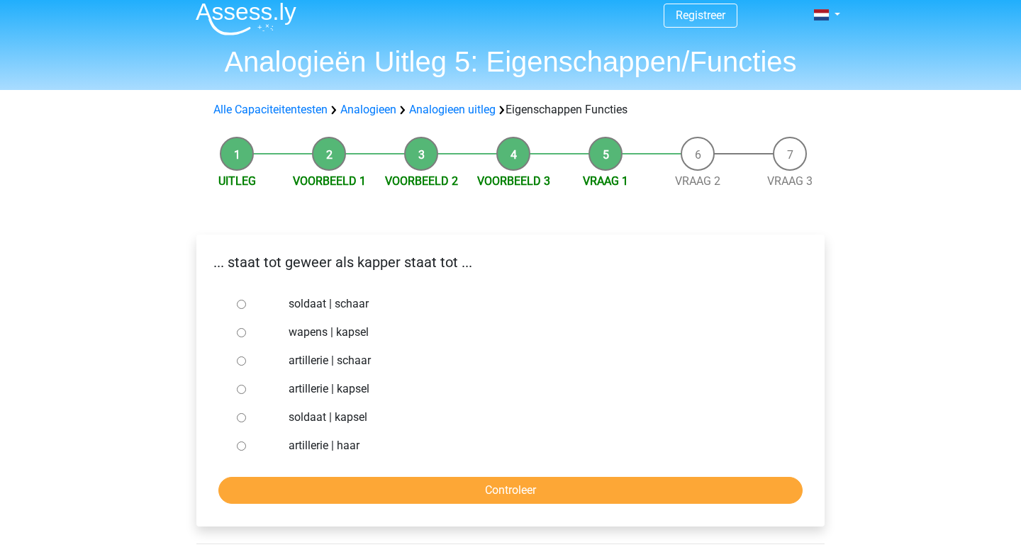
scroll to position [12, 0]
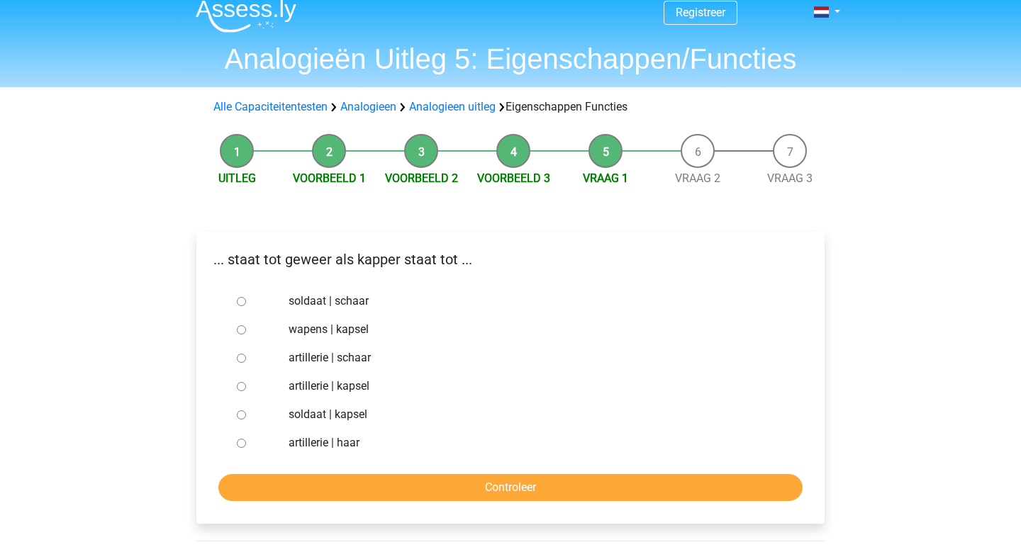
click at [311, 296] on label "soldaat | schaar" at bounding box center [534, 301] width 491 height 17
click at [246, 297] on input "soldaat | schaar" at bounding box center [241, 301] width 9 height 9
radio input "true"
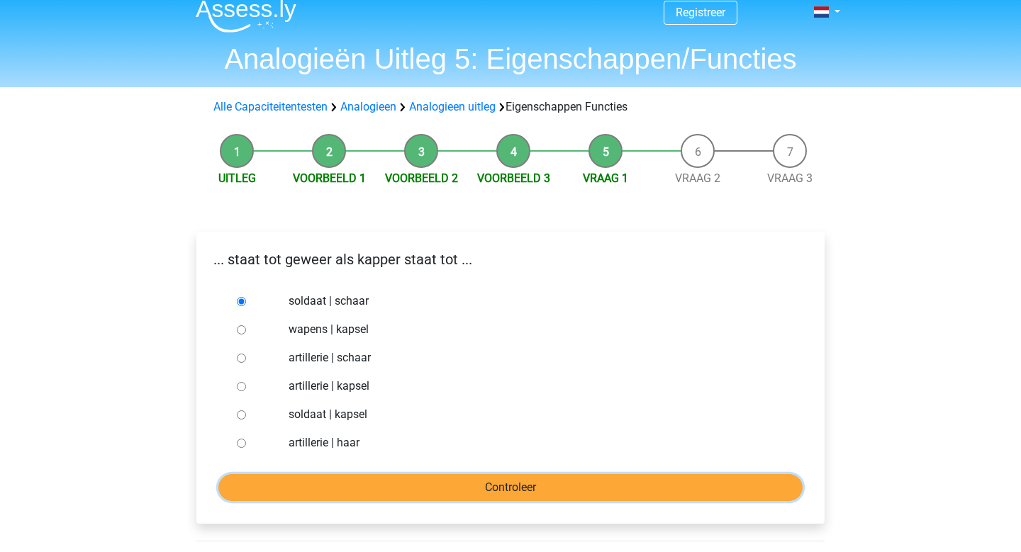
click at [503, 496] on input "Controleer" at bounding box center [510, 487] width 584 height 27
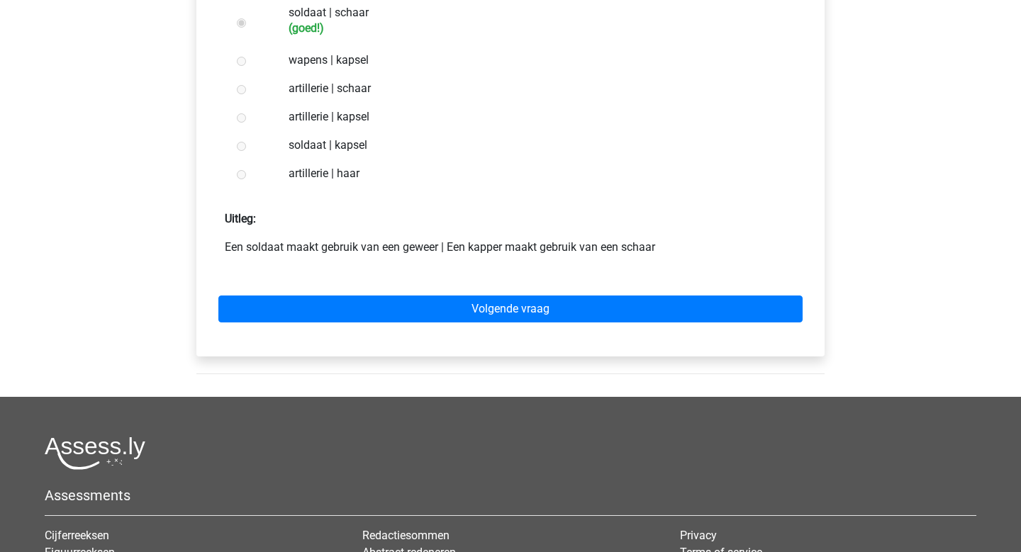
scroll to position [322, 0]
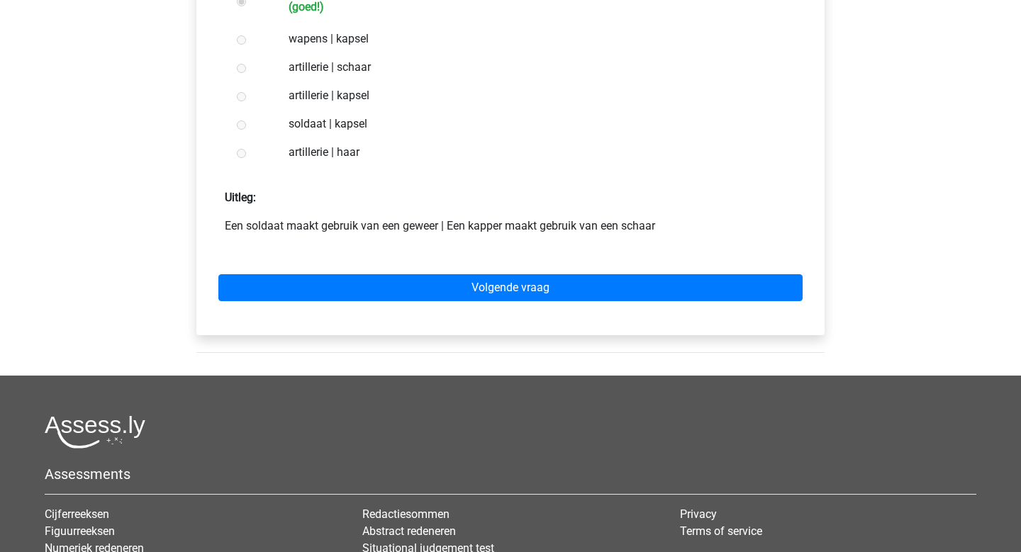
click at [491, 303] on div "Volgende vraag" at bounding box center [511, 285] width 606 height 78
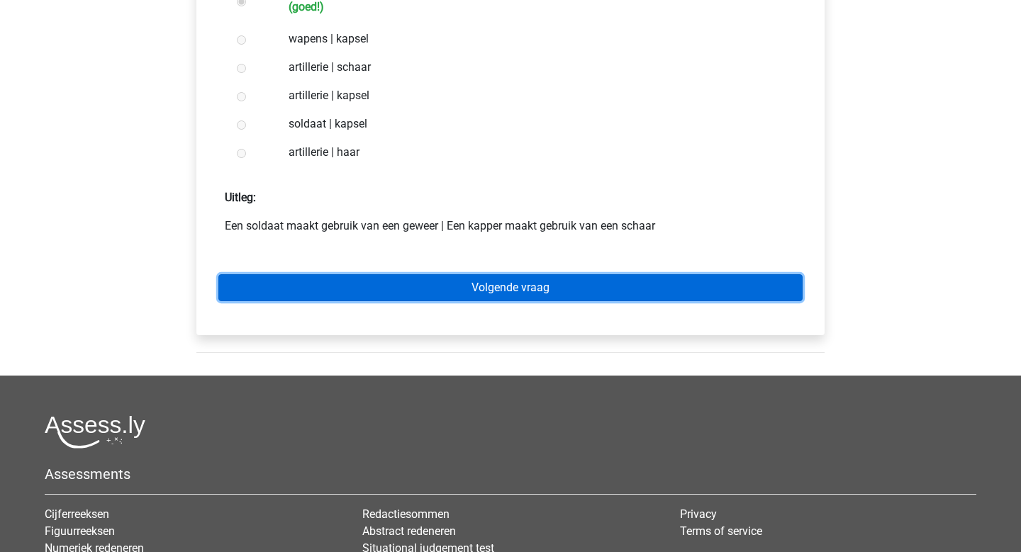
click at [491, 290] on link "Volgende vraag" at bounding box center [510, 287] width 584 height 27
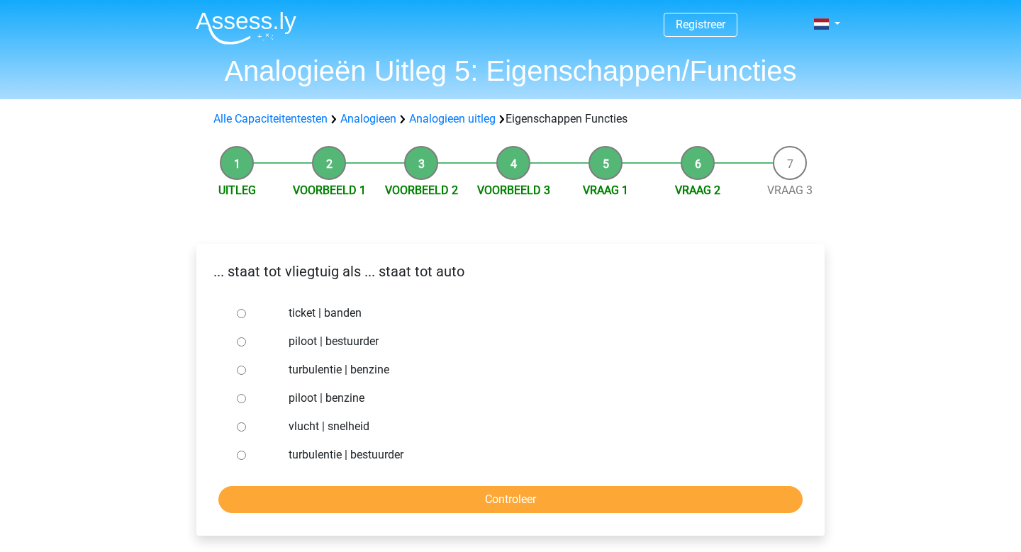
click at [236, 343] on div at bounding box center [254, 342] width 47 height 28
click at [241, 342] on input "piloot | bestuurder" at bounding box center [241, 342] width 9 height 9
radio input "true"
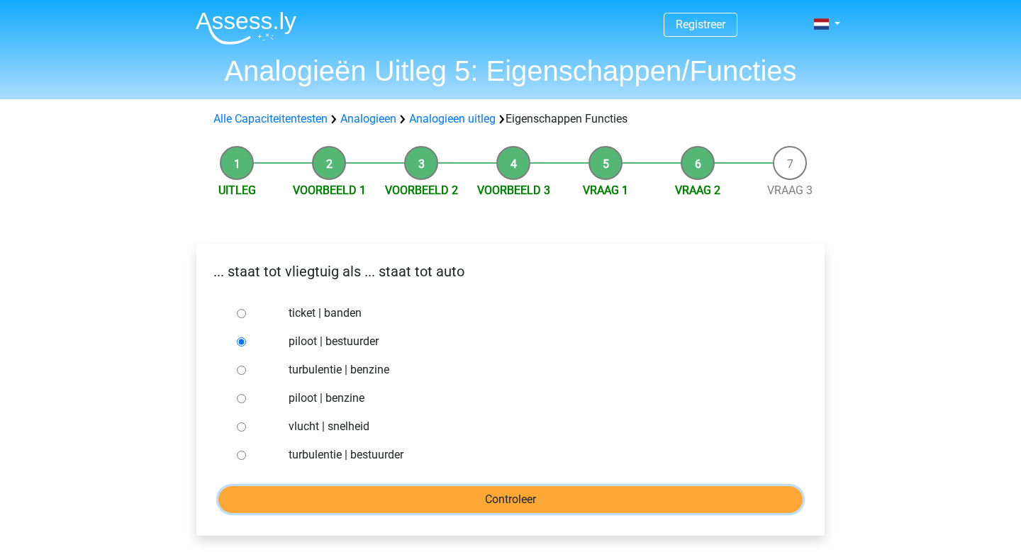
click at [420, 503] on input "Controleer" at bounding box center [510, 499] width 584 height 27
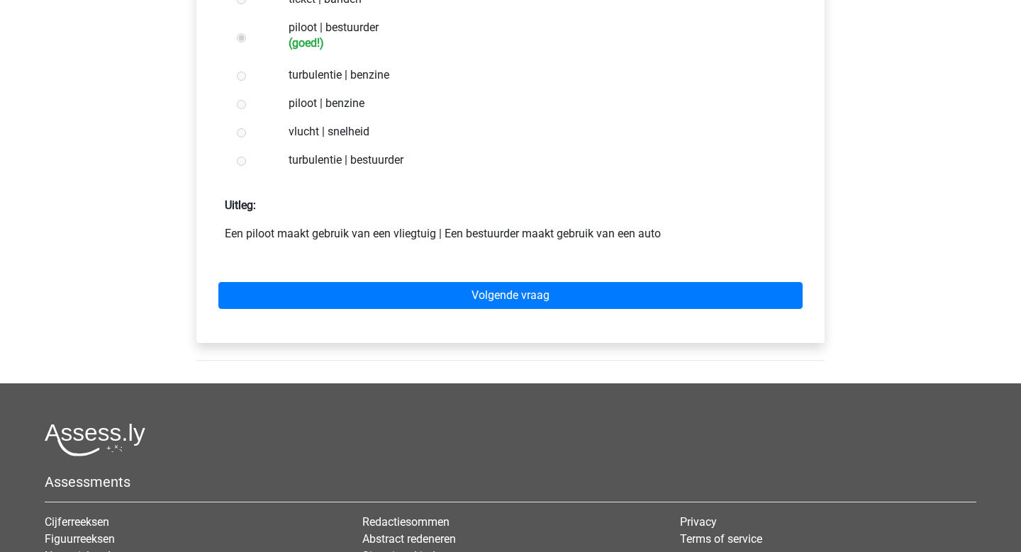
scroll to position [349, 0]
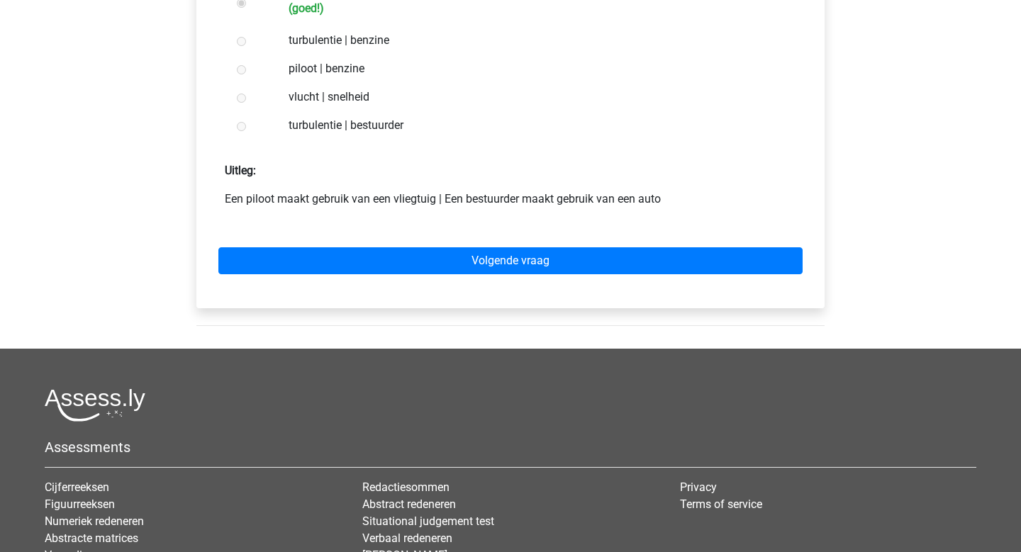
click at [418, 283] on div "Volgende vraag" at bounding box center [511, 258] width 606 height 78
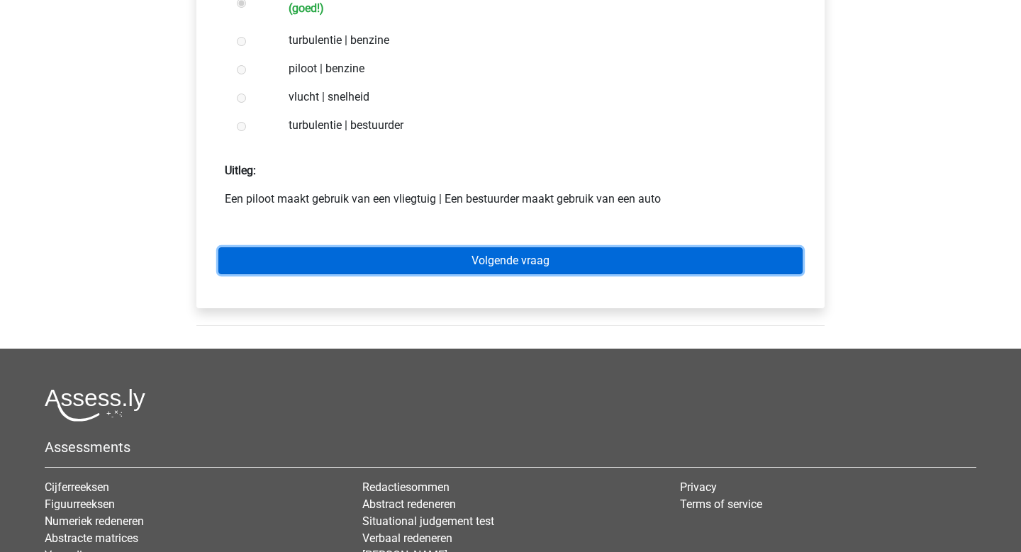
click at [417, 264] on link "Volgende vraag" at bounding box center [510, 260] width 584 height 27
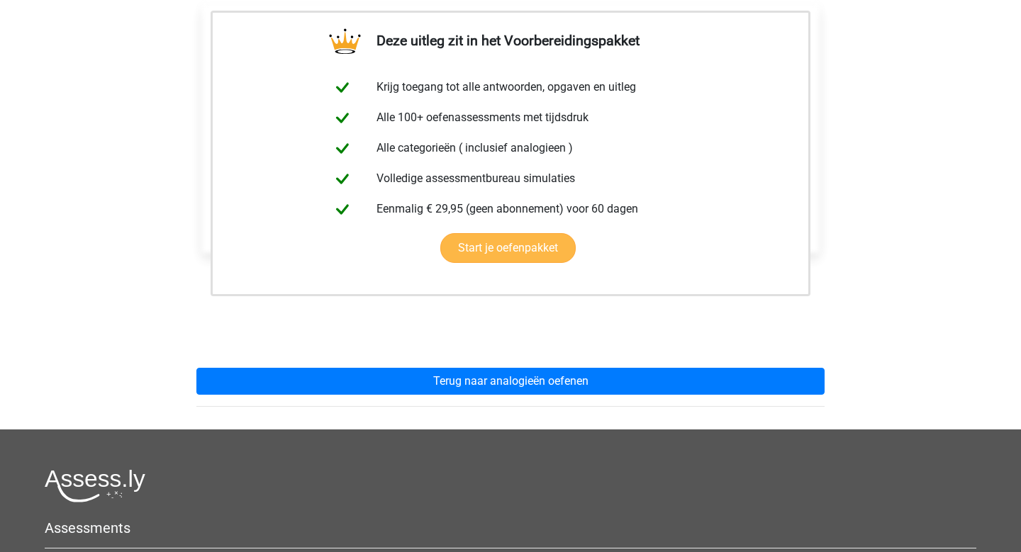
scroll to position [276, 0]
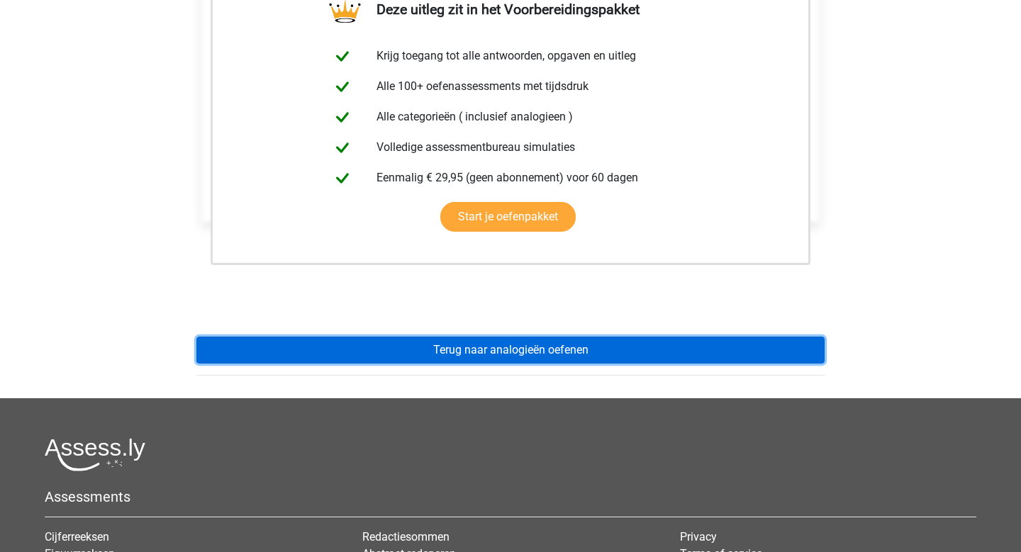
click at [506, 342] on link "Terug naar analogieën oefenen" at bounding box center [510, 350] width 628 height 27
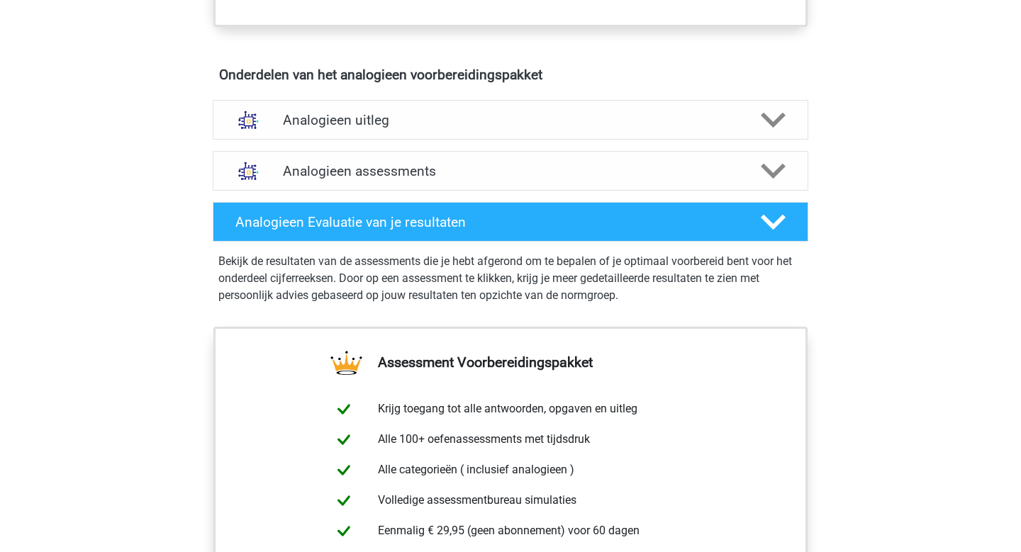
scroll to position [769, 0]
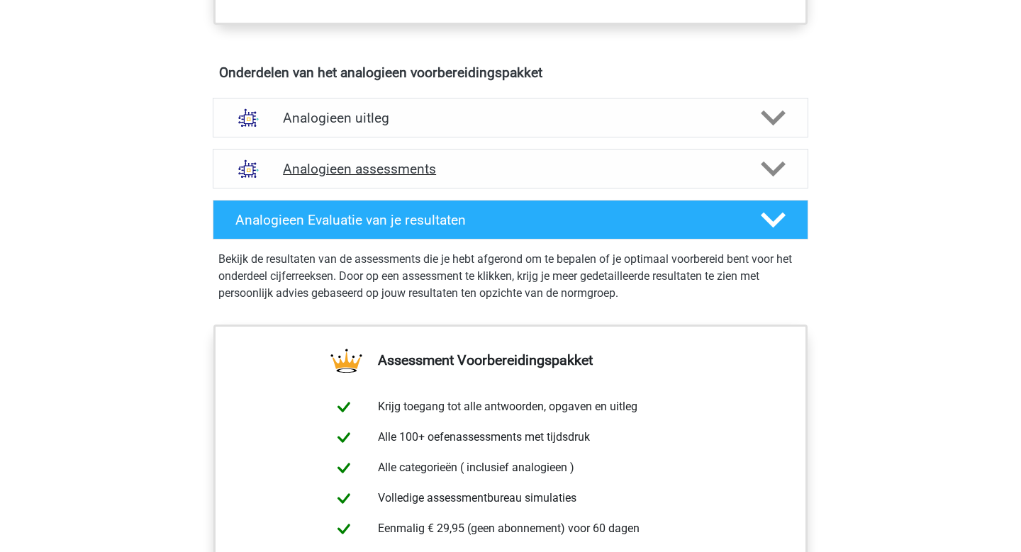
click at [511, 168] on h4 "Analogieen assessments" at bounding box center [510, 169] width 455 height 16
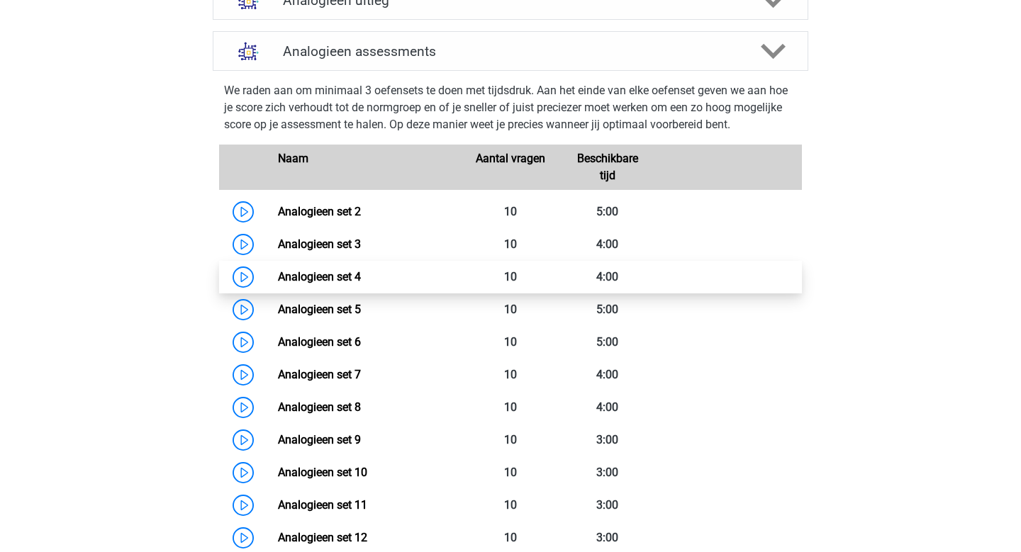
scroll to position [853, 0]
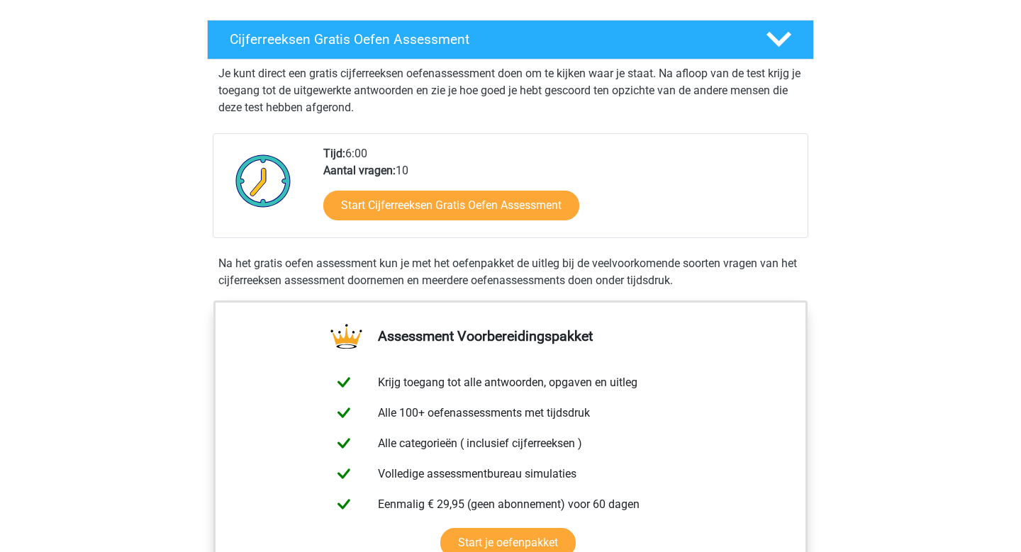
scroll to position [232, 0]
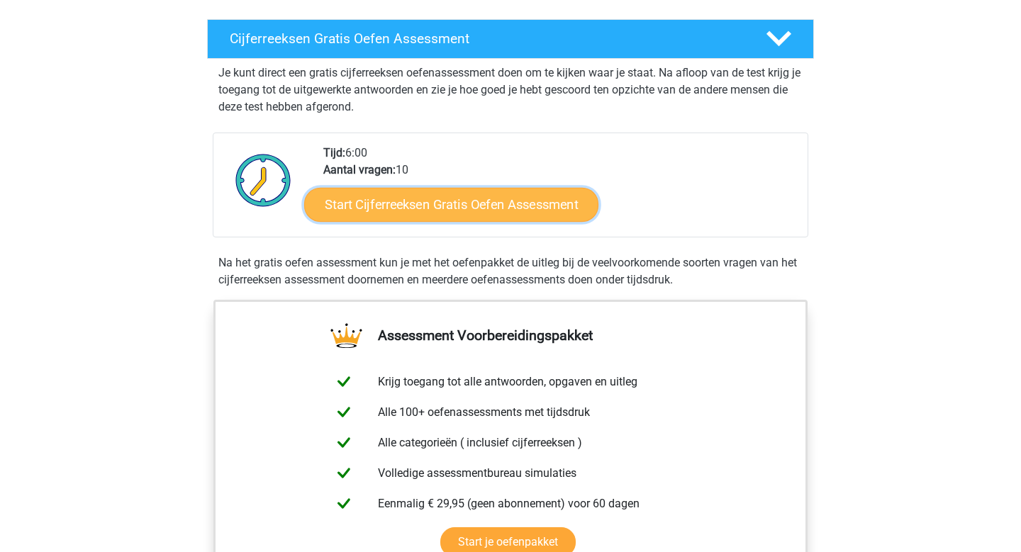
click at [476, 221] on link "Start Cijferreeksen Gratis Oefen Assessment" at bounding box center [451, 204] width 294 height 34
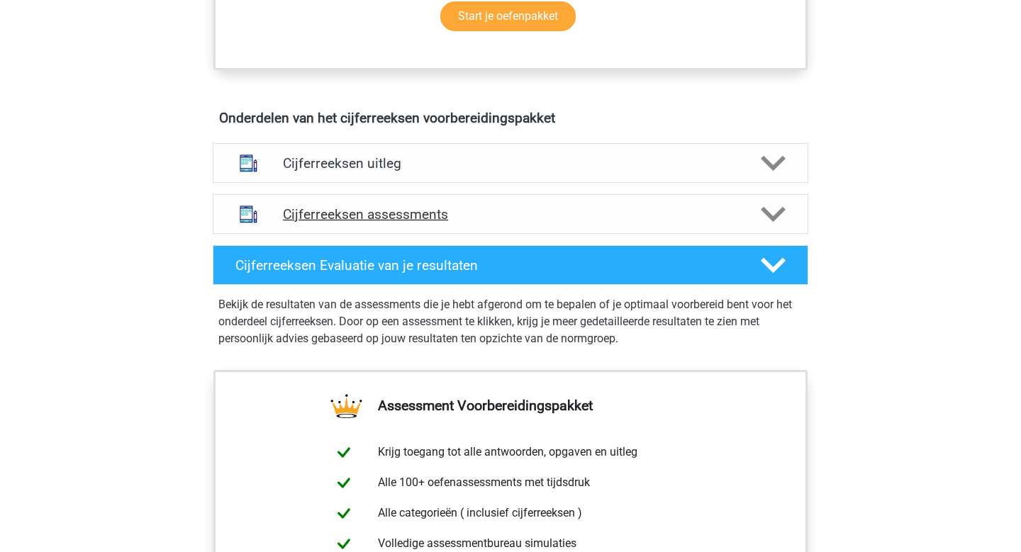
scroll to position [775, 0]
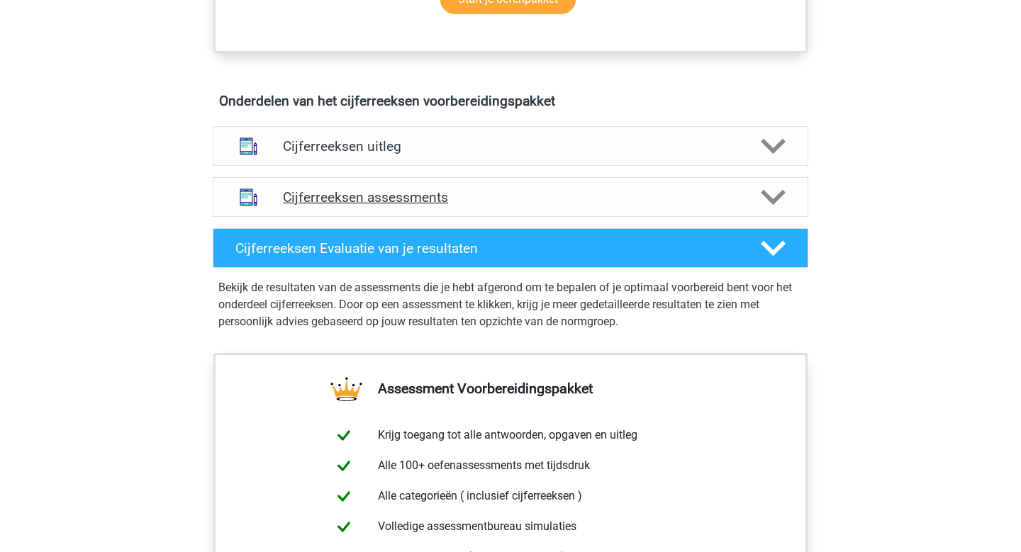
click at [546, 206] on h4 "Cijferreeksen assessments" at bounding box center [510, 197] width 455 height 16
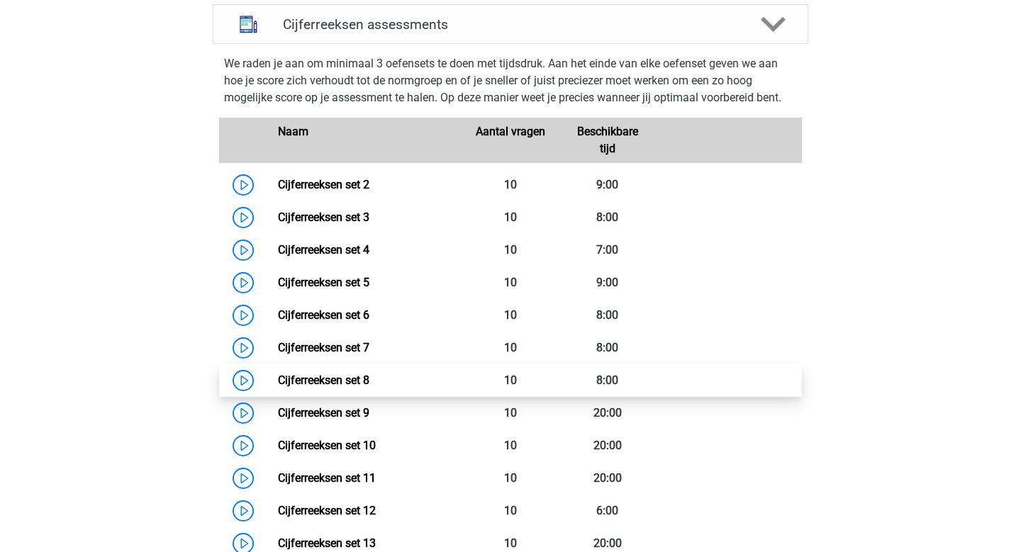
scroll to position [953, 0]
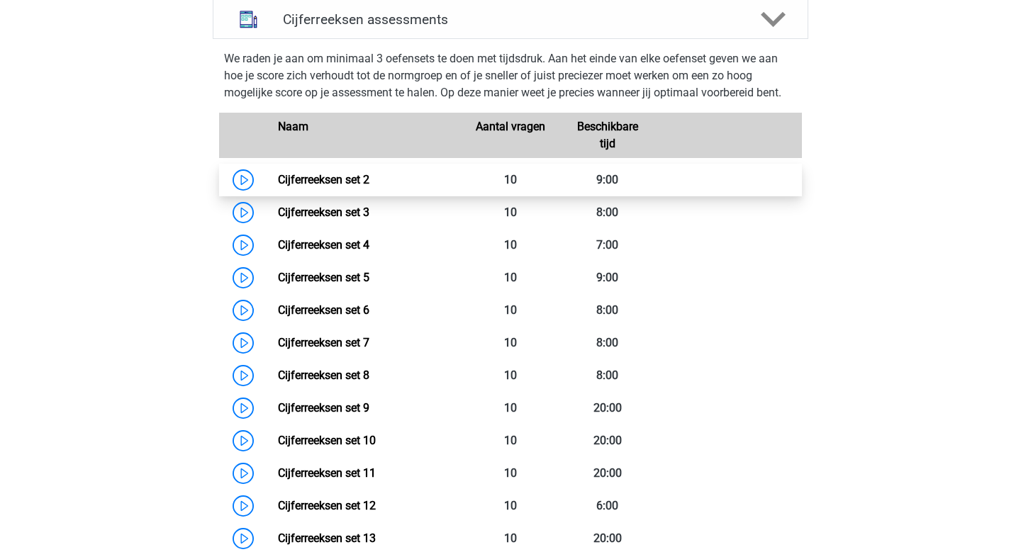
click at [278, 186] on link "Cijferreeksen set 2" at bounding box center [323, 179] width 91 height 13
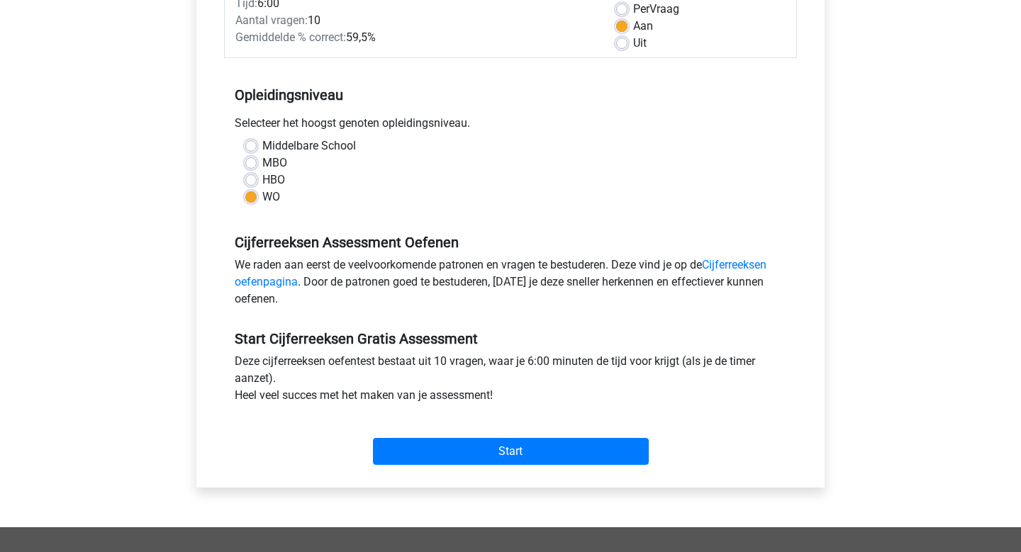
scroll to position [219, 0]
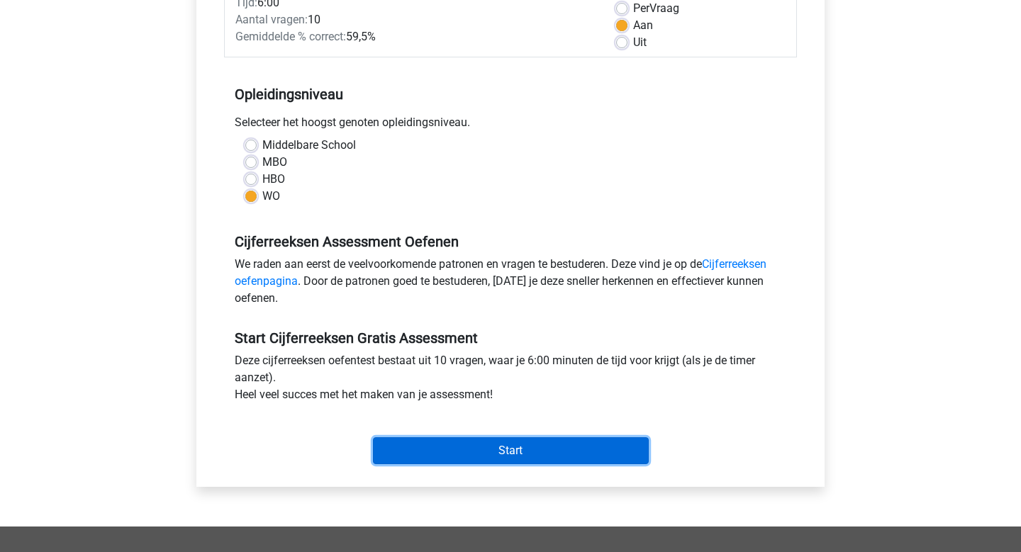
click at [516, 447] on input "Start" at bounding box center [511, 450] width 276 height 27
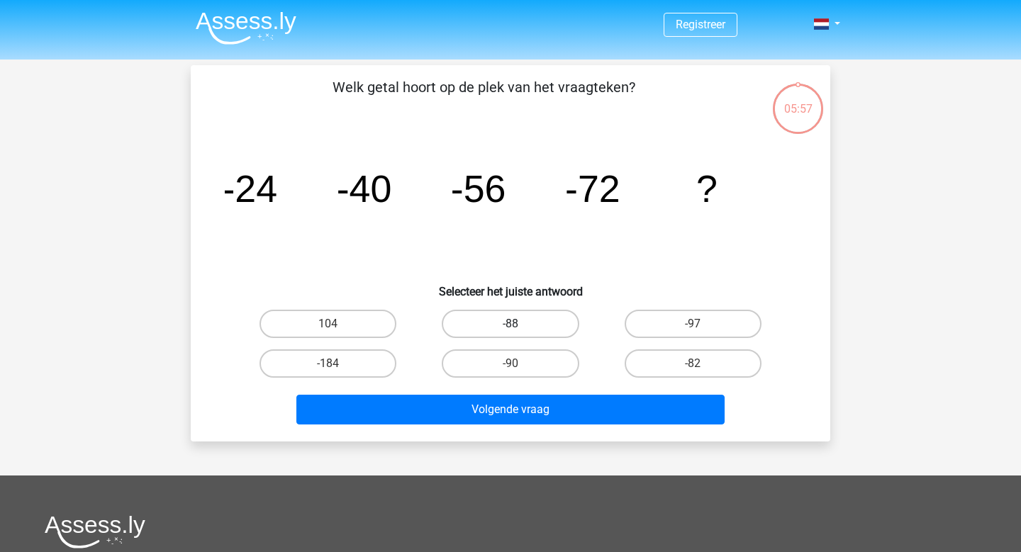
click at [525, 330] on label "-88" at bounding box center [510, 324] width 137 height 28
click at [520, 330] on input "-88" at bounding box center [515, 328] width 9 height 9
radio input "true"
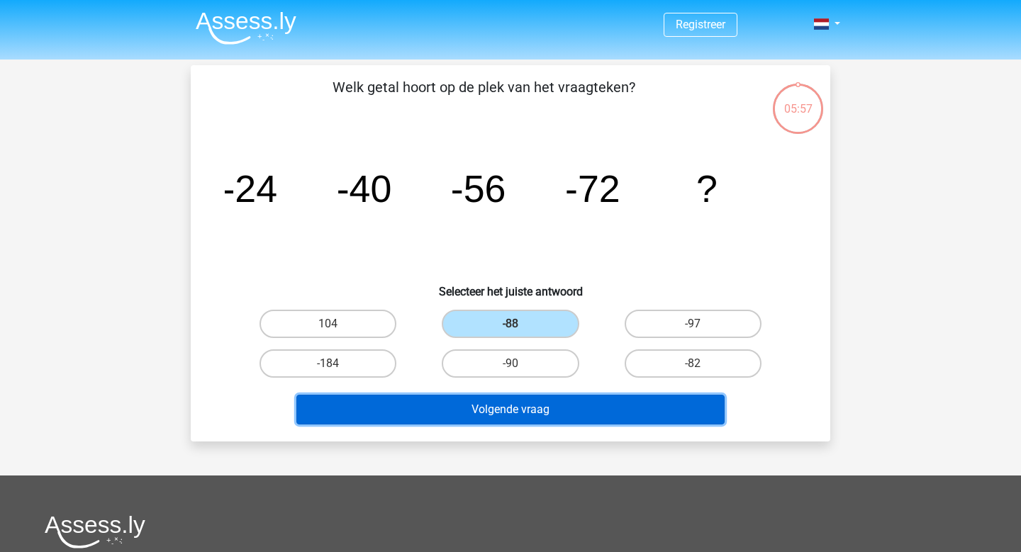
click at [535, 409] on button "Volgende vraag" at bounding box center [510, 410] width 429 height 30
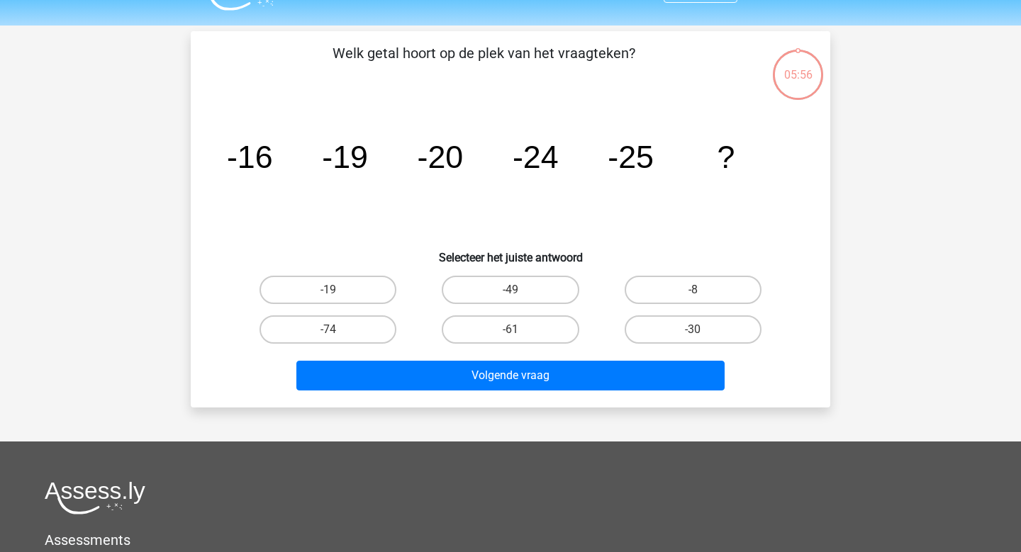
scroll to position [65, 0]
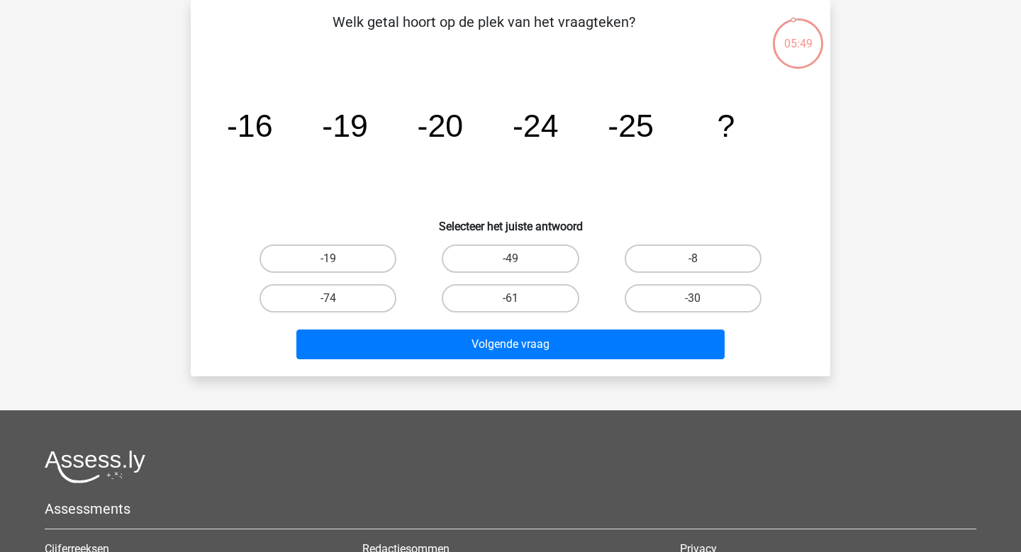
click at [664, 316] on div "-30" at bounding box center [693, 299] width 182 height 40
click at [662, 305] on label "-30" at bounding box center [693, 298] width 137 height 28
click at [693, 305] on input "-30" at bounding box center [697, 303] width 9 height 9
radio input "true"
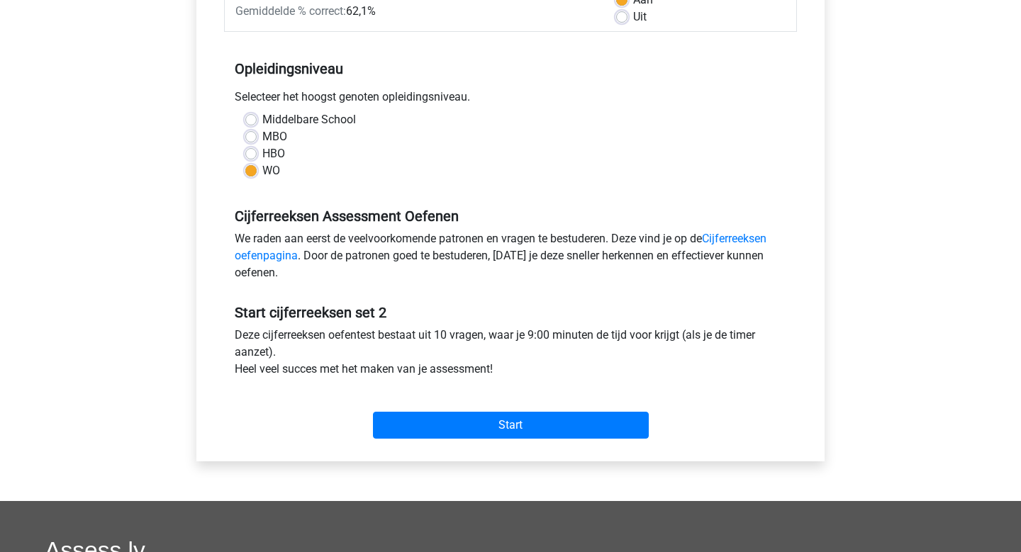
scroll to position [245, 0]
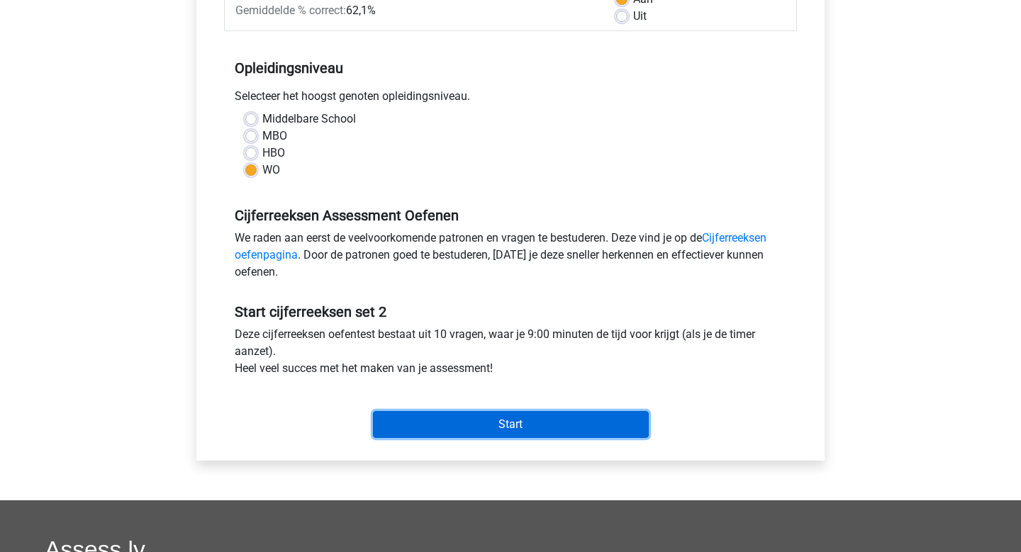
click at [558, 421] on input "Start" at bounding box center [511, 424] width 276 height 27
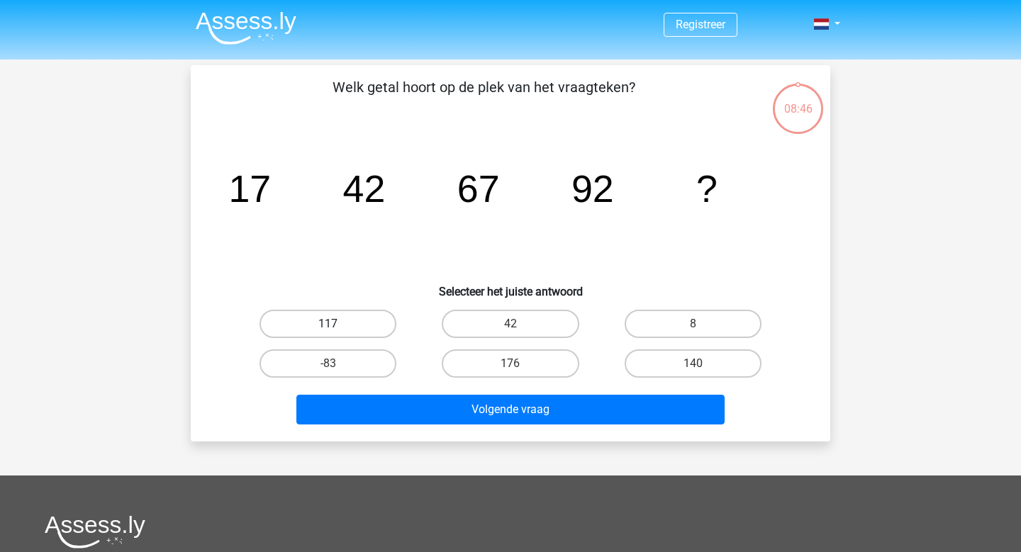
click at [342, 325] on label "117" at bounding box center [328, 324] width 137 height 28
click at [338, 325] on input "117" at bounding box center [332, 328] width 9 height 9
radio input "true"
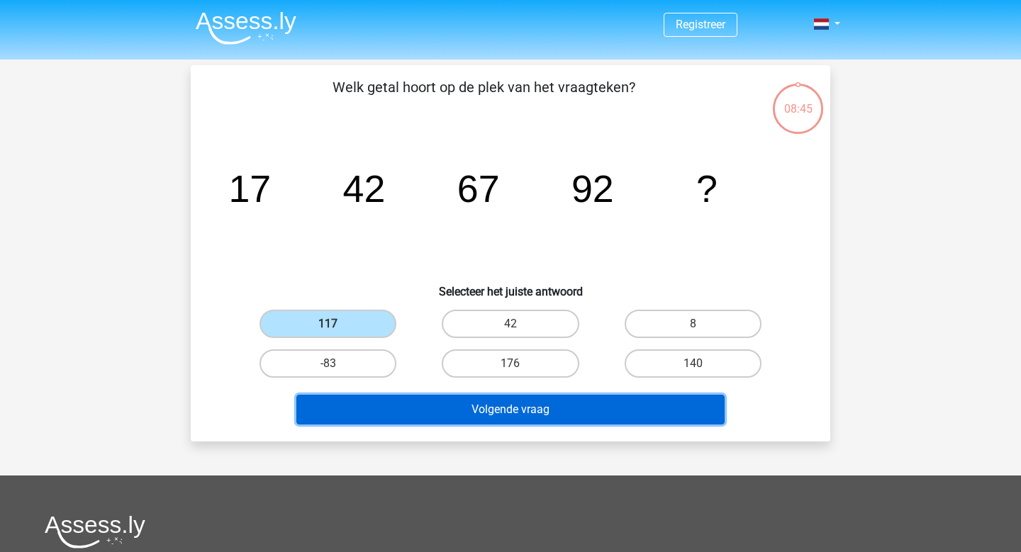
click at [482, 411] on button "Volgende vraag" at bounding box center [510, 410] width 429 height 30
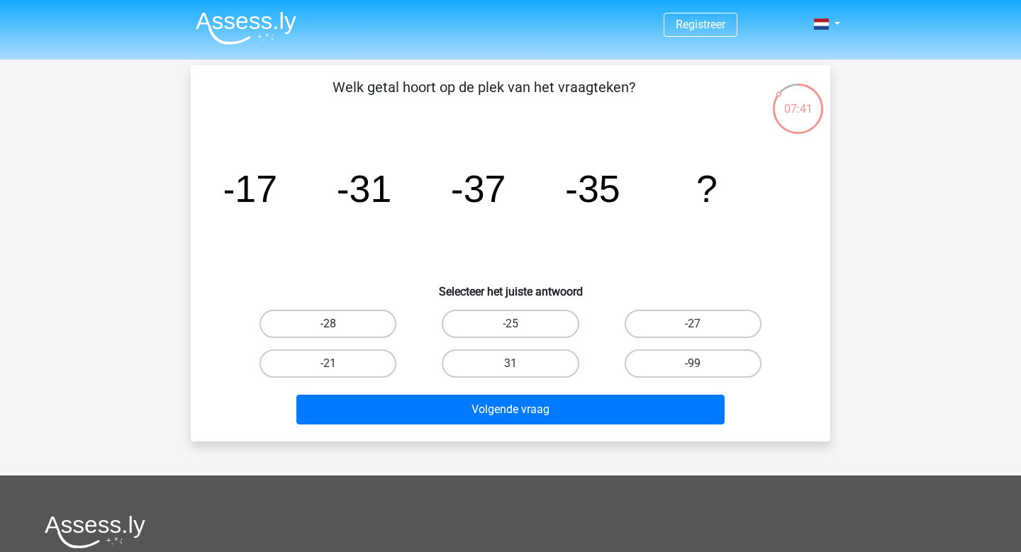
click at [316, 327] on label "-28" at bounding box center [328, 324] width 137 height 28
click at [328, 327] on input "-28" at bounding box center [332, 328] width 9 height 9
radio input "true"
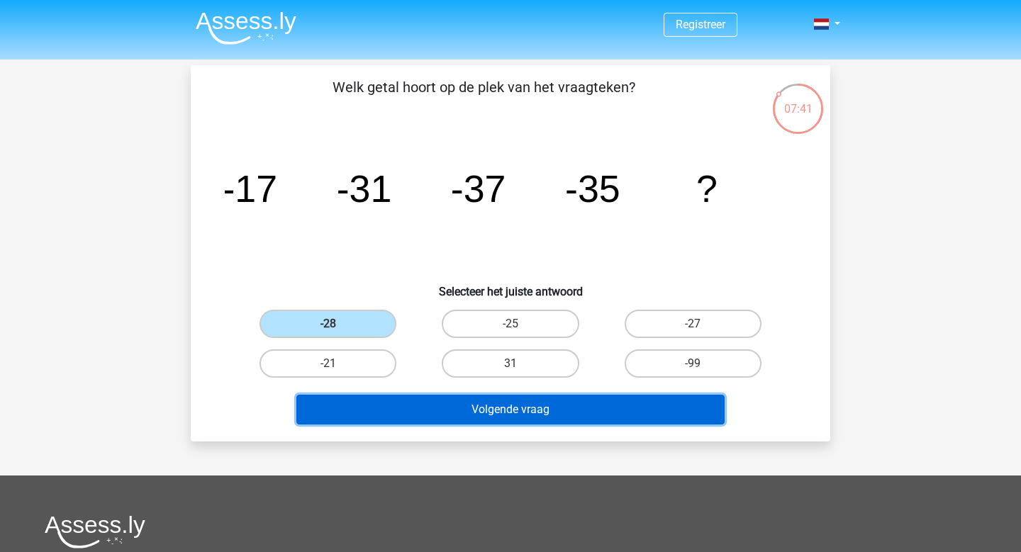
click at [460, 423] on button "Volgende vraag" at bounding box center [510, 410] width 429 height 30
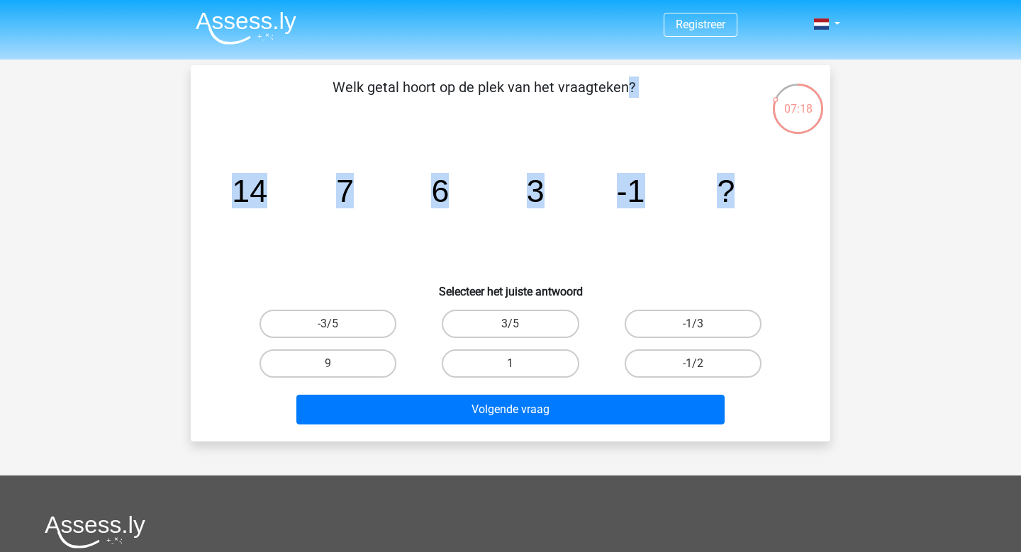
drag, startPoint x: 735, startPoint y: 193, endPoint x: 238, endPoint y: 67, distance: 512.7
click at [238, 67] on div "Welk getal hoort op de plek van het vraagteken? image/svg+xml 14 7 6 3 -1 ? Sel…" at bounding box center [511, 253] width 640 height 377
copy div "Welk getal hoort op de plek van het vraagteken? image/svg+xml 14 7 6 3 -1 ?"
click at [707, 250] on icon "image/svg+xml 14 7 6 3 -1 ?" at bounding box center [511, 201] width 572 height 143
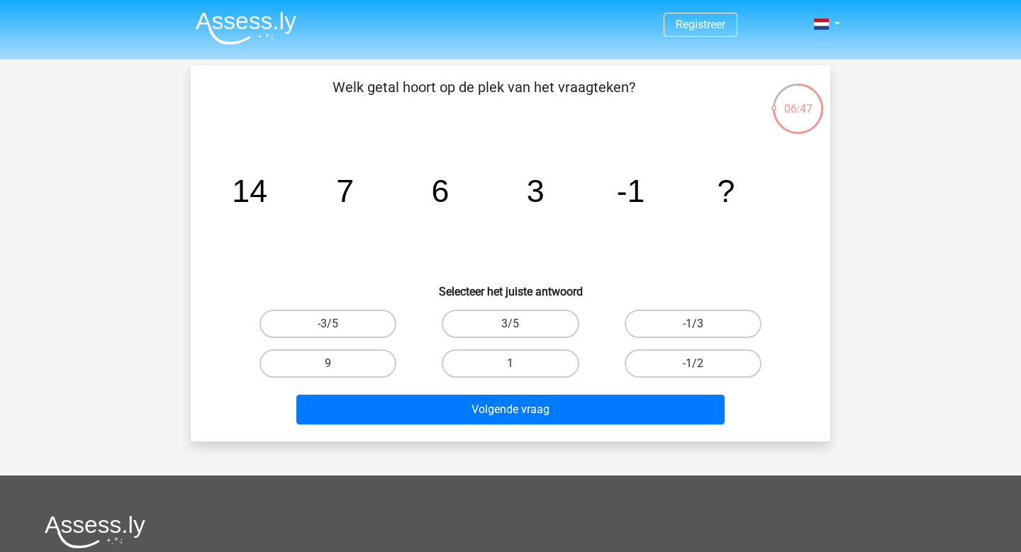
click at [694, 371] on input "-1/2" at bounding box center [697, 368] width 9 height 9
radio input "true"
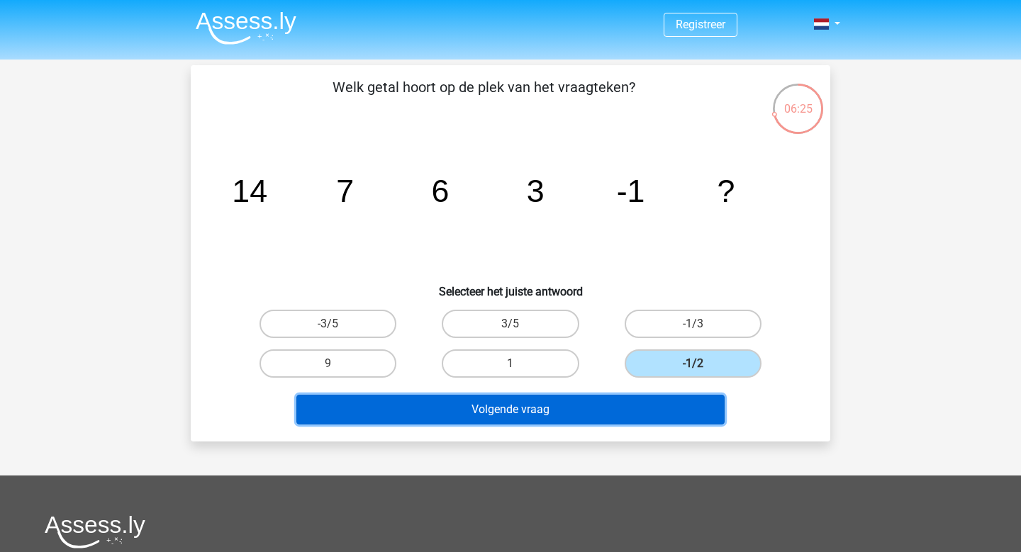
click at [684, 403] on button "Volgende vraag" at bounding box center [510, 410] width 429 height 30
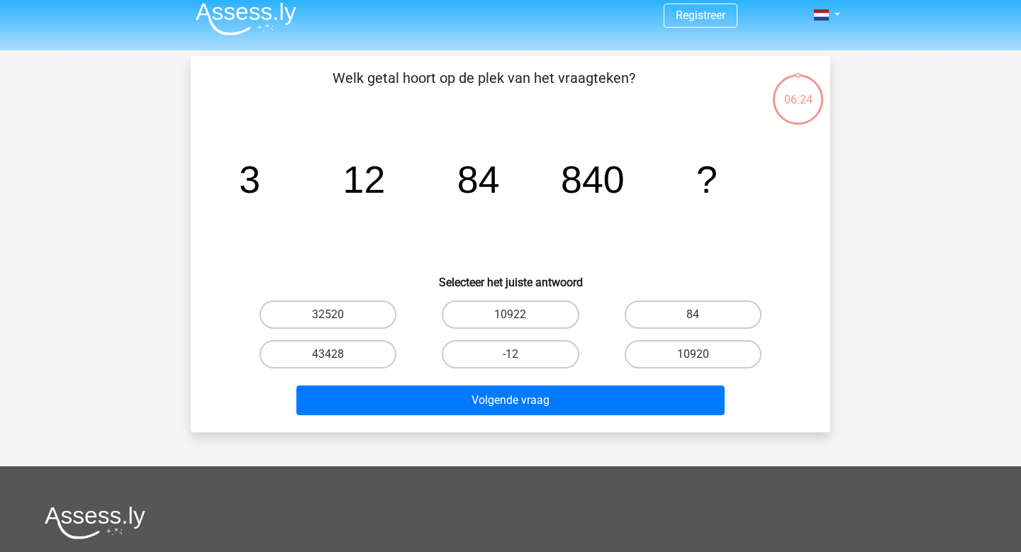
scroll to position [6, 0]
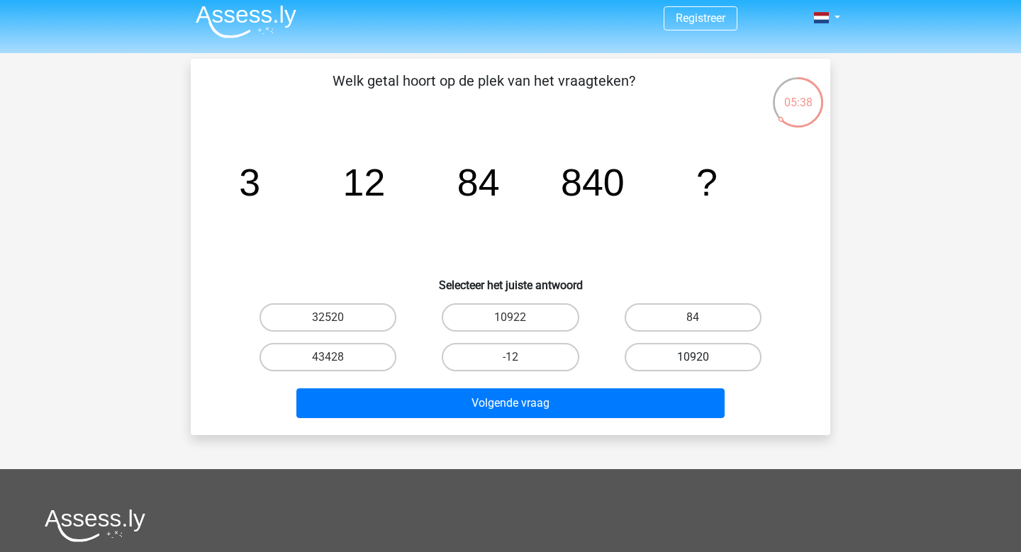
click at [691, 355] on label "10920" at bounding box center [693, 357] width 137 height 28
click at [693, 357] on input "10920" at bounding box center [697, 361] width 9 height 9
radio input "true"
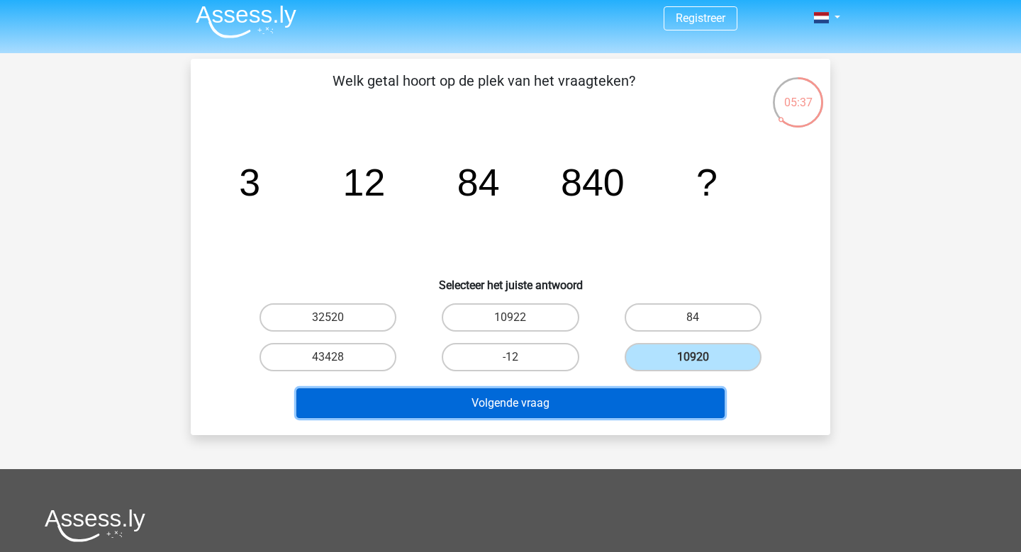
click at [641, 401] on button "Volgende vraag" at bounding box center [510, 404] width 429 height 30
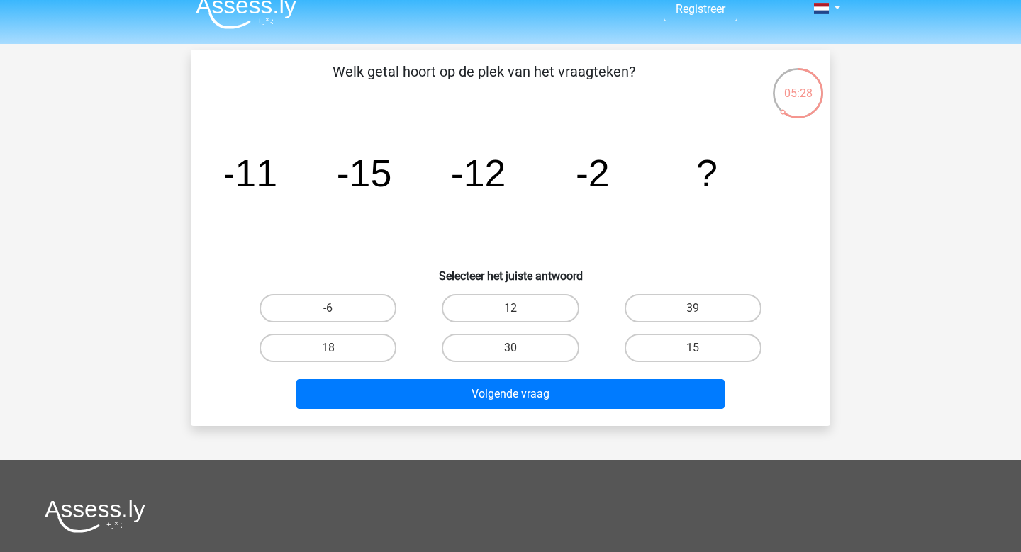
scroll to position [15, 0]
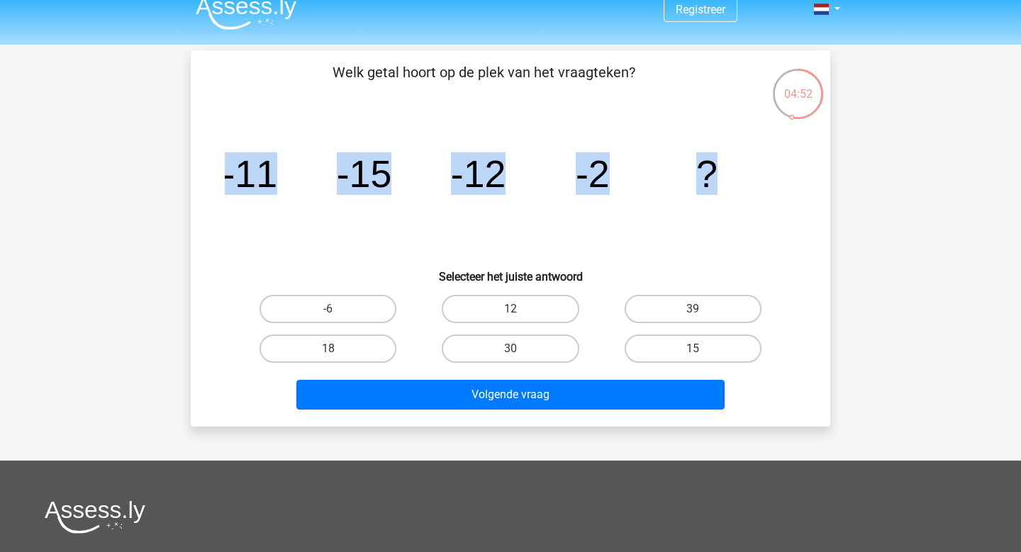
drag, startPoint x: 728, startPoint y: 177, endPoint x: 218, endPoint y: 169, distance: 509.9
click at [218, 169] on div "image/svg+xml -11 -15 -12 -2 ?" at bounding box center [510, 187] width 594 height 143
copy g "-11 -15 -12 -2 ?"
click at [732, 235] on icon "image/svg+xml -11 -15 -12 -2 ?" at bounding box center [511, 187] width 572 height 143
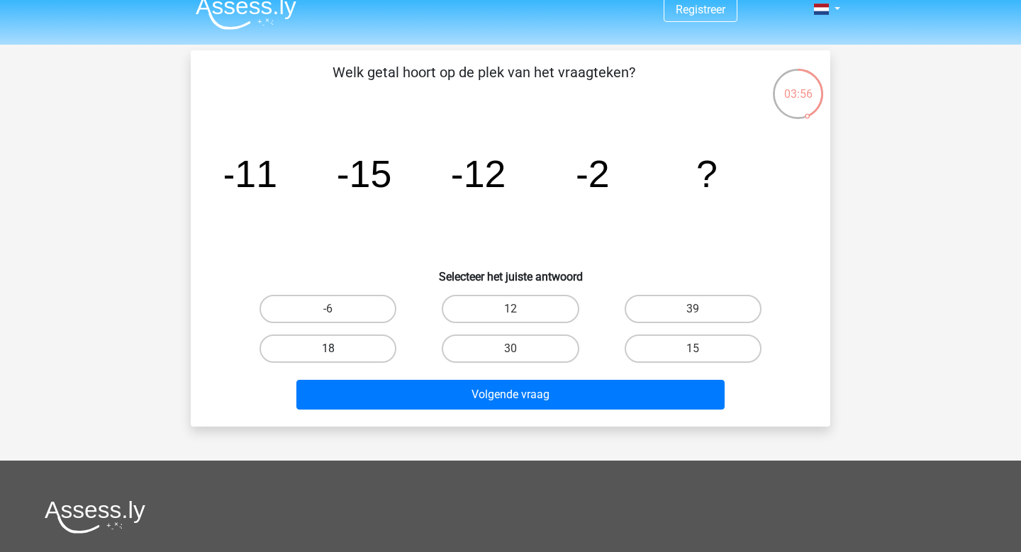
click at [303, 340] on label "18" at bounding box center [328, 349] width 137 height 28
click at [328, 349] on input "18" at bounding box center [332, 353] width 9 height 9
radio input "true"
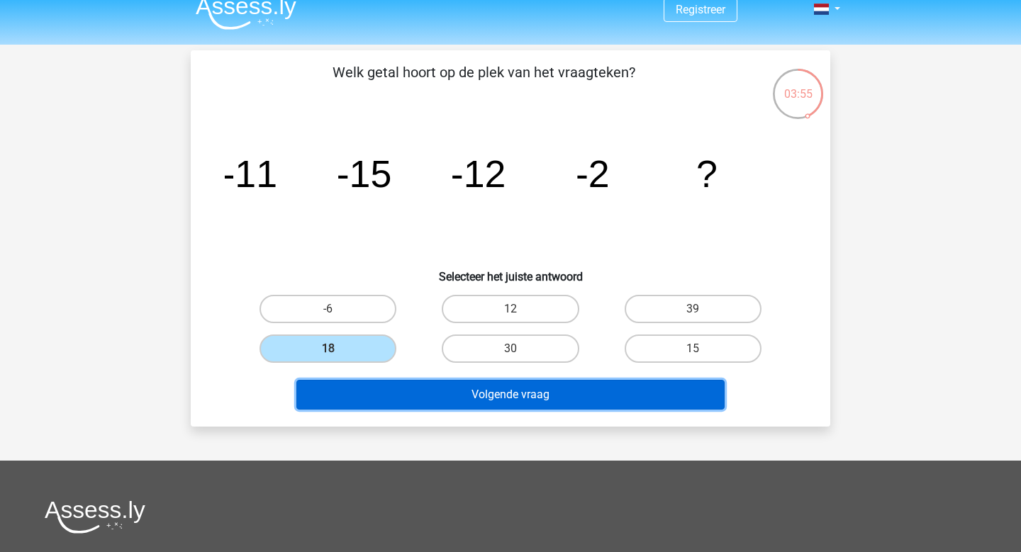
click at [431, 400] on button "Volgende vraag" at bounding box center [510, 395] width 429 height 30
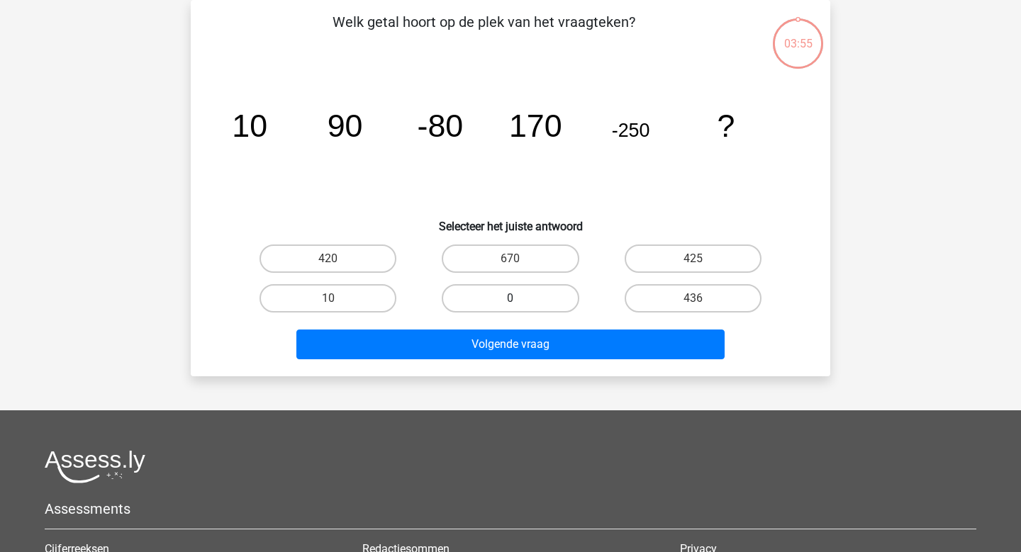
scroll to position [0, 0]
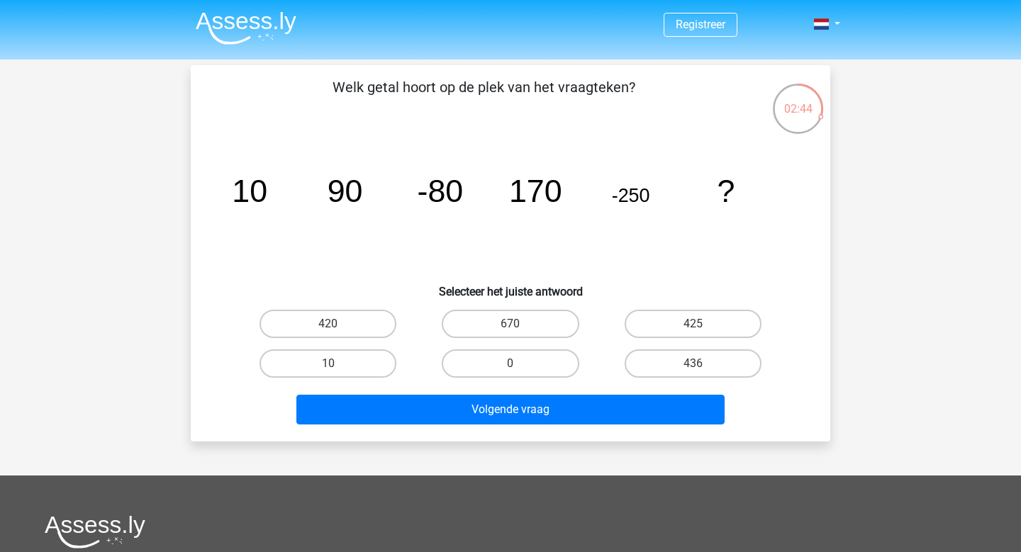
click at [614, 247] on icon "image/svg+xml 10 90 -80 170 -250 ?" at bounding box center [511, 201] width 572 height 143
click at [718, 316] on label "425" at bounding box center [693, 324] width 137 height 28
click at [702, 324] on input "425" at bounding box center [697, 328] width 9 height 9
radio input "true"
click at [596, 433] on div "Welk getal hoort op de plek van het vraagteken? image/svg+xml 10 90 -80 170 -25…" at bounding box center [511, 253] width 640 height 377
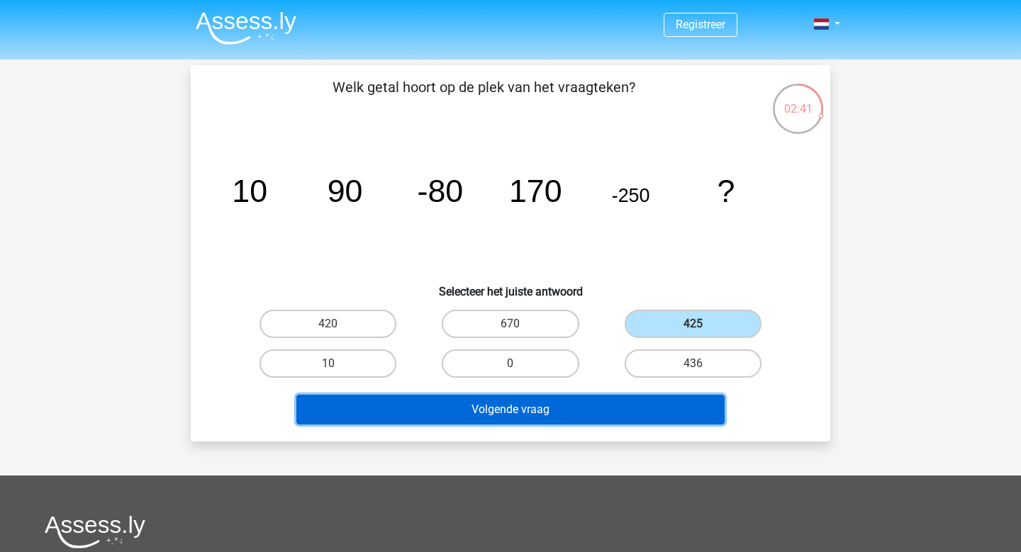
click at [591, 413] on button "Volgende vraag" at bounding box center [510, 410] width 429 height 30
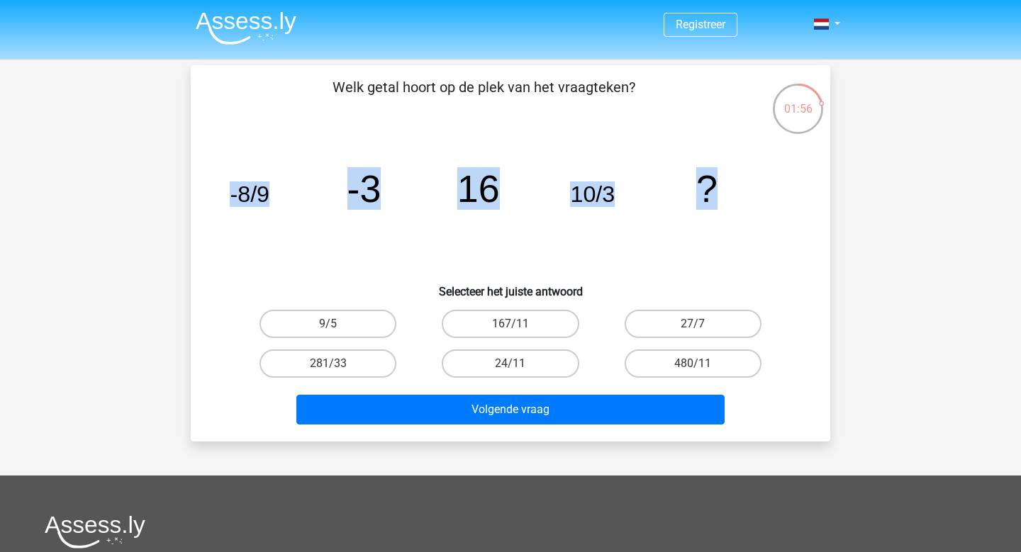
drag, startPoint x: 734, startPoint y: 187, endPoint x: 223, endPoint y: 203, distance: 510.8
click at [223, 203] on div "image/svg+xml -8/9 -3 16 10/3 ?" at bounding box center [510, 201] width 594 height 143
drag, startPoint x: 338, startPoint y: 84, endPoint x: 735, endPoint y: 202, distance: 414.4
click at [735, 202] on div "Welk getal hoort op de plek van het vraagteken? image/svg+xml -8/9 -3 16 10/3 ?…" at bounding box center [510, 254] width 628 height 354
copy div "Welk getal hoort op de plek van het vraagteken? image/svg+xml -8/9 -3 16 10/3 ?"
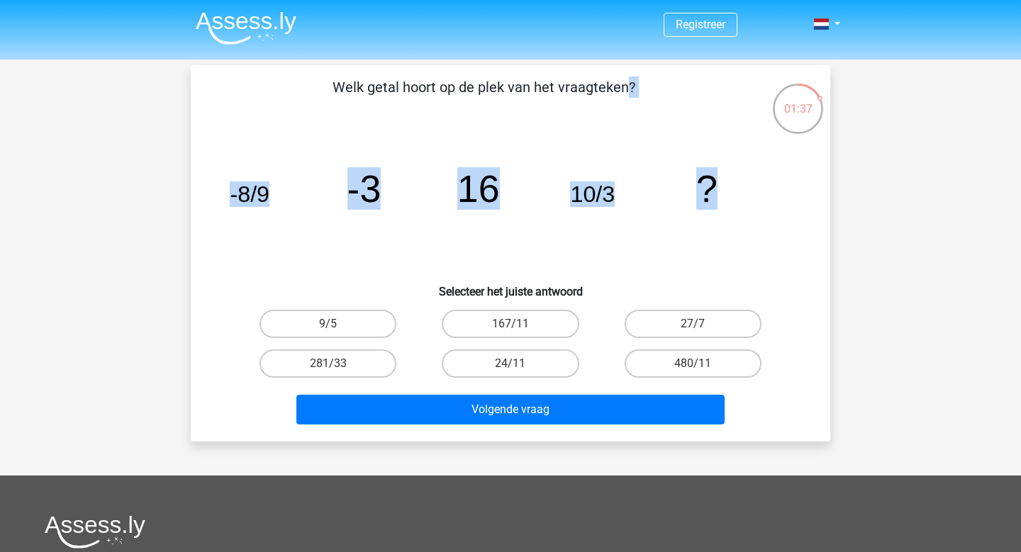
click at [779, 260] on icon "image/svg+xml -8/9 -3 16 10/3 ?" at bounding box center [511, 201] width 572 height 143
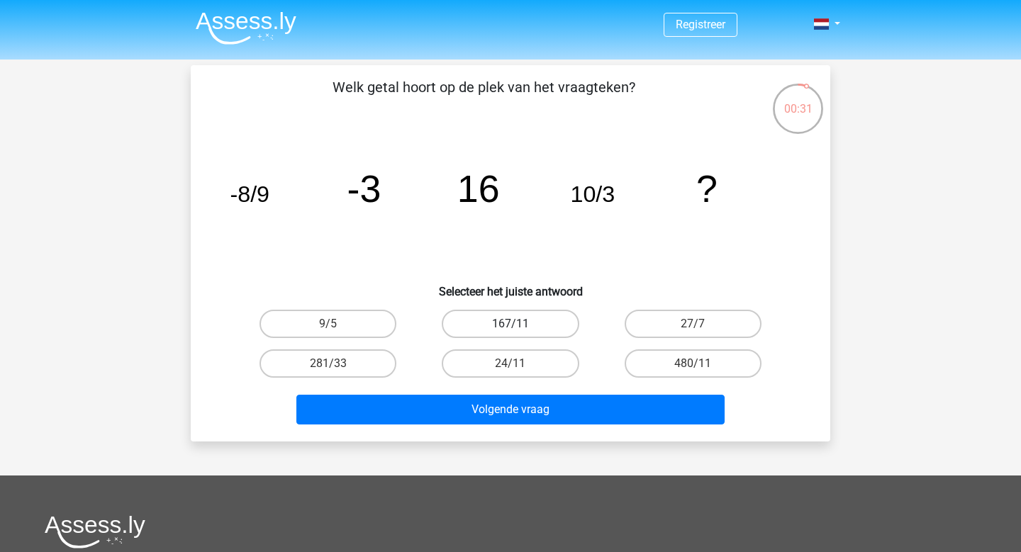
click at [482, 316] on label "167/11" at bounding box center [510, 324] width 137 height 28
click at [511, 324] on input "167/11" at bounding box center [515, 328] width 9 height 9
radio input "true"
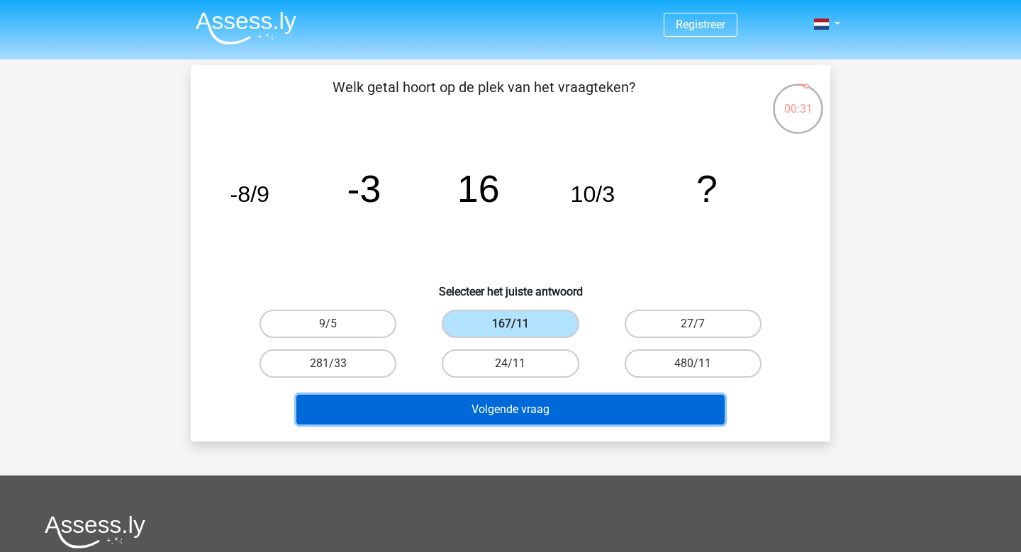
click at [512, 423] on button "Volgende vraag" at bounding box center [510, 410] width 429 height 30
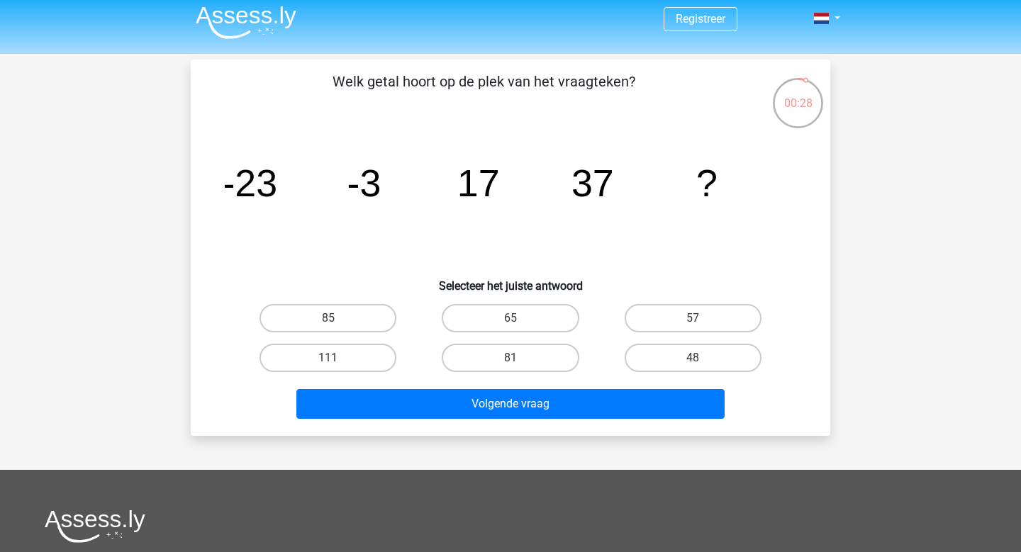
scroll to position [4, 0]
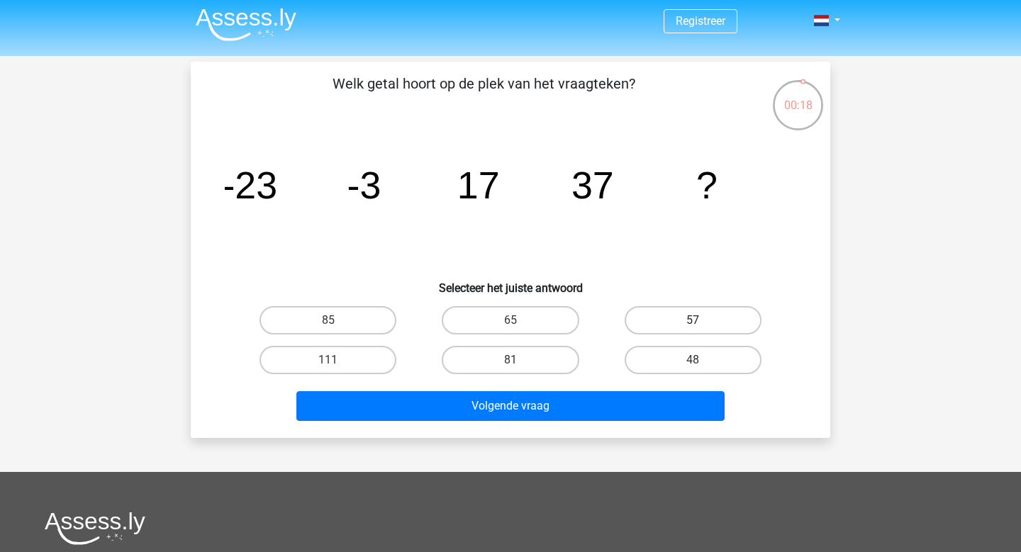
click at [684, 318] on label "57" at bounding box center [693, 320] width 137 height 28
click at [693, 320] on input "57" at bounding box center [697, 324] width 9 height 9
radio input "true"
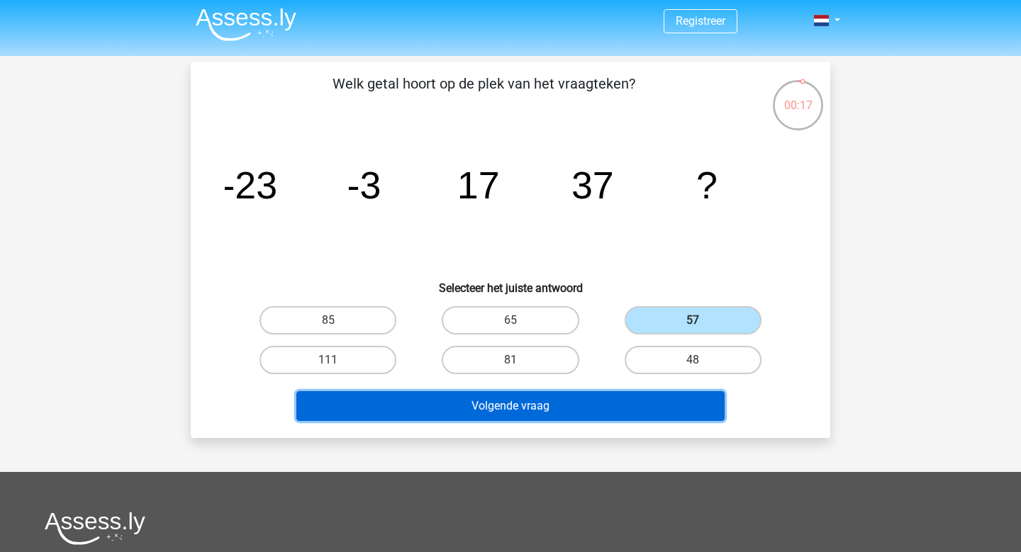
click at [606, 401] on button "Volgende vraag" at bounding box center [510, 406] width 429 height 30
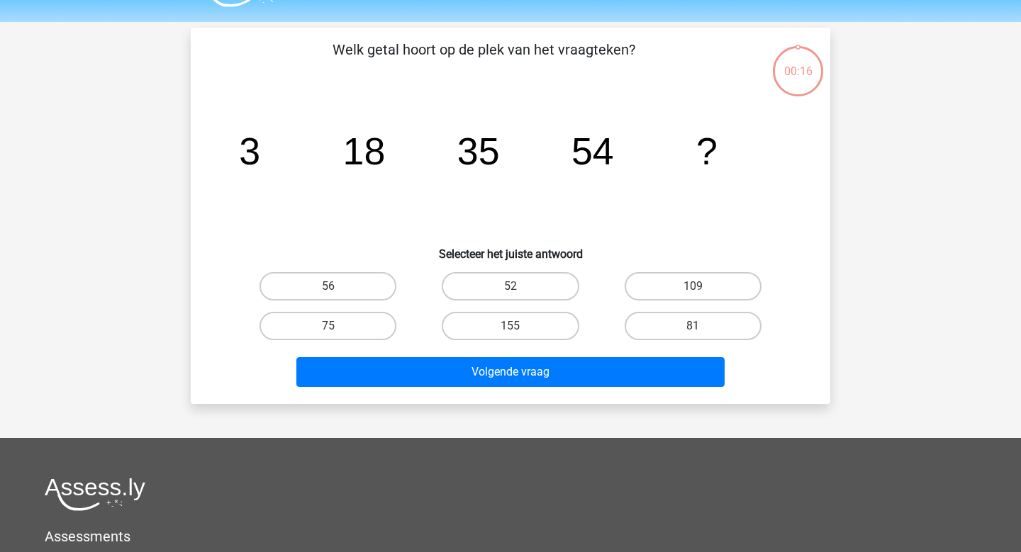
scroll to position [65, 0]
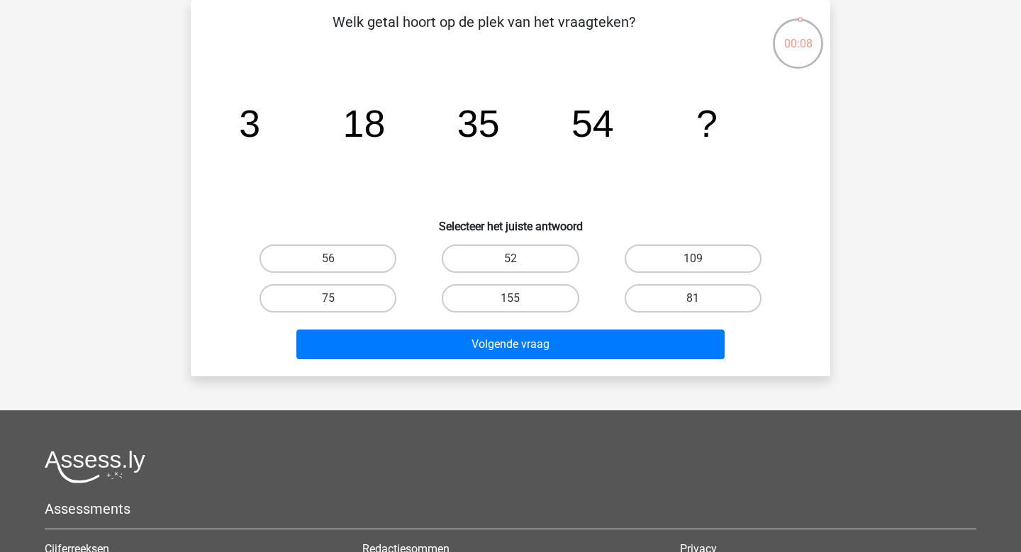
click at [338, 284] on div "75" at bounding box center [328, 299] width 182 height 40
click at [338, 292] on label "75" at bounding box center [328, 298] width 137 height 28
click at [338, 299] on input "75" at bounding box center [332, 303] width 9 height 9
radio input "true"
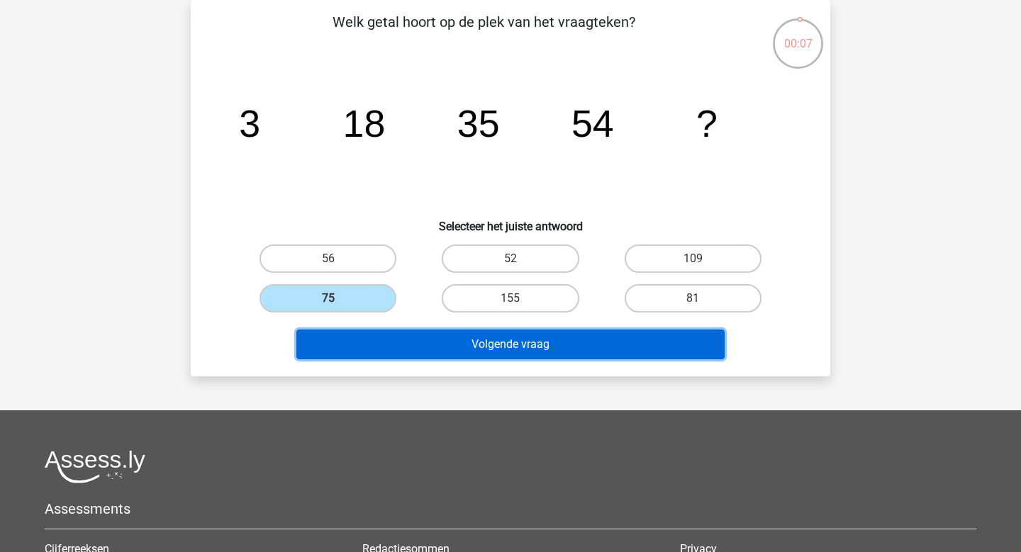
click at [441, 345] on button "Volgende vraag" at bounding box center [510, 345] width 429 height 30
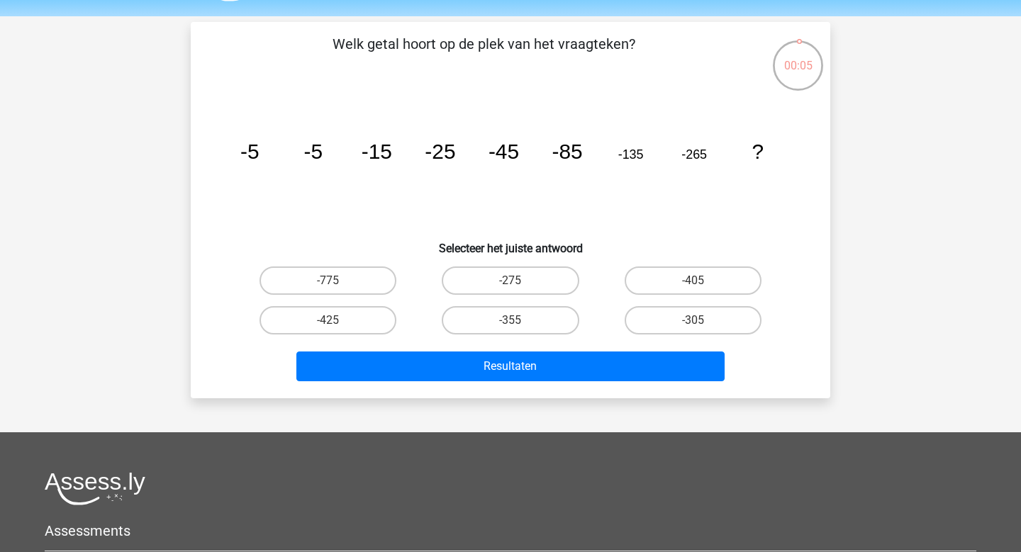
scroll to position [43, 0]
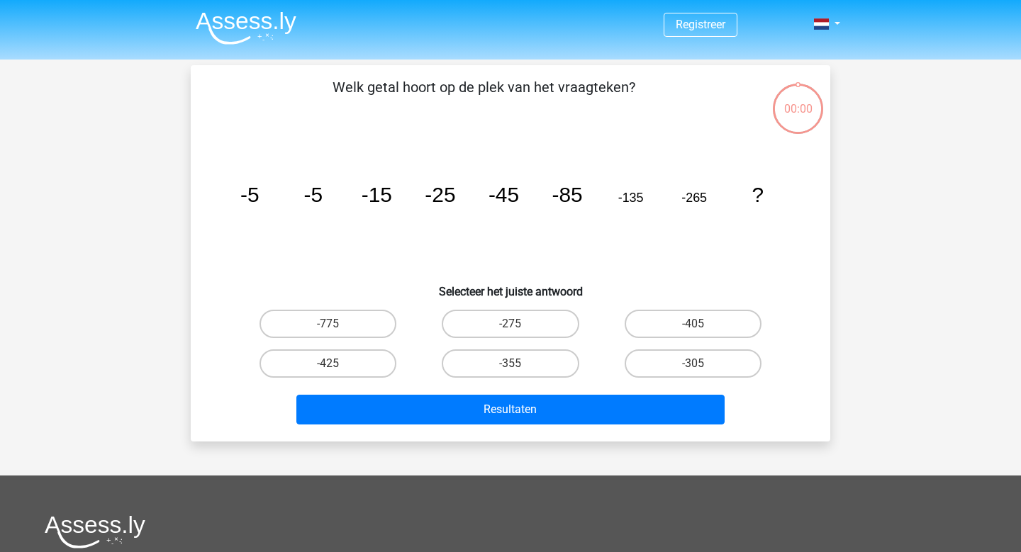
scroll to position [43, 0]
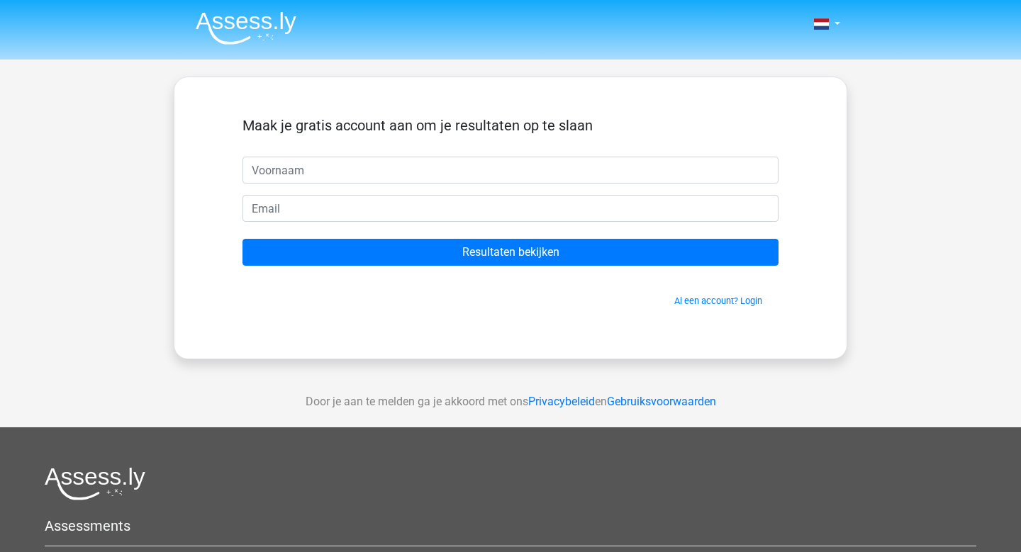
click at [440, 165] on input "text" at bounding box center [511, 170] width 536 height 27
click at [753, 301] on link "Al een account? Login" at bounding box center [718, 301] width 88 height 11
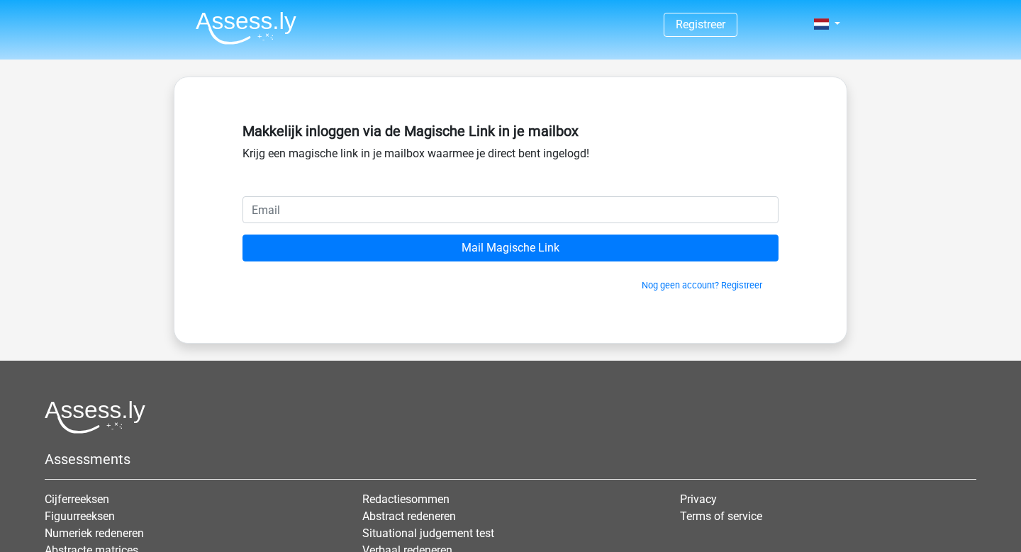
click at [506, 213] on input "email" at bounding box center [511, 209] width 536 height 27
type input "stellakakanis@gmail.com"
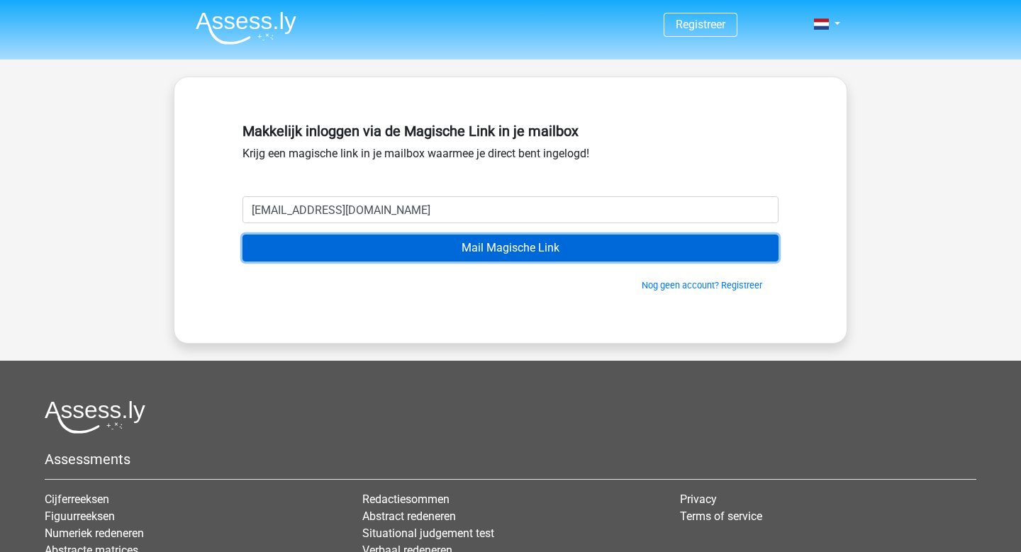
click at [491, 259] on input "Mail Magische Link" at bounding box center [511, 248] width 536 height 27
